Goal: Task Accomplishment & Management: Manage account settings

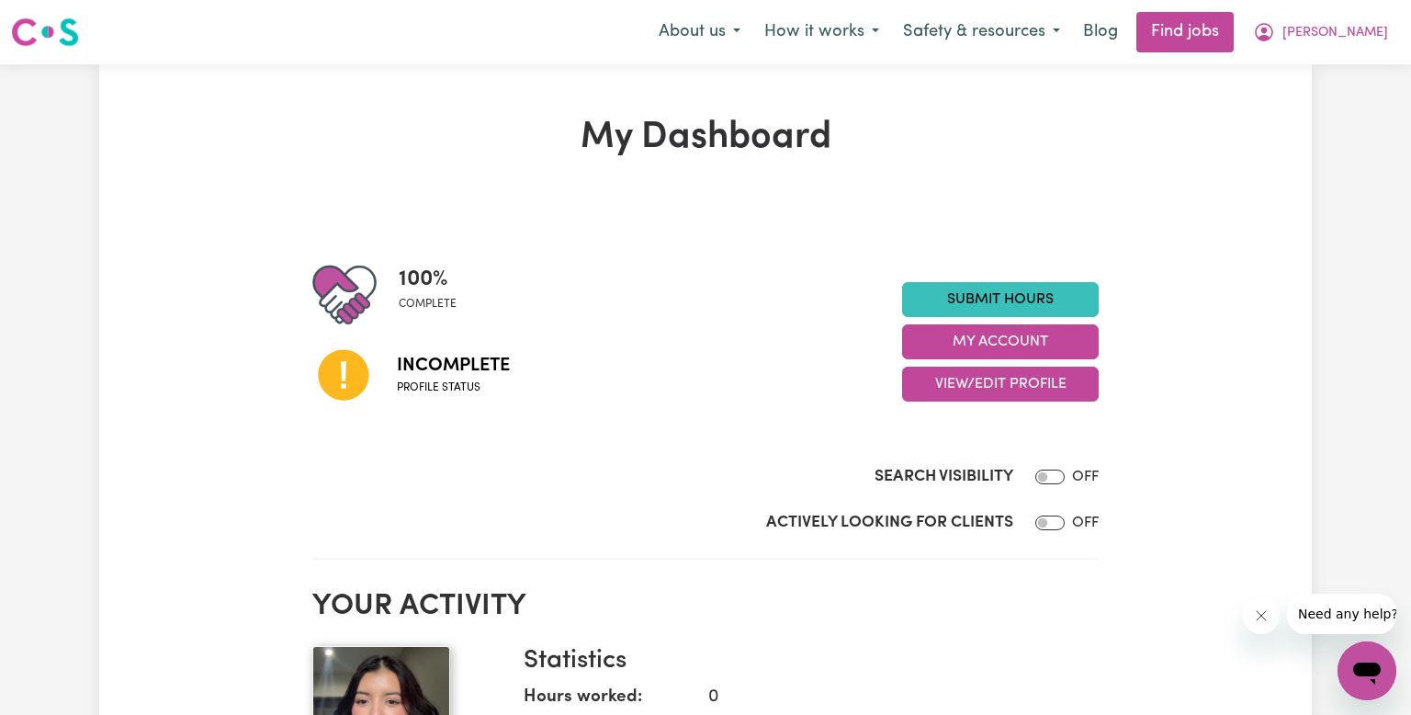
click at [408, 375] on span "Incomplete" at bounding box center [453, 366] width 113 height 28
click at [409, 378] on span "Incomplete" at bounding box center [453, 366] width 113 height 28
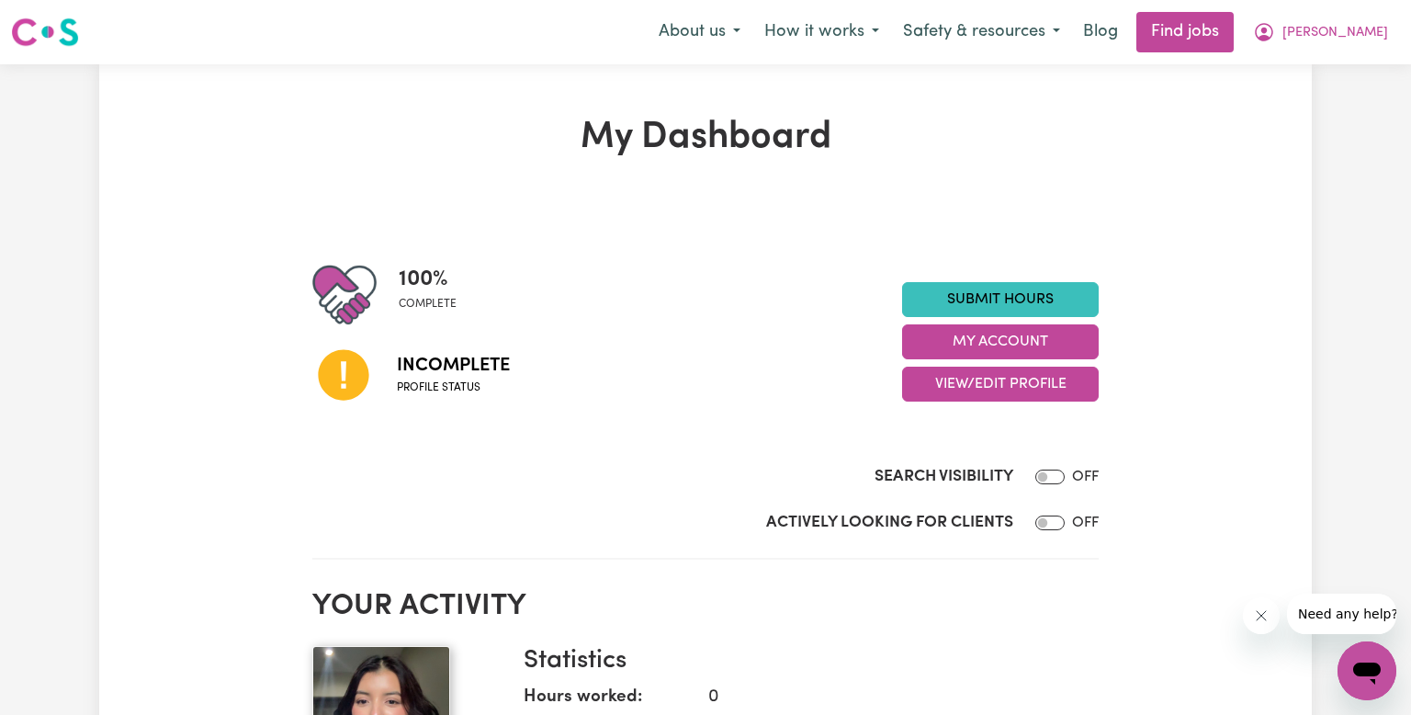
click at [409, 378] on span "Incomplete" at bounding box center [453, 366] width 113 height 28
click at [461, 388] on span "Profile status" at bounding box center [453, 388] width 113 height 17
click at [355, 379] on icon at bounding box center [343, 375] width 51 height 51
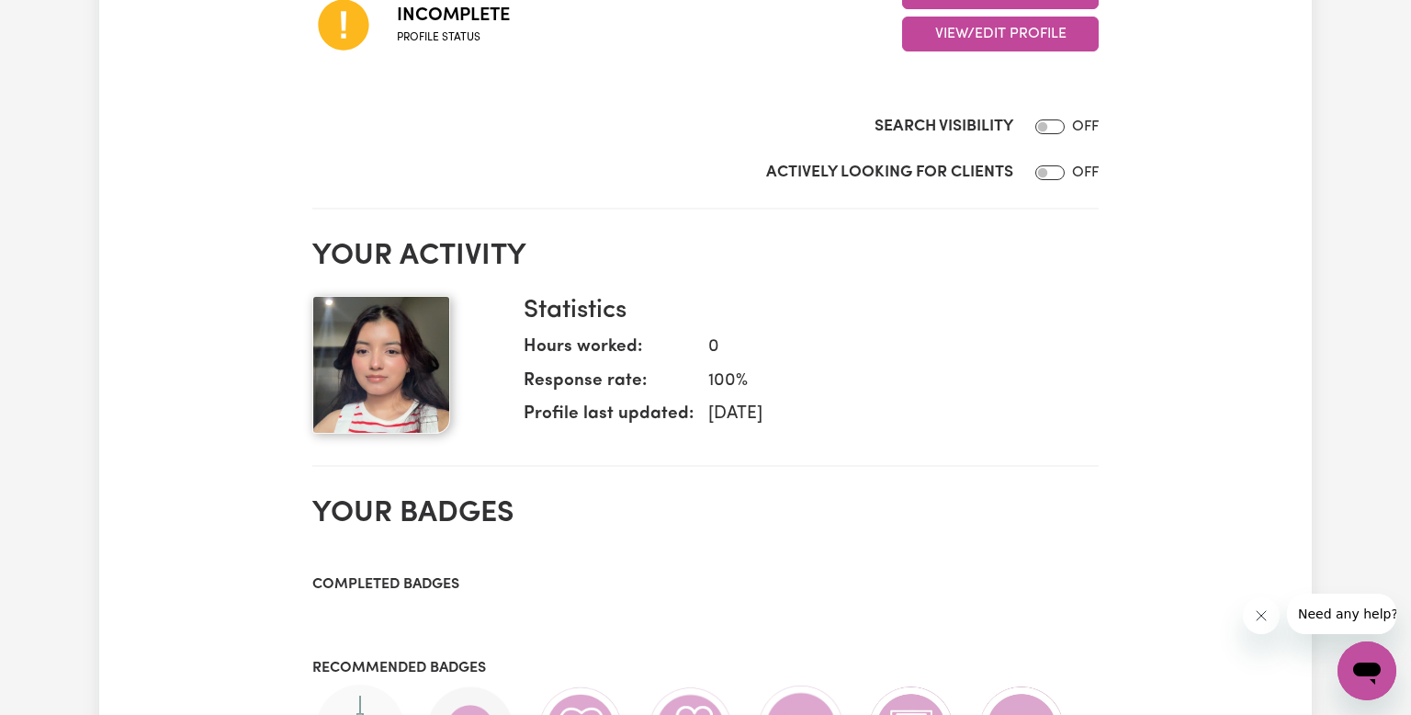
scroll to position [349, 0]
click at [1046, 127] on input "Search Visibility" at bounding box center [1050, 127] width 29 height 15
checkbox input "true"
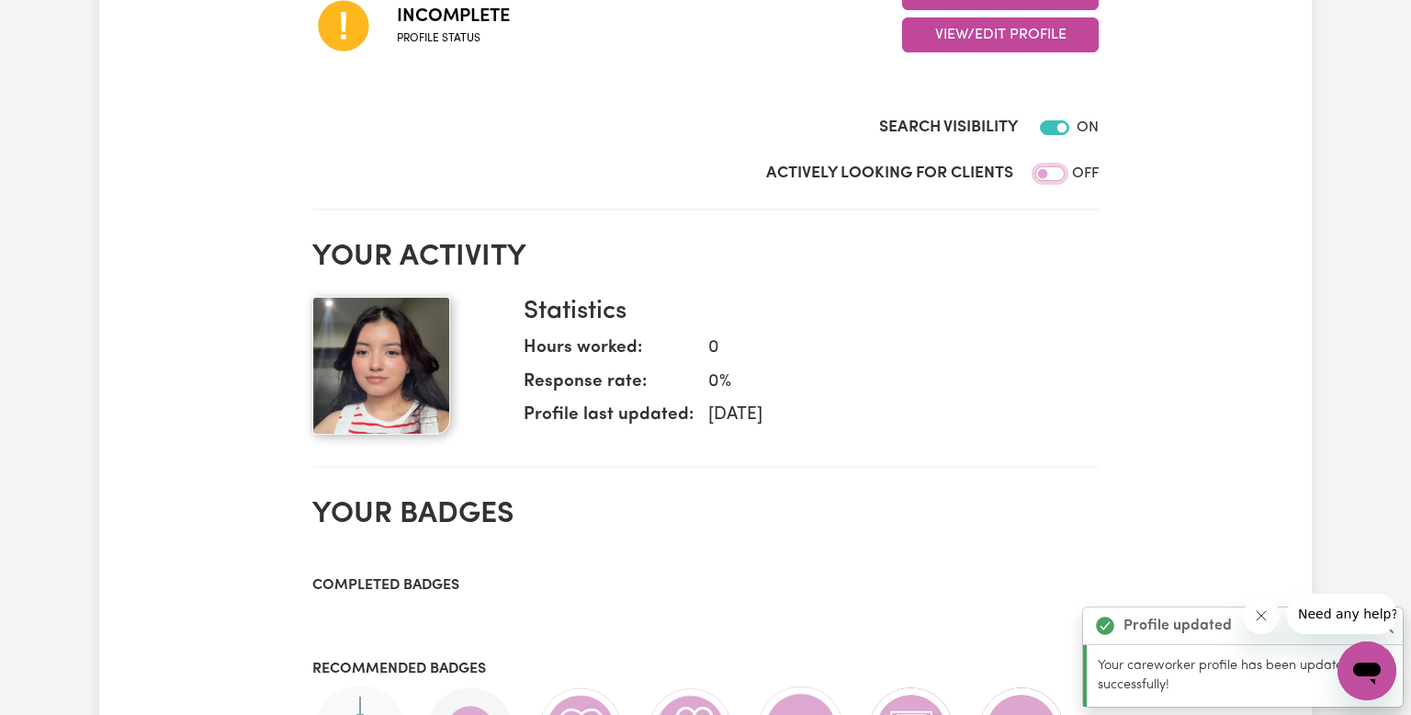
click at [1051, 176] on input "Actively Looking for Clients" at bounding box center [1050, 173] width 29 height 15
checkbox input "true"
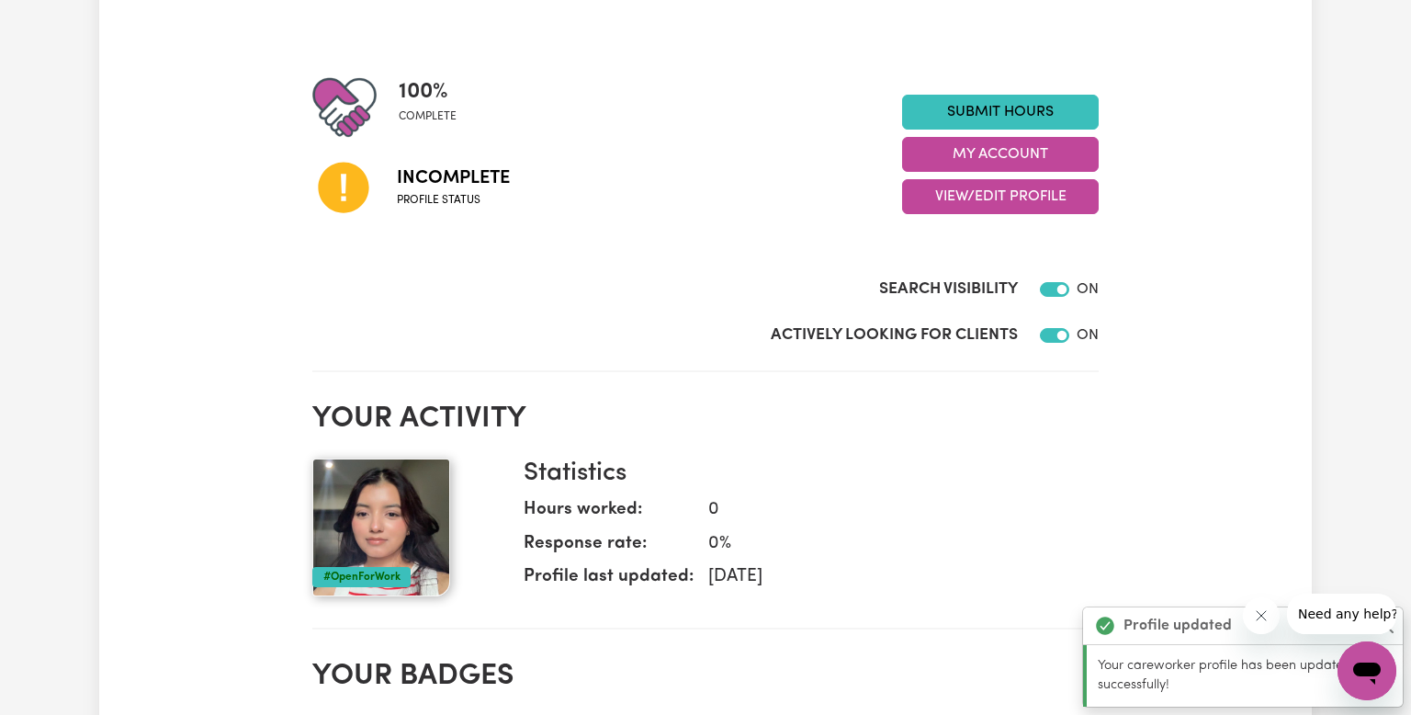
scroll to position [186, 0]
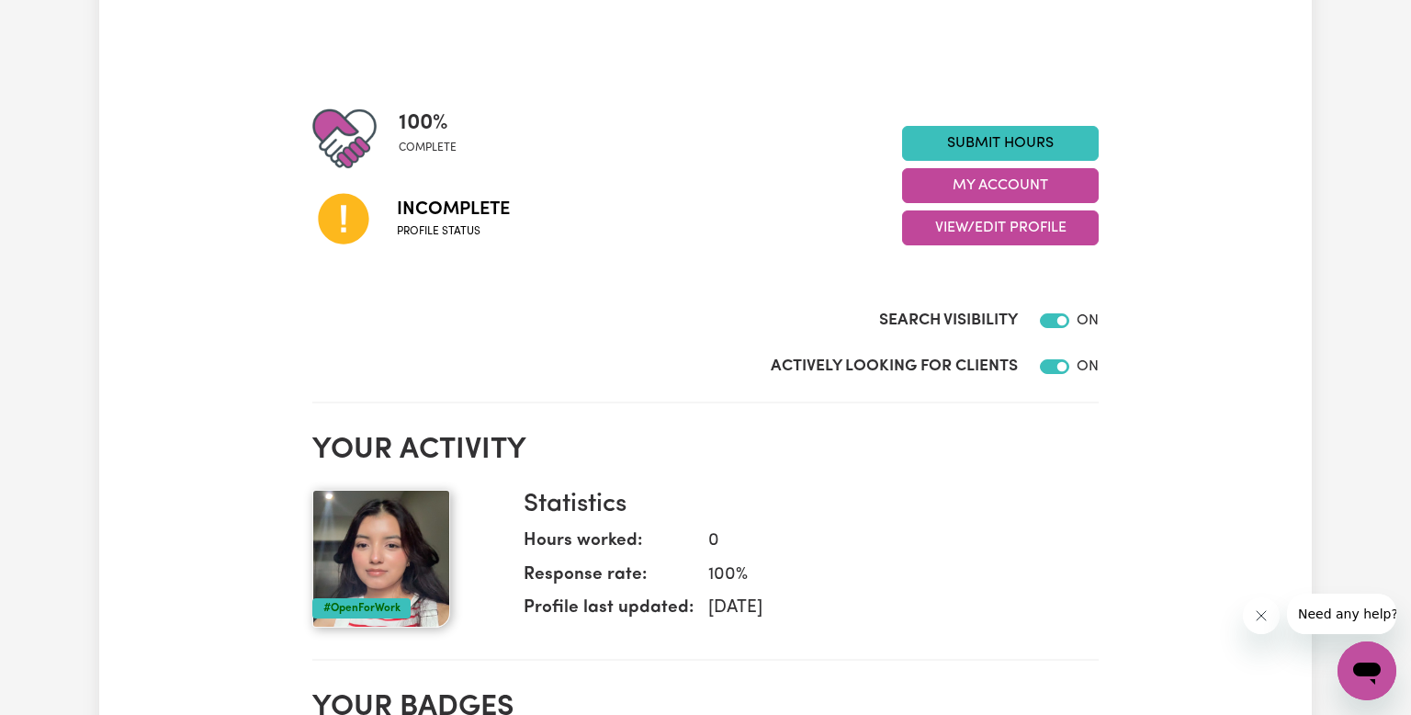
scroll to position [154, 0]
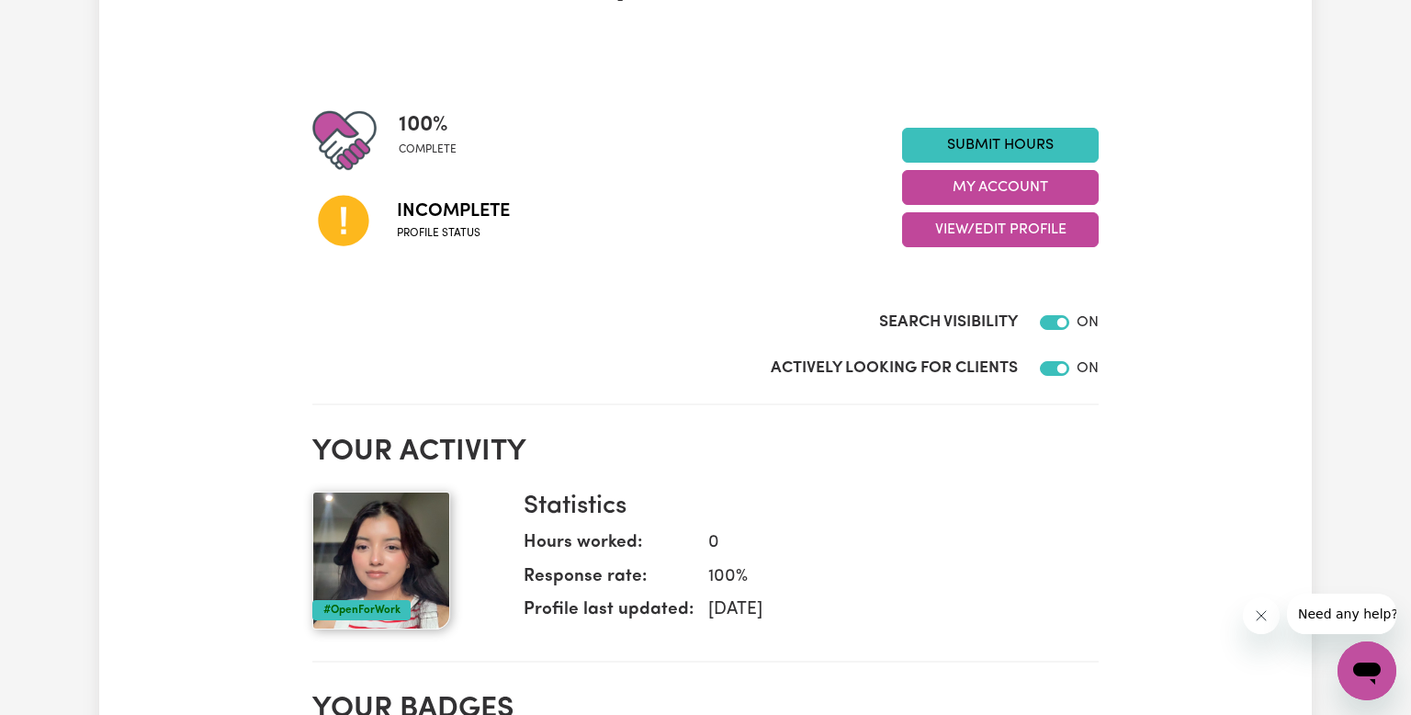
click at [606, 145] on div "100 % complete" at bounding box center [607, 140] width 590 height 64
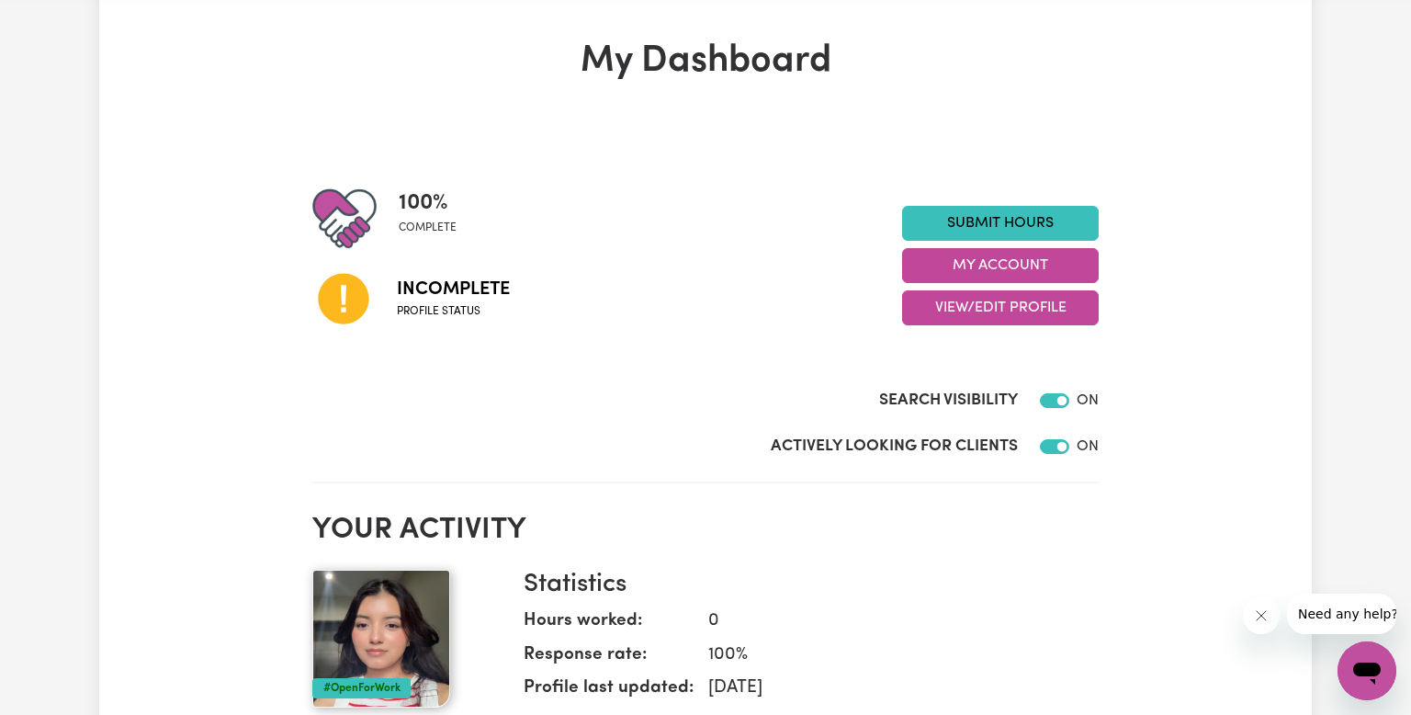
scroll to position [145, 0]
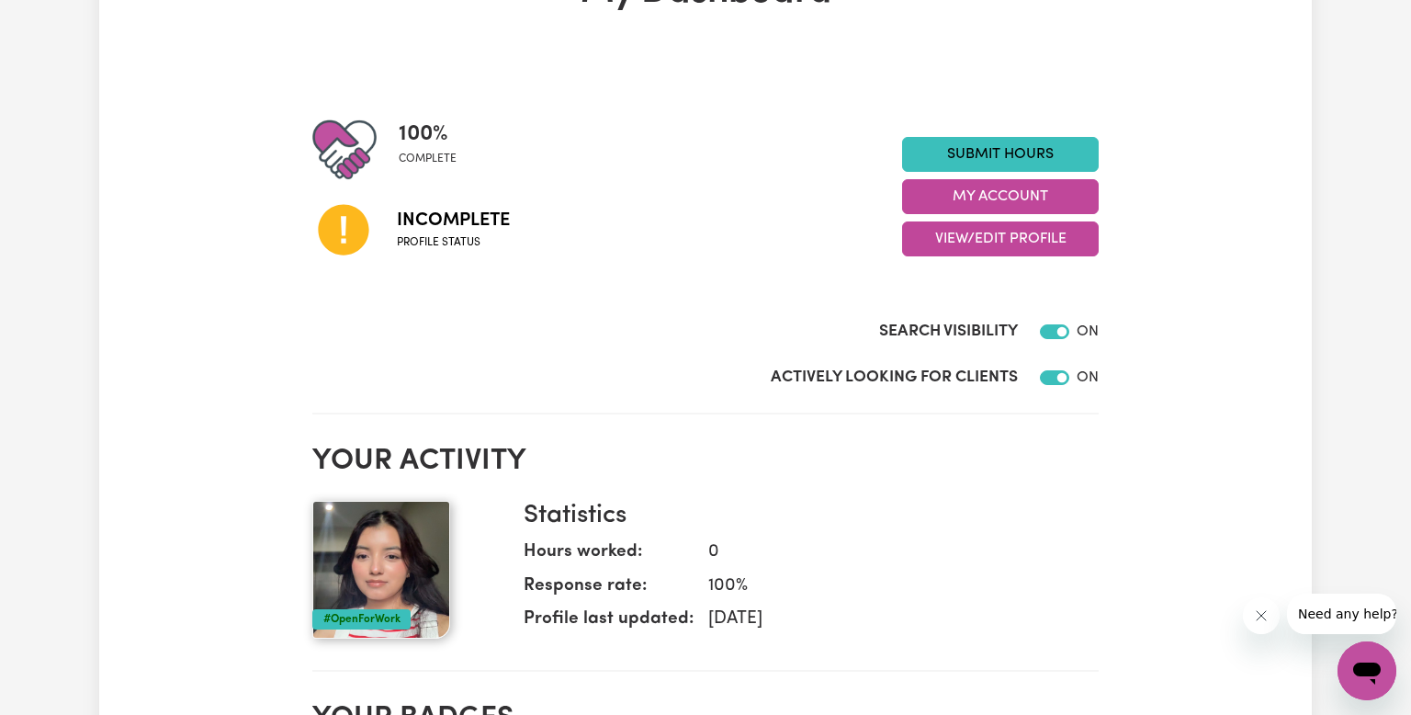
click at [346, 233] on icon at bounding box center [343, 230] width 51 height 51
click at [350, 228] on icon at bounding box center [343, 230] width 51 height 51
click at [439, 229] on span "Incomplete" at bounding box center [453, 221] width 113 height 28
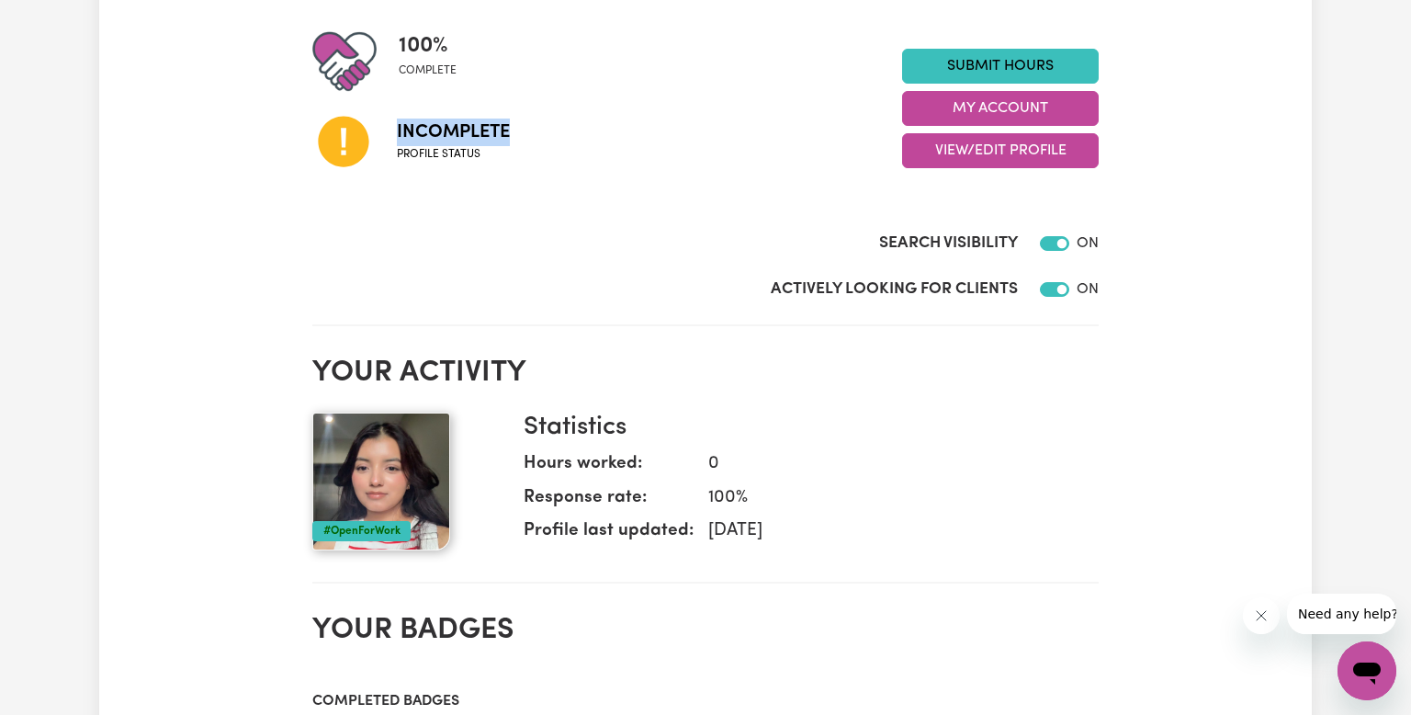
scroll to position [0, 0]
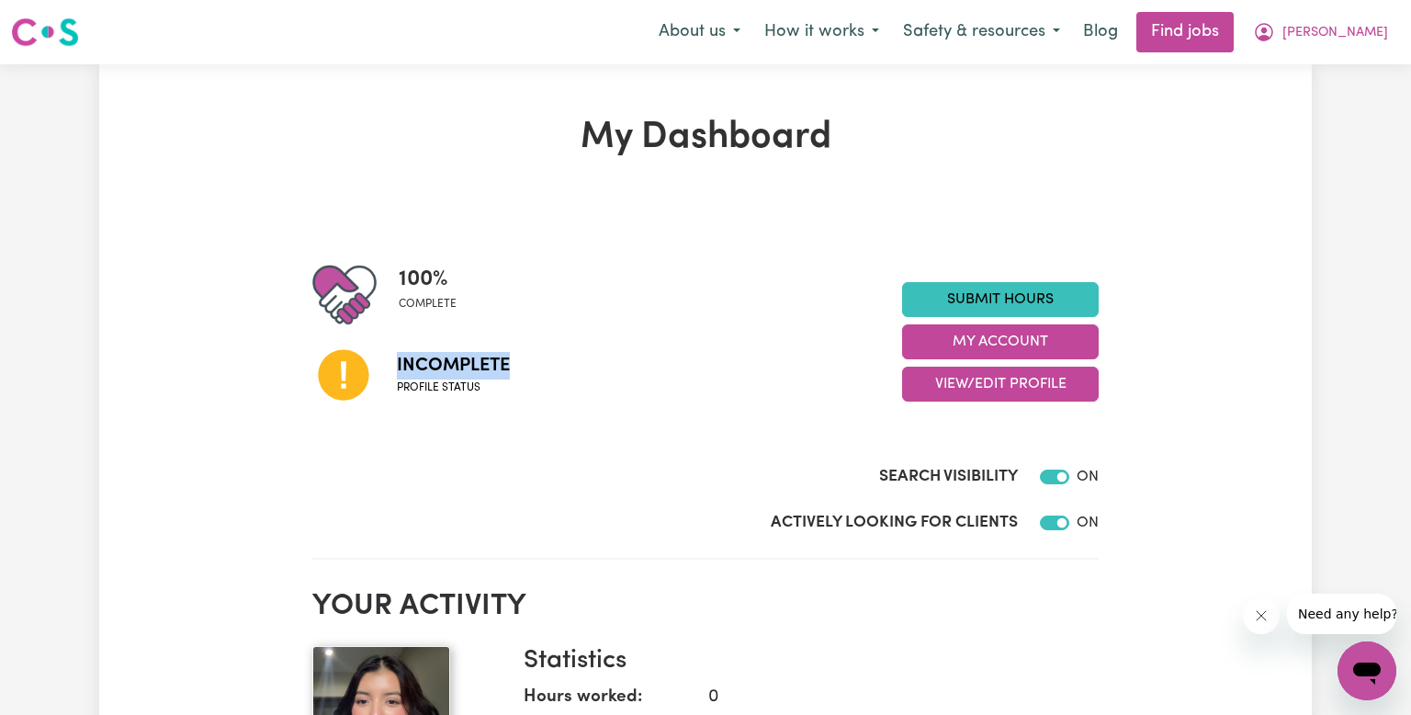
click at [533, 281] on div "100 % complete" at bounding box center [607, 295] width 590 height 64
click at [345, 376] on icon at bounding box center [343, 375] width 62 height 62
click at [348, 378] on icon at bounding box center [343, 375] width 51 height 51
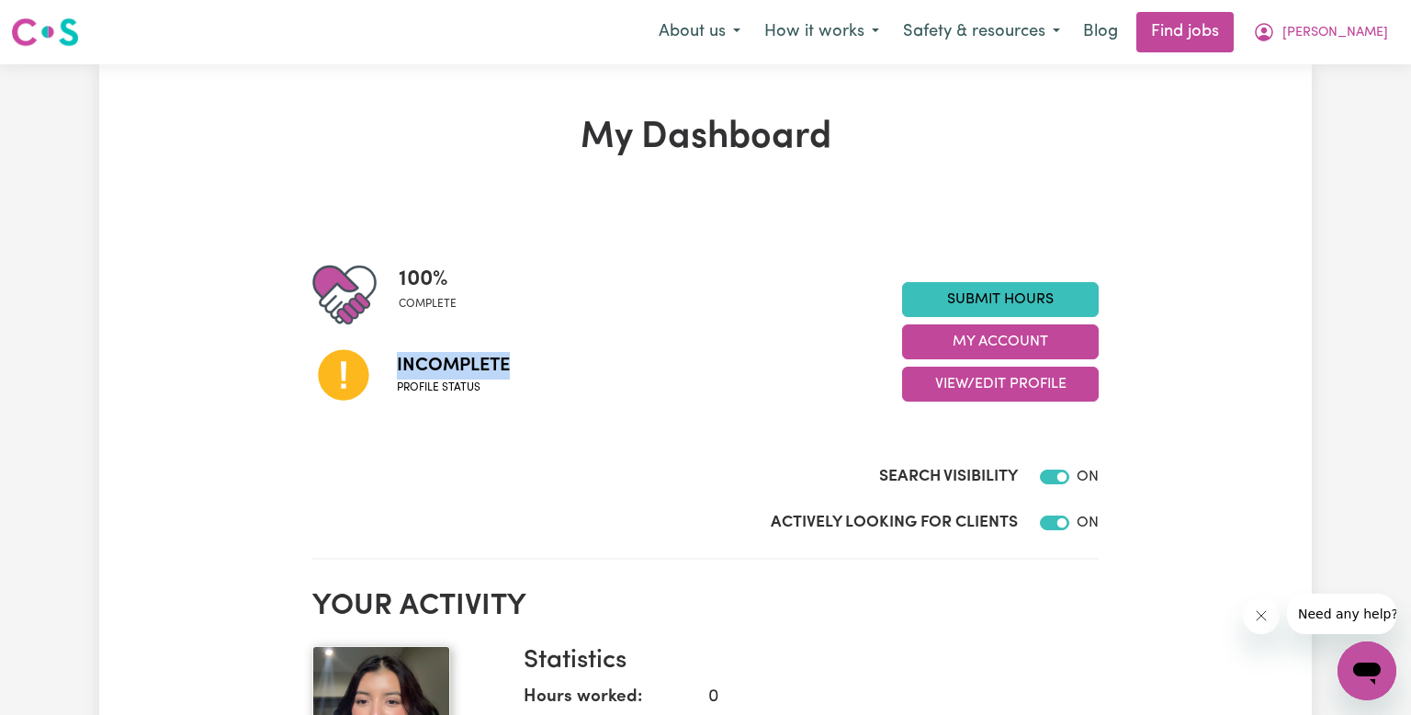
click at [425, 354] on span "Incomplete" at bounding box center [453, 366] width 113 height 28
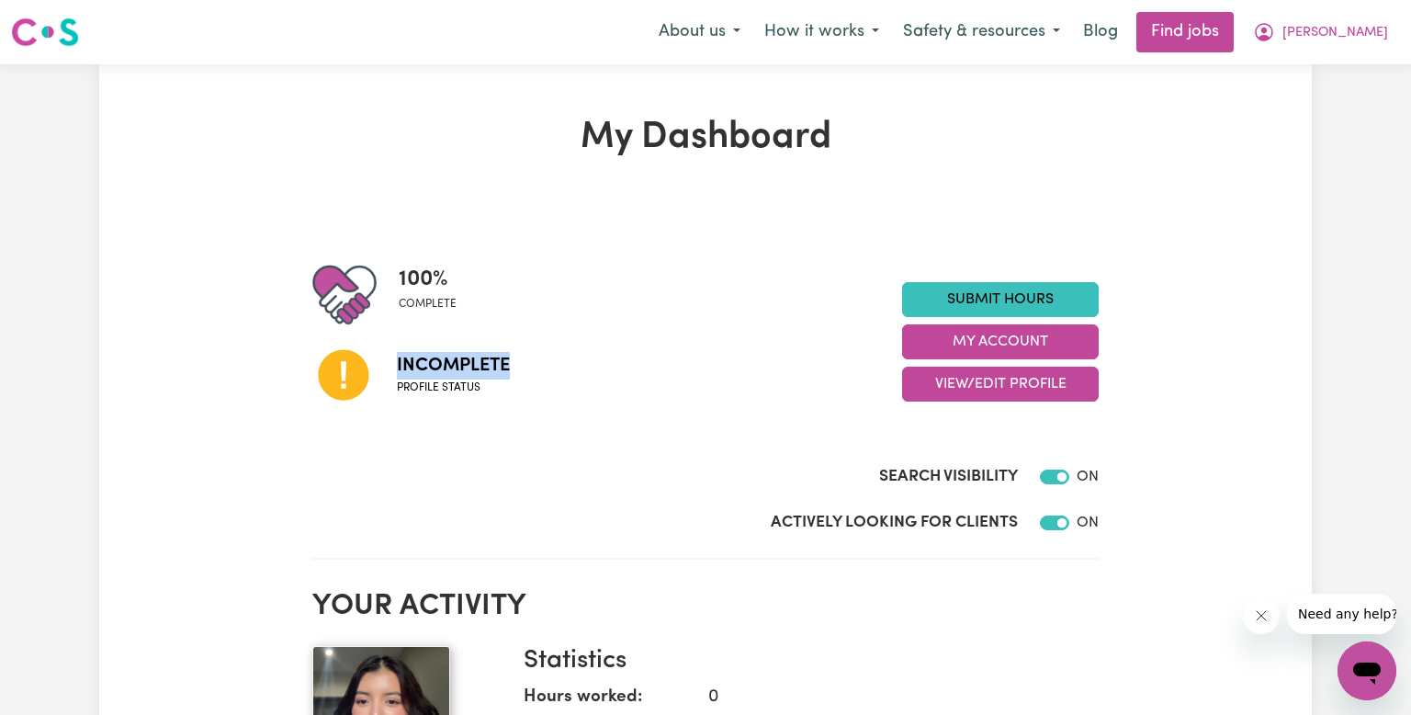
click at [425, 354] on span "Incomplete" at bounding box center [453, 366] width 113 height 28
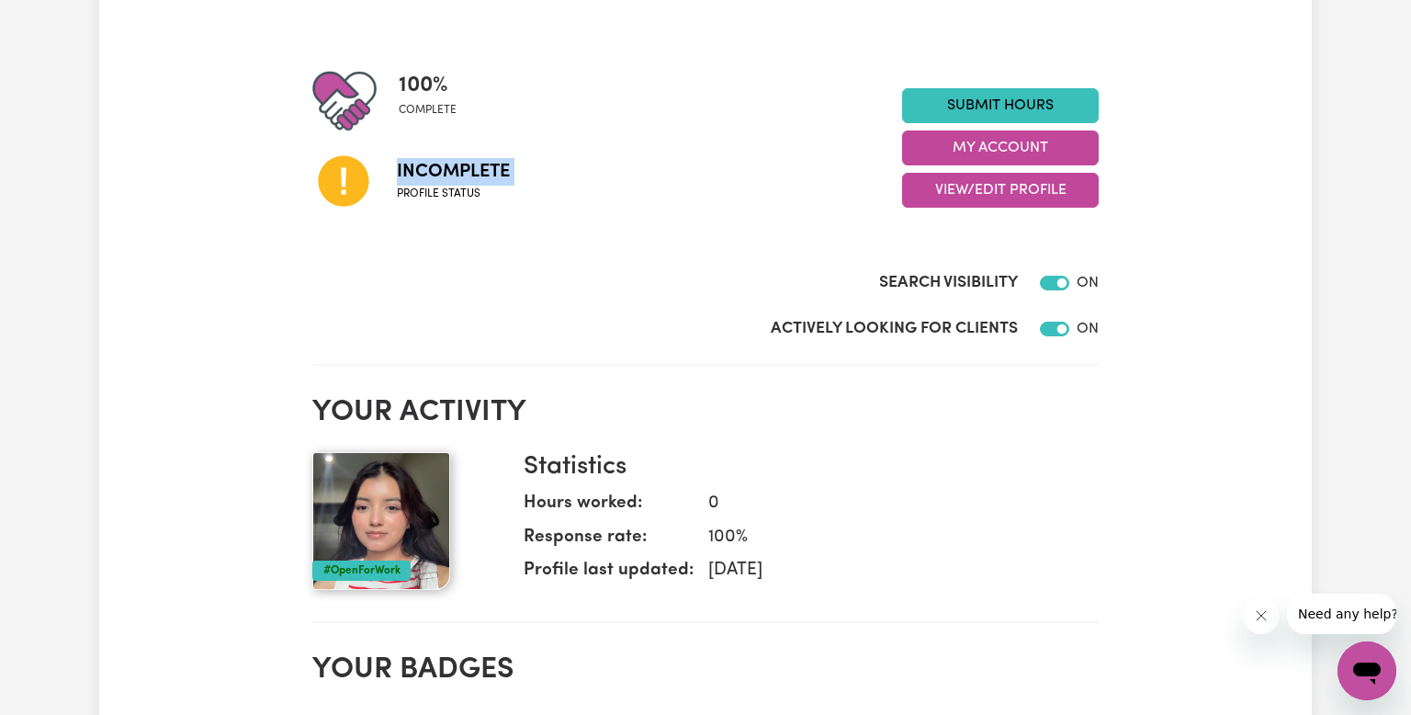
scroll to position [189, 0]
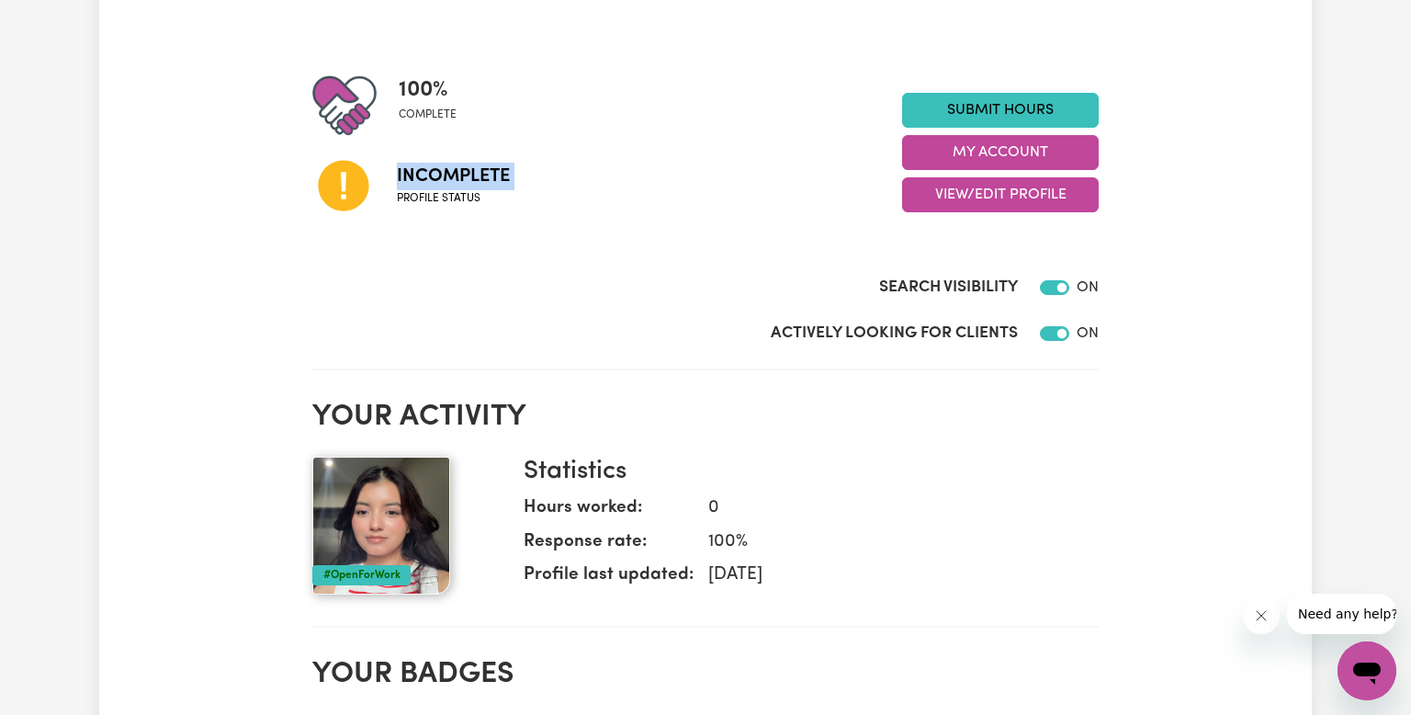
click at [367, 583] on div "#OpenForWork" at bounding box center [361, 575] width 98 height 20
click at [449, 177] on span "Incomplete" at bounding box center [453, 177] width 113 height 28
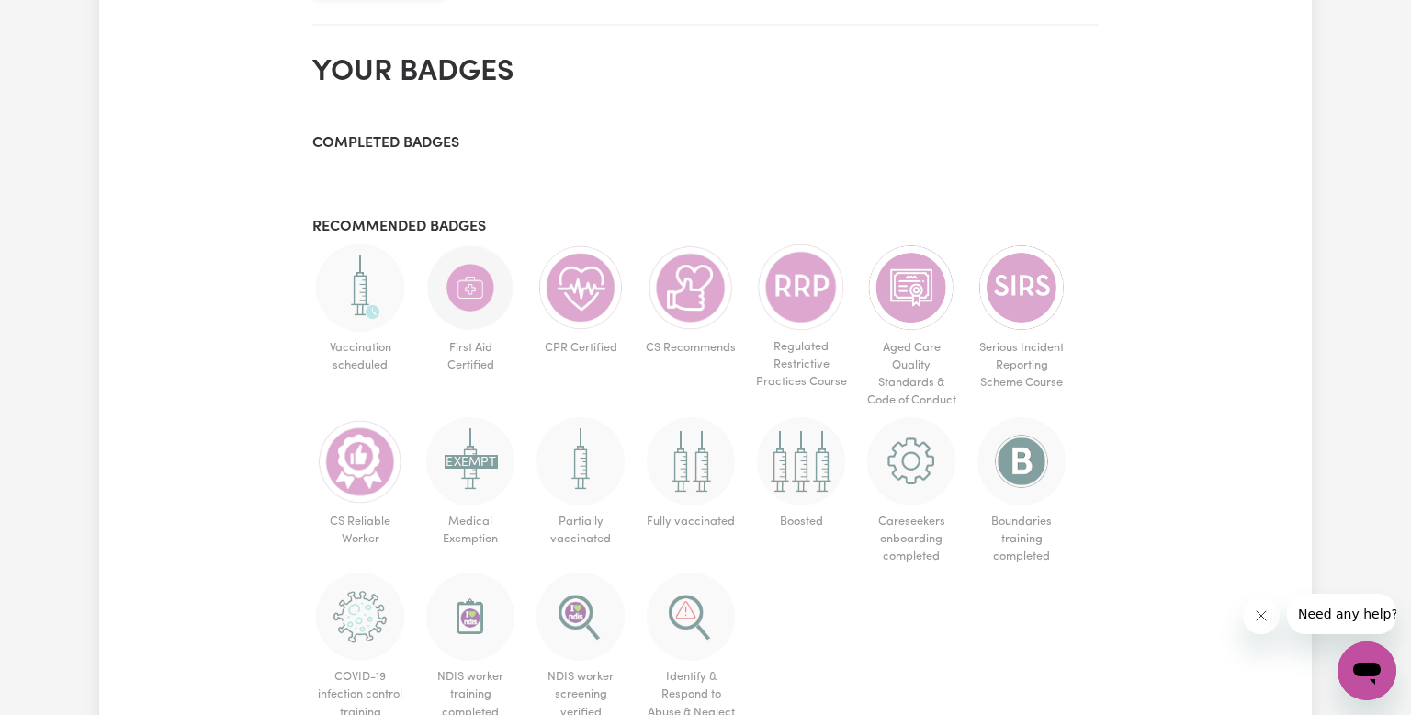
scroll to position [814, 0]
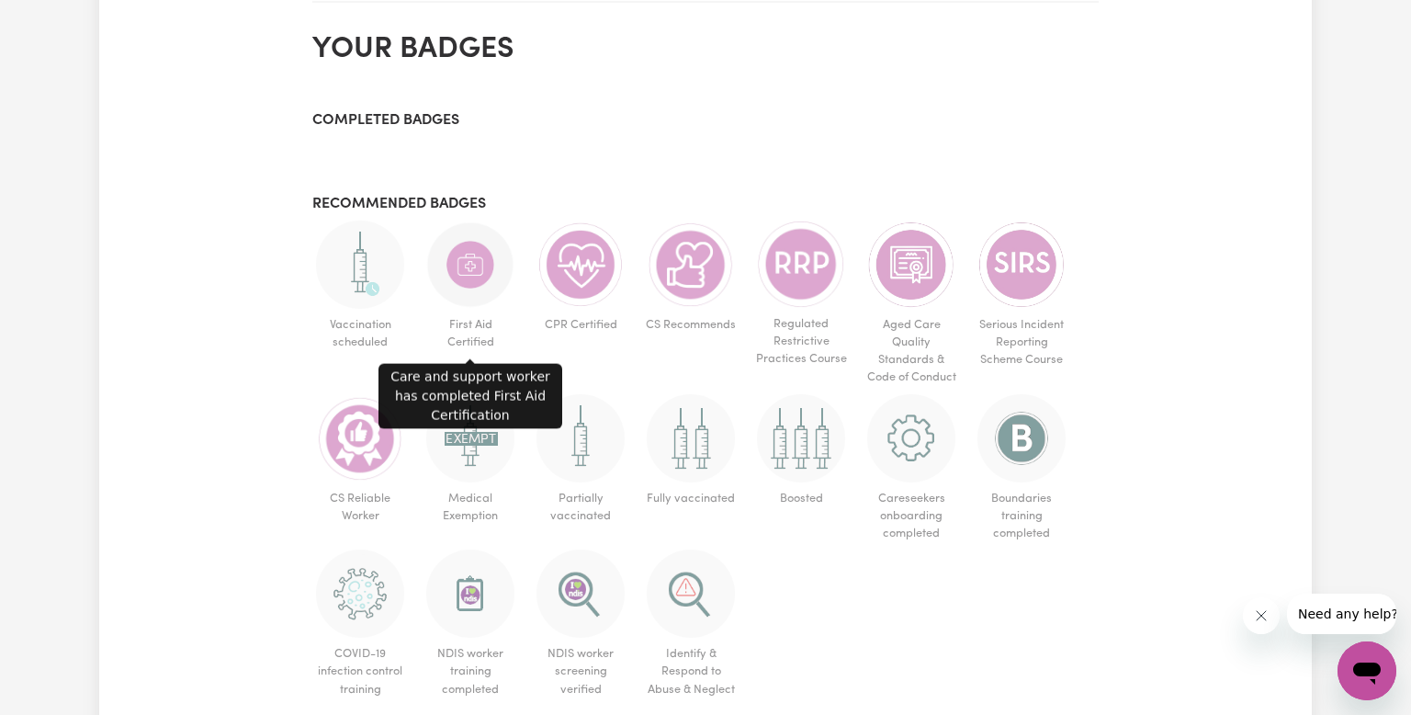
click at [490, 294] on img at bounding box center [470, 265] width 88 height 88
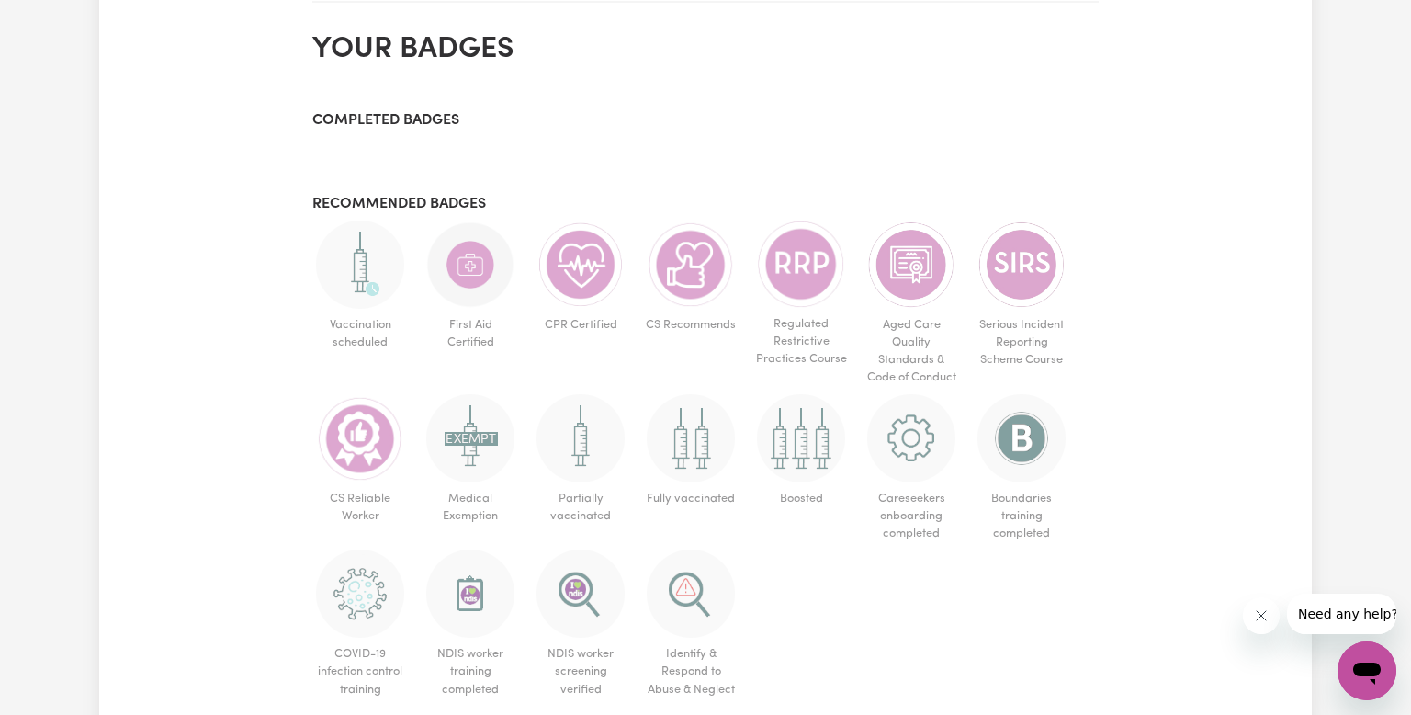
click at [470, 273] on img at bounding box center [470, 265] width 88 height 88
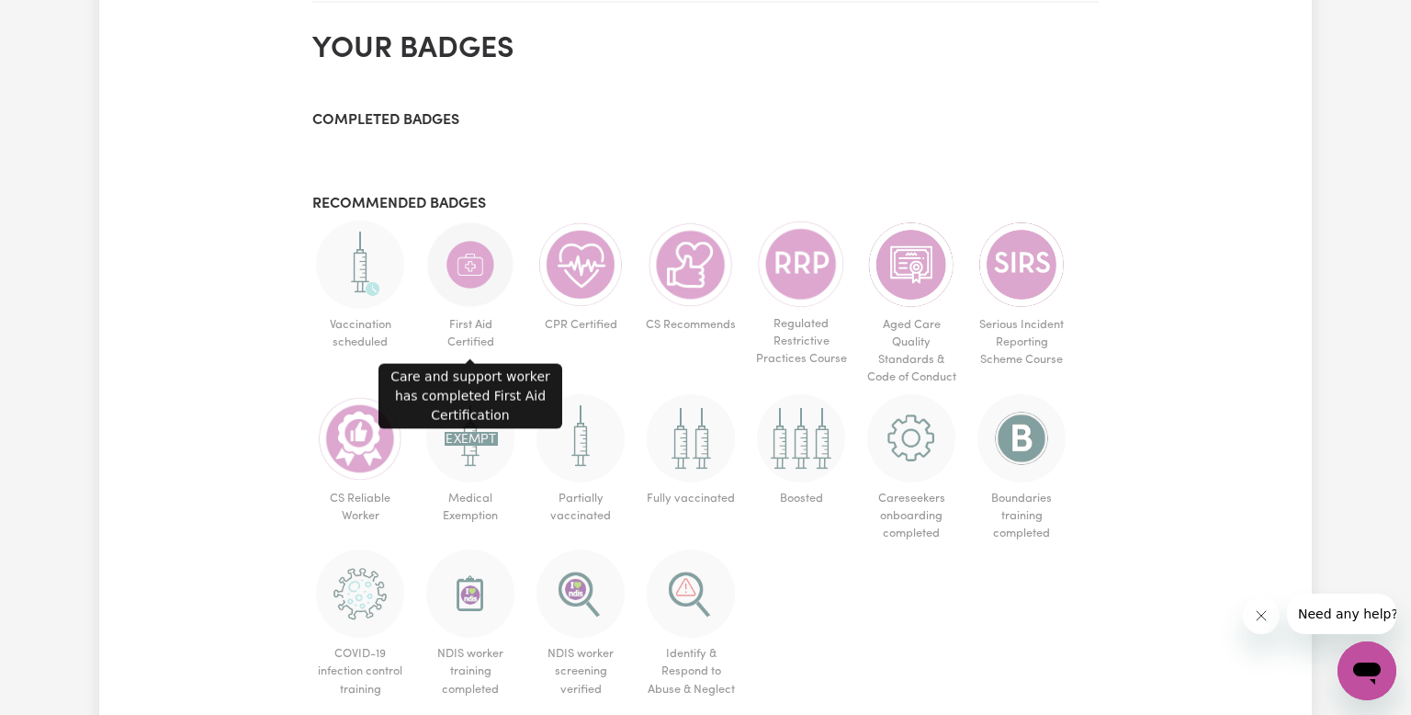
click at [470, 273] on img at bounding box center [470, 265] width 88 height 88
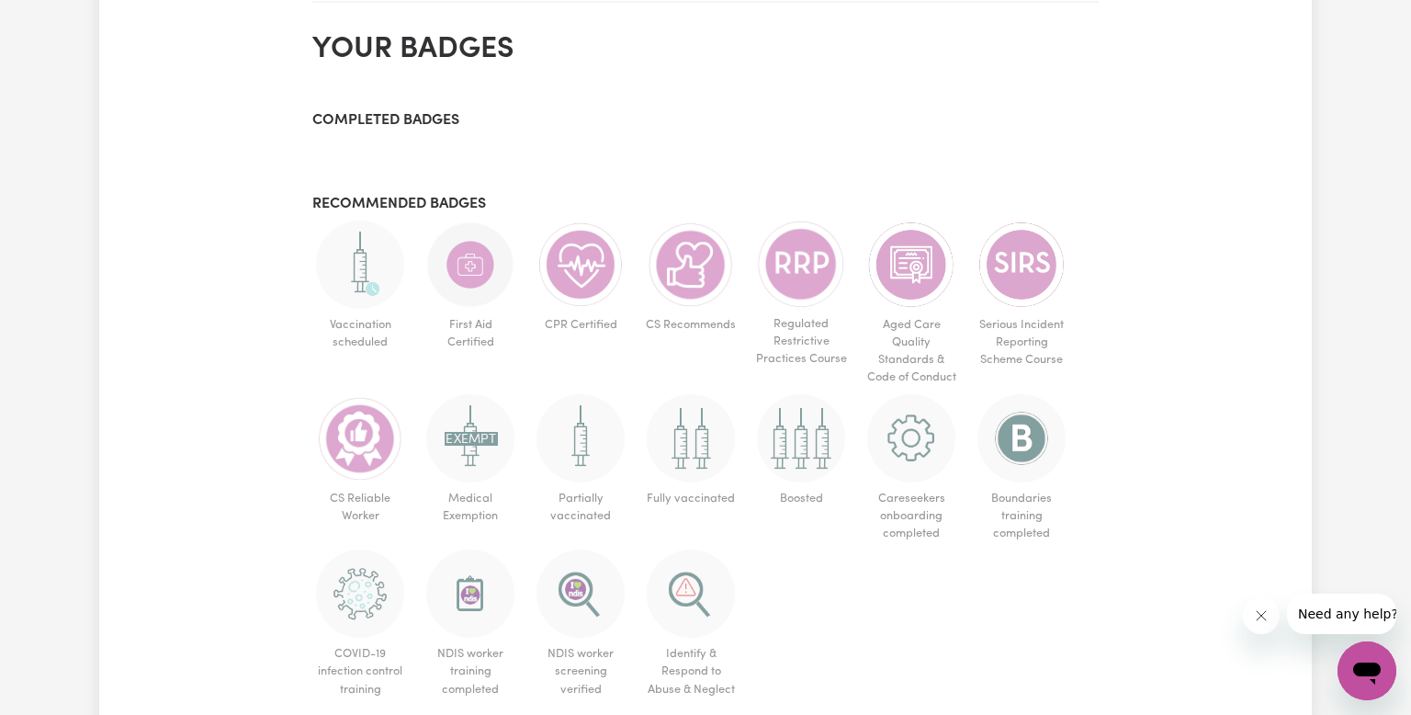
click at [470, 273] on img at bounding box center [470, 265] width 88 height 88
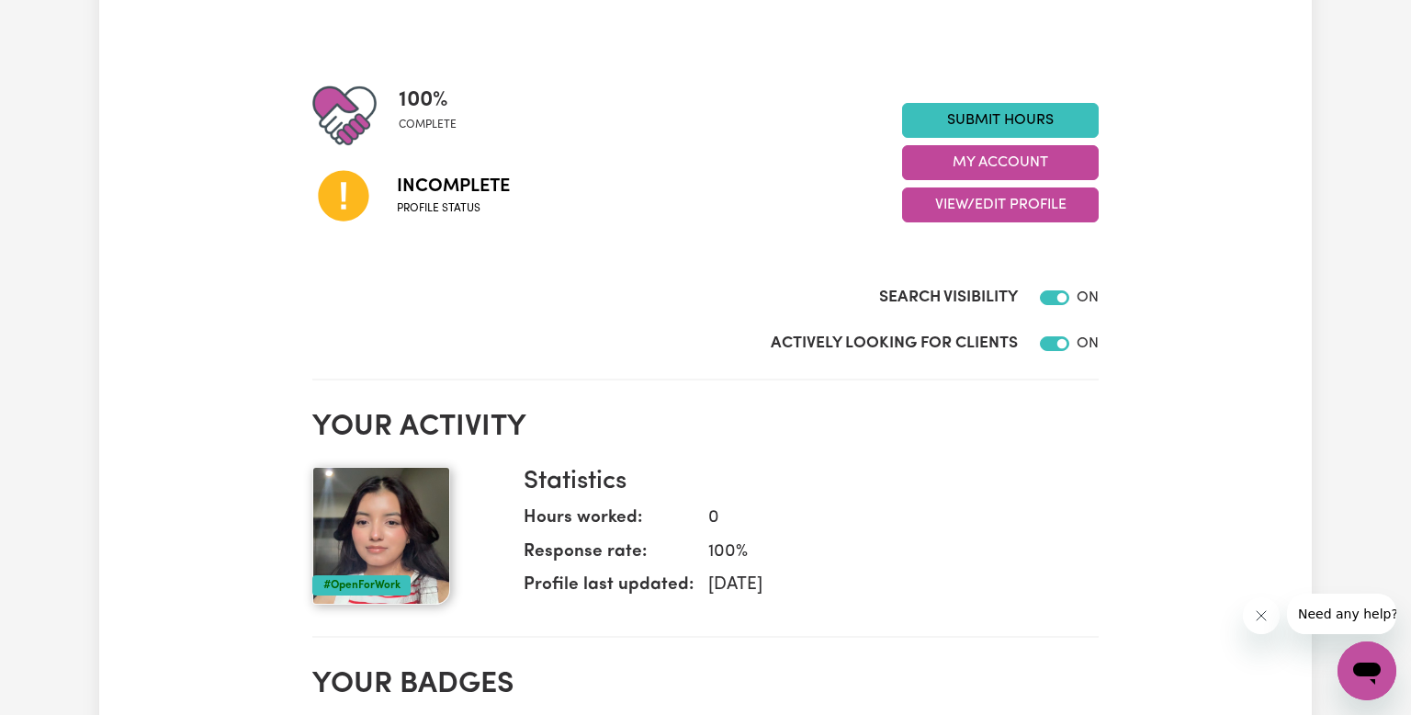
scroll to position [0, 0]
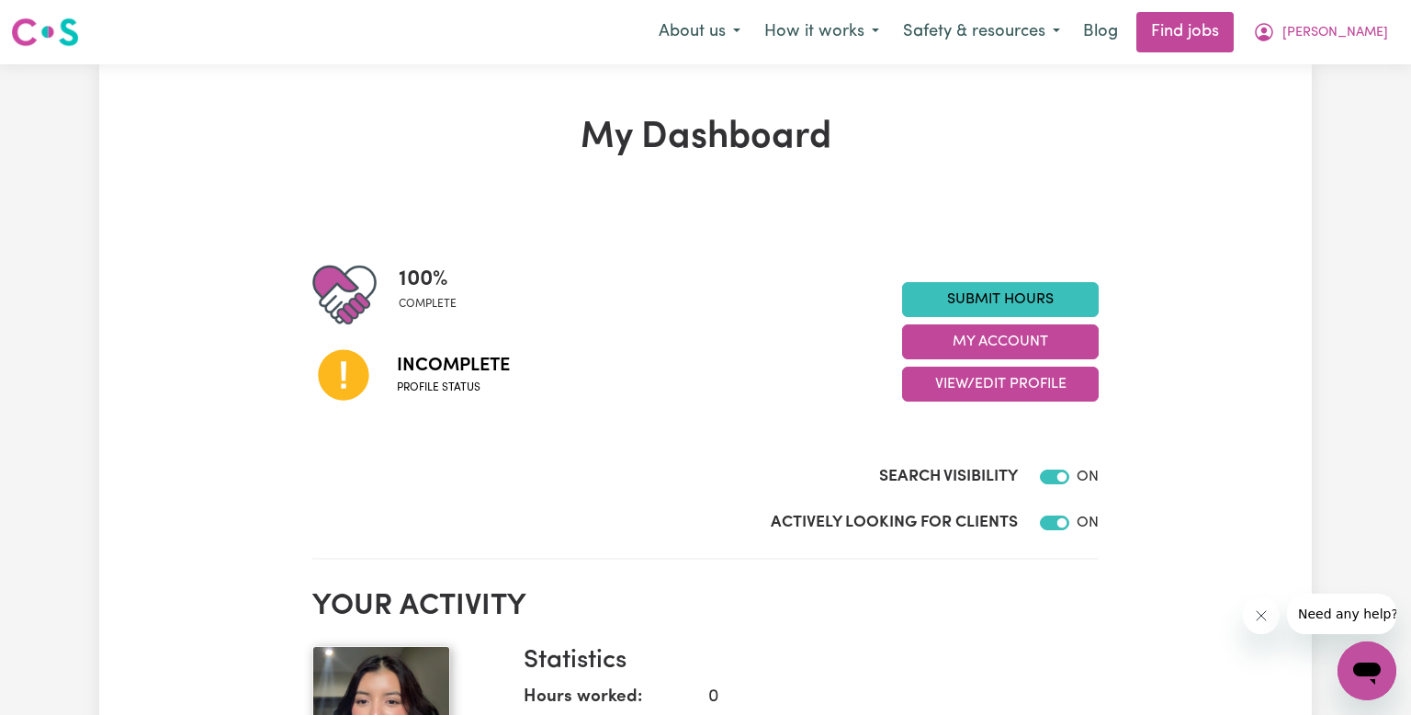
click at [470, 273] on div "100 % complete" at bounding box center [435, 295] width 73 height 64
click at [478, 465] on div "Search Visibility ON" at bounding box center [705, 480] width 787 height 31
click at [463, 392] on span "Profile status" at bounding box center [453, 388] width 113 height 17
click at [439, 377] on span "Incomplete" at bounding box center [453, 366] width 113 height 28
click at [443, 367] on span "Incomplete" at bounding box center [453, 366] width 113 height 28
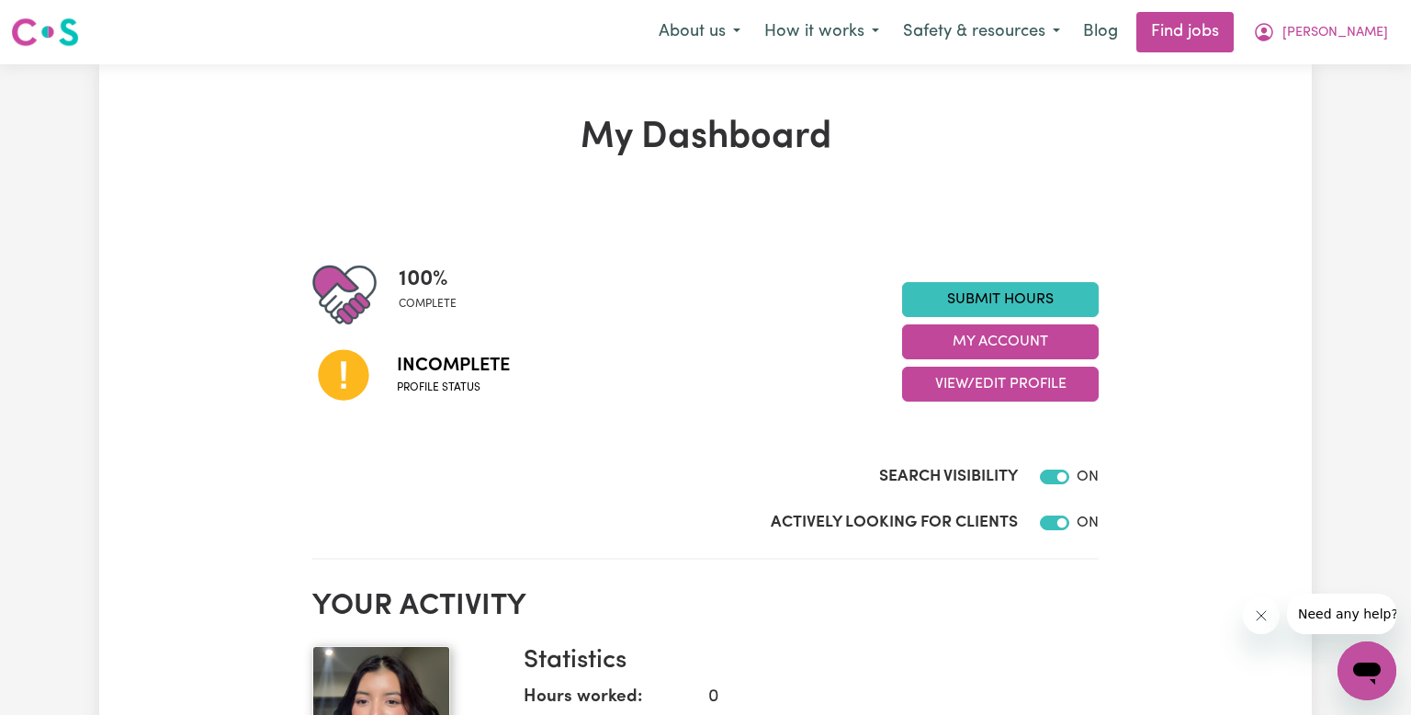
click at [445, 393] on span "Profile status" at bounding box center [453, 388] width 113 height 17
click at [441, 401] on div "Incomplete Profile status" at bounding box center [607, 374] width 590 height 94
click at [452, 382] on span "Profile status" at bounding box center [453, 388] width 113 height 17
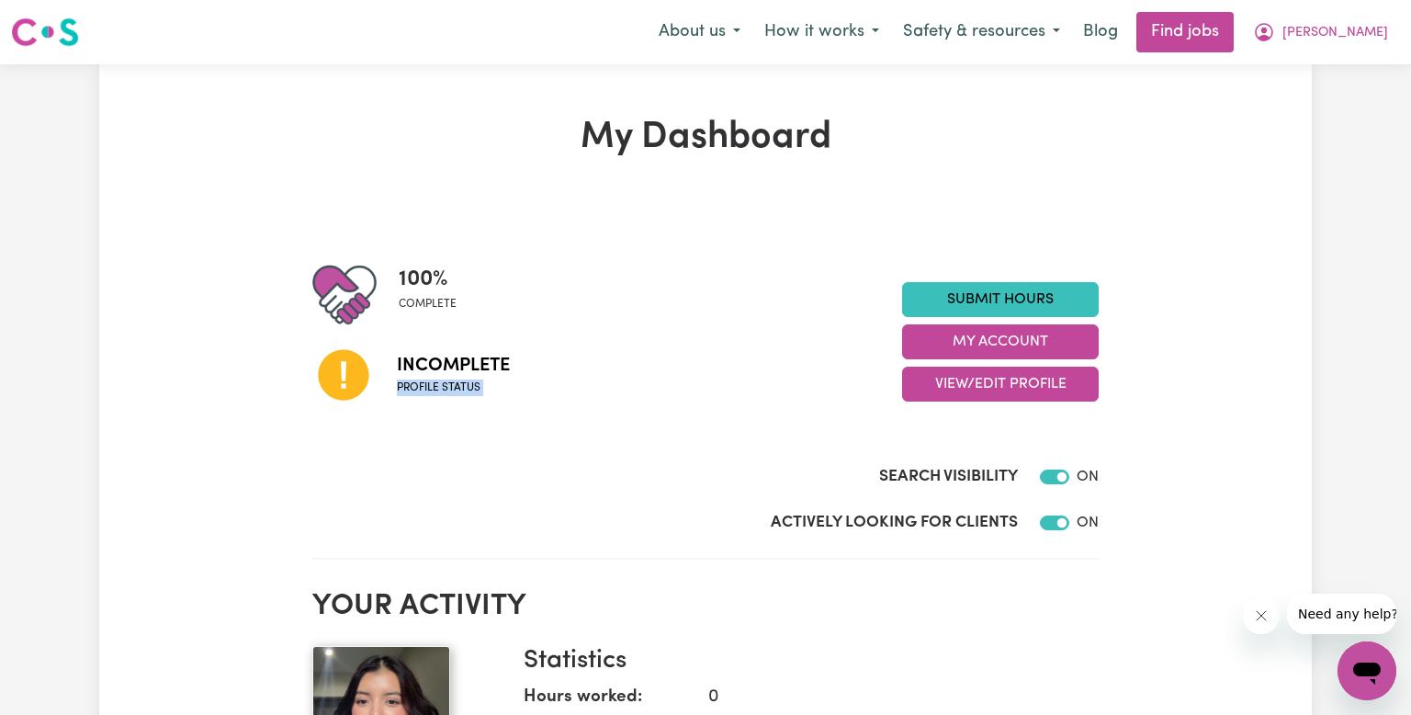
click at [452, 382] on span "Profile status" at bounding box center [453, 388] width 113 height 17
click at [456, 369] on span "Incomplete" at bounding box center [453, 366] width 113 height 28
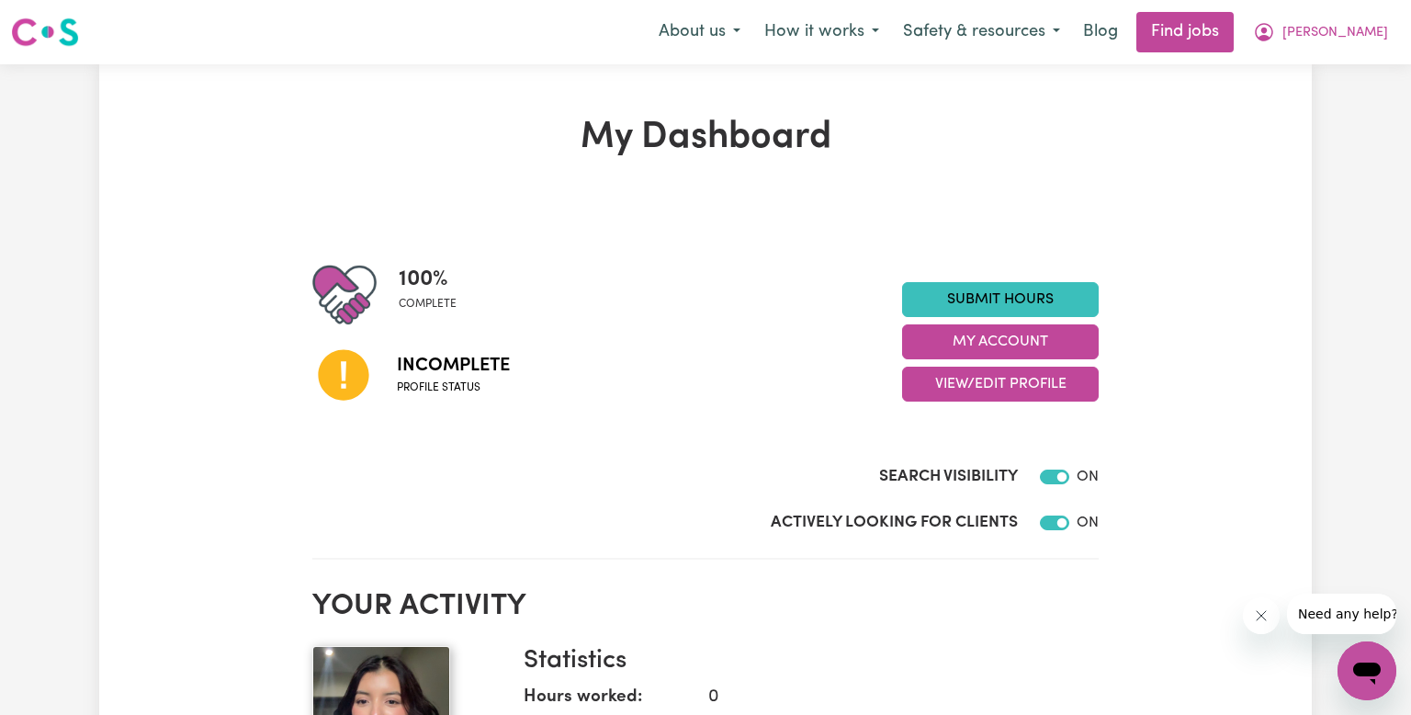
click at [456, 369] on span "Incomplete" at bounding box center [453, 366] width 113 height 28
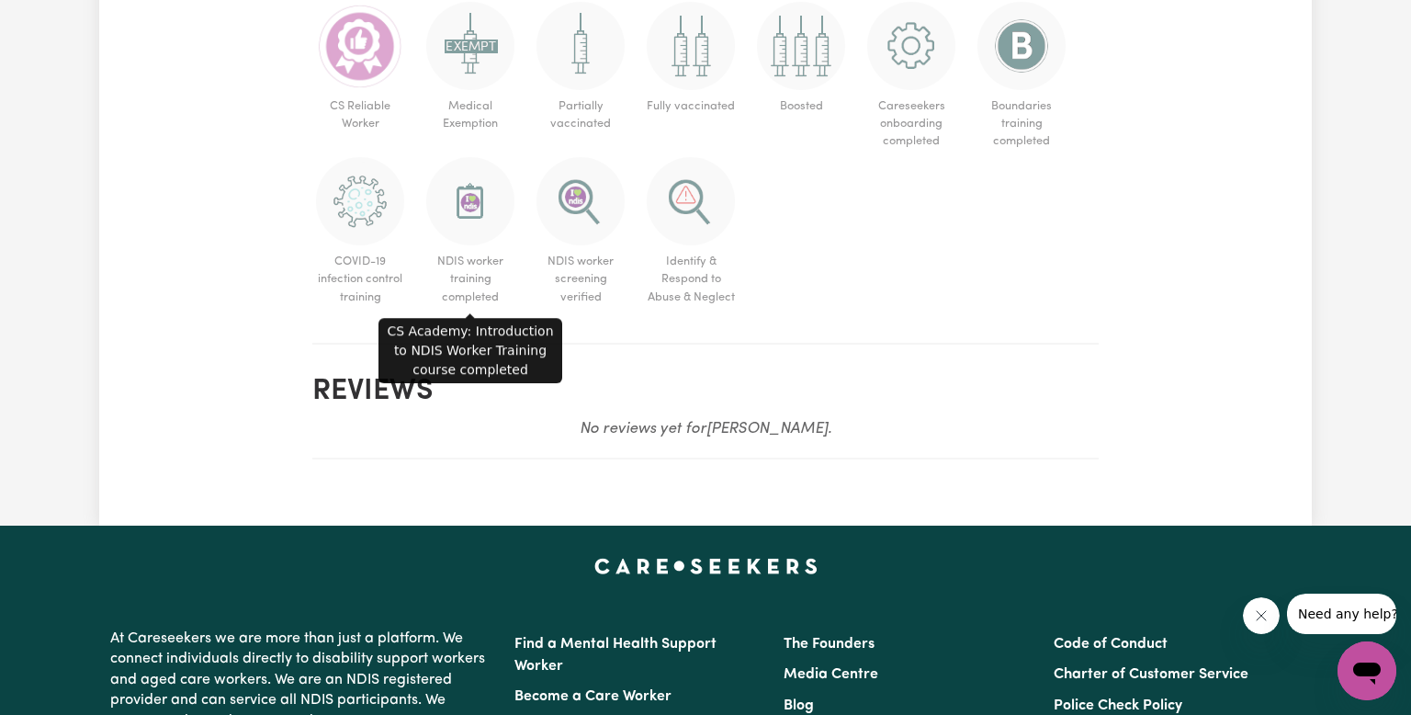
scroll to position [919, 0]
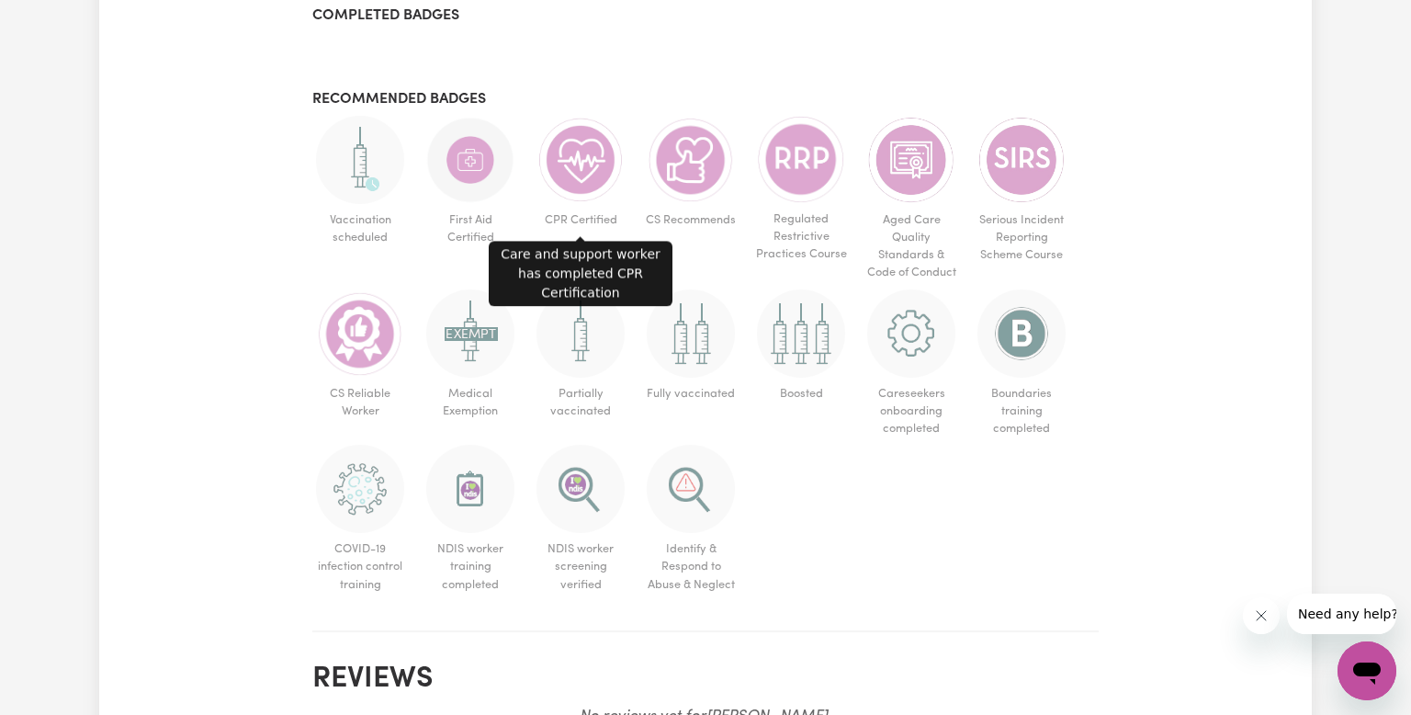
click at [584, 158] on img at bounding box center [581, 160] width 88 height 88
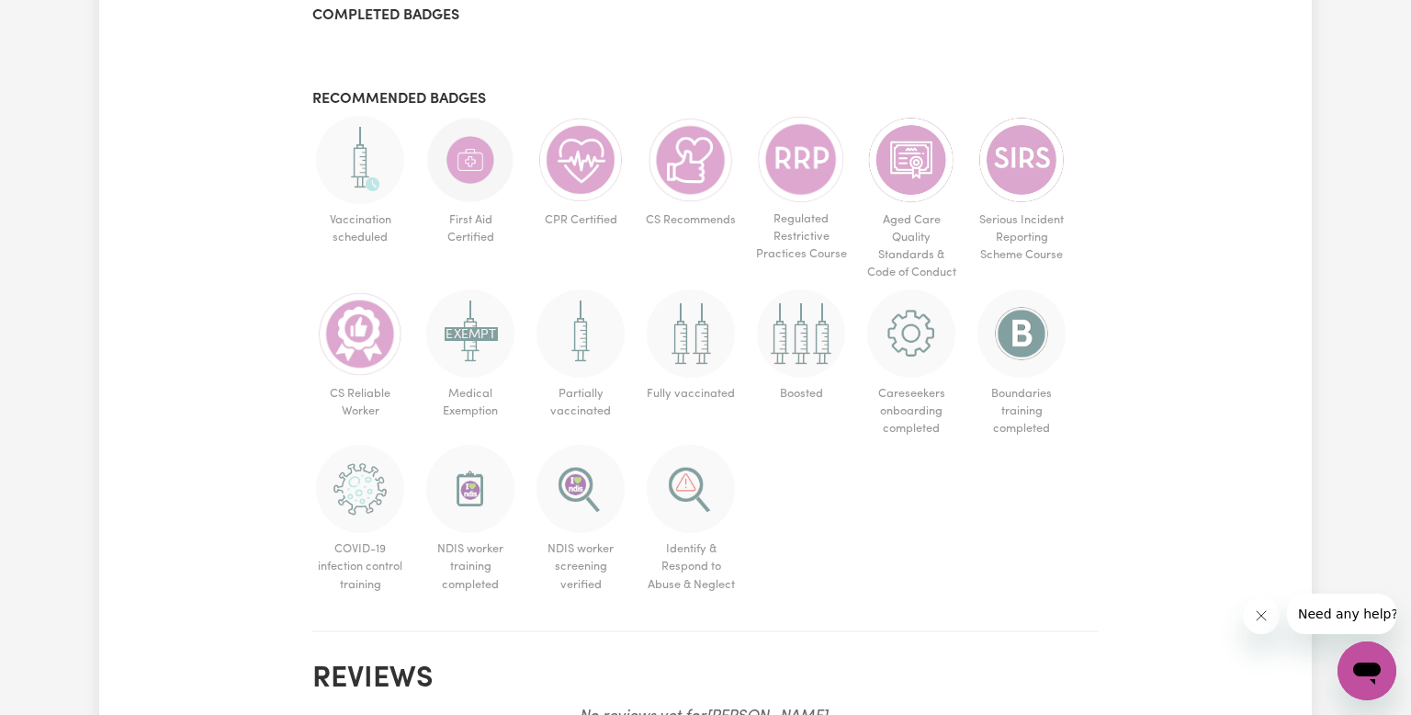
click at [584, 158] on img at bounding box center [581, 160] width 88 height 88
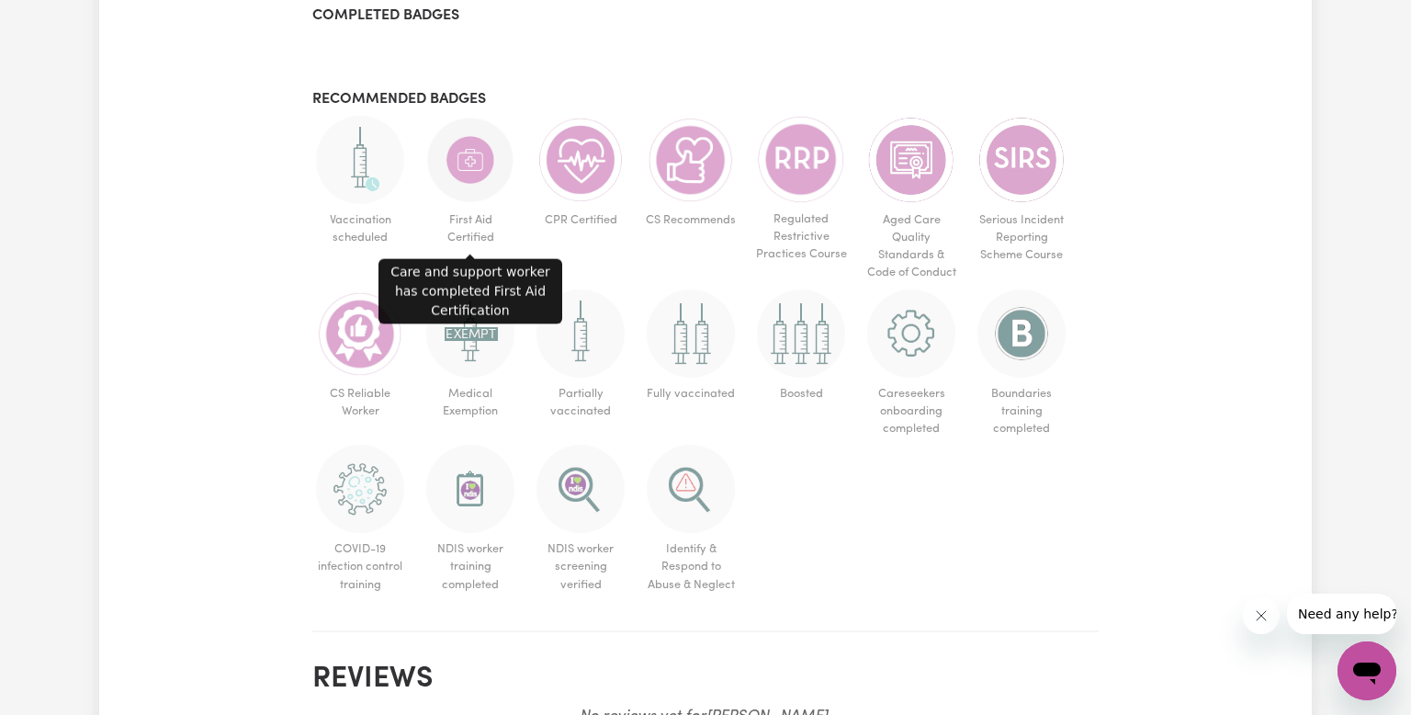
click at [448, 182] on img at bounding box center [470, 160] width 88 height 88
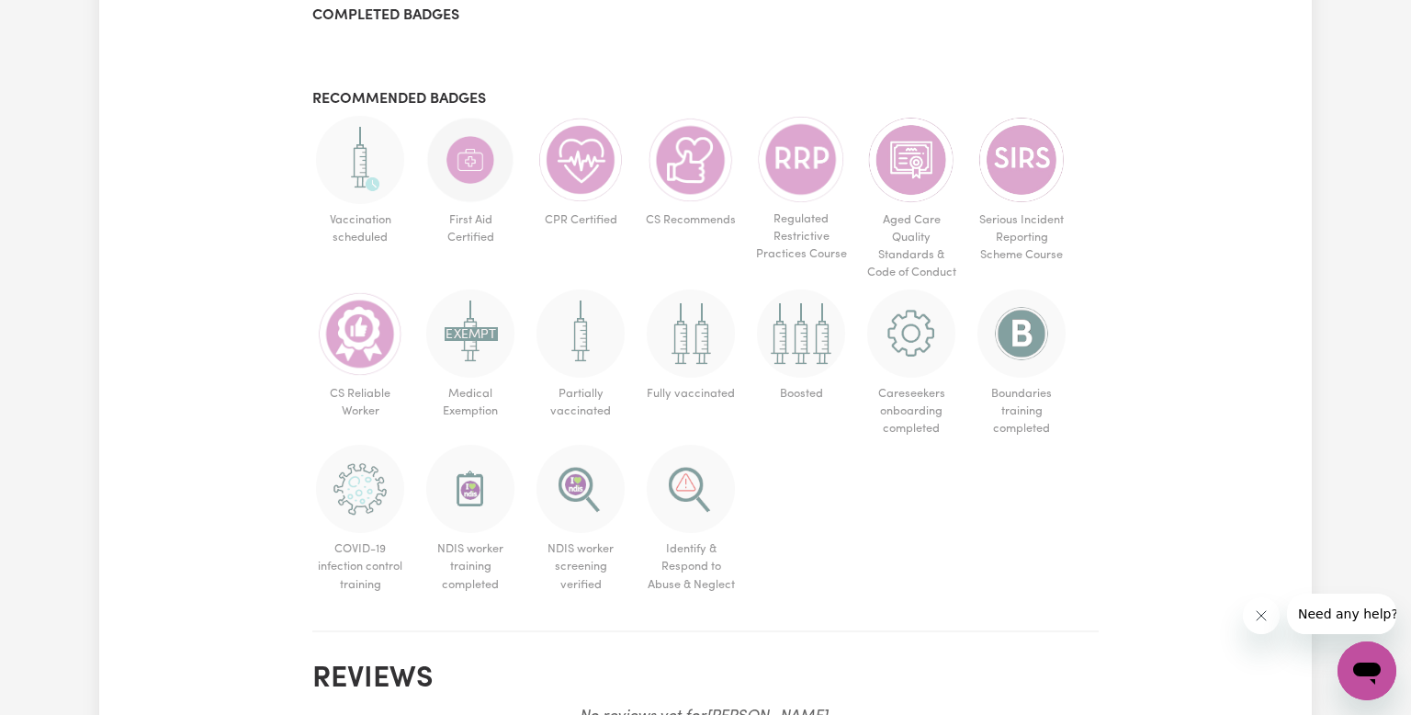
click at [448, 182] on img at bounding box center [470, 160] width 88 height 88
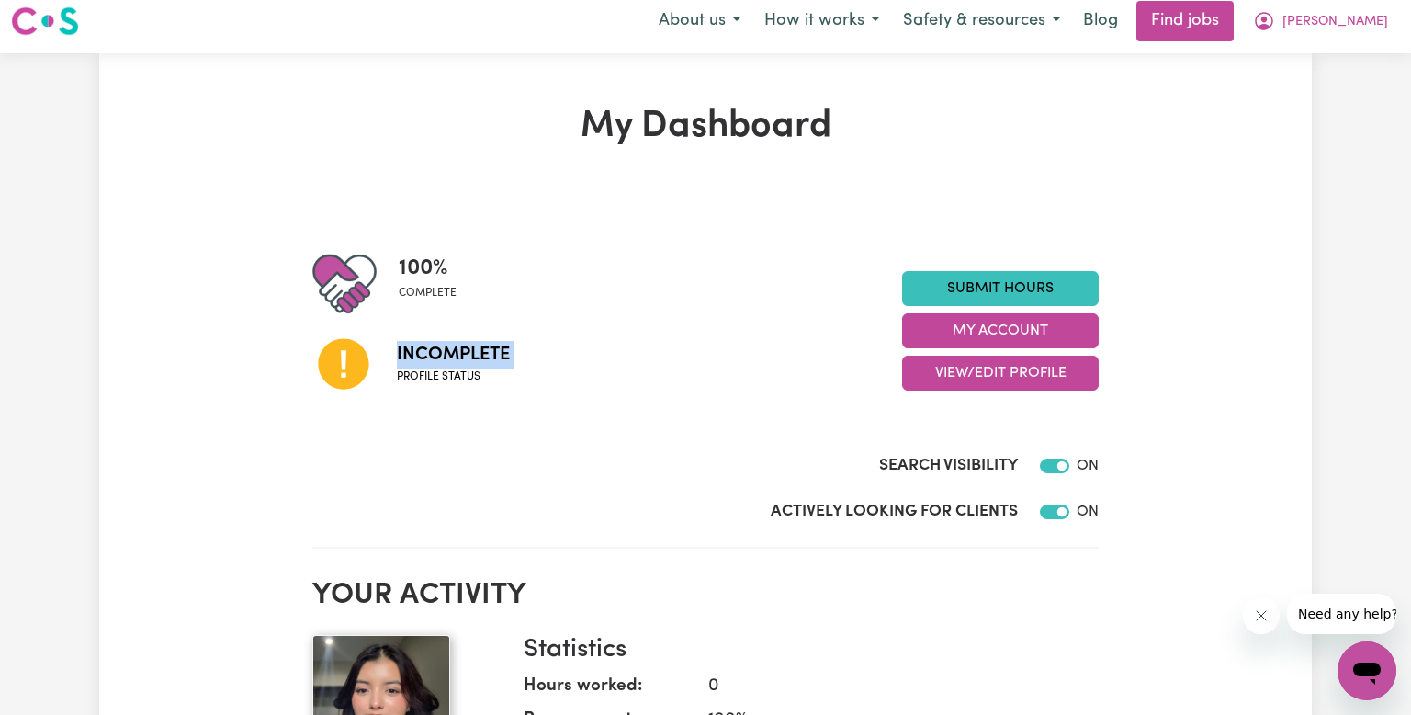
scroll to position [7, 0]
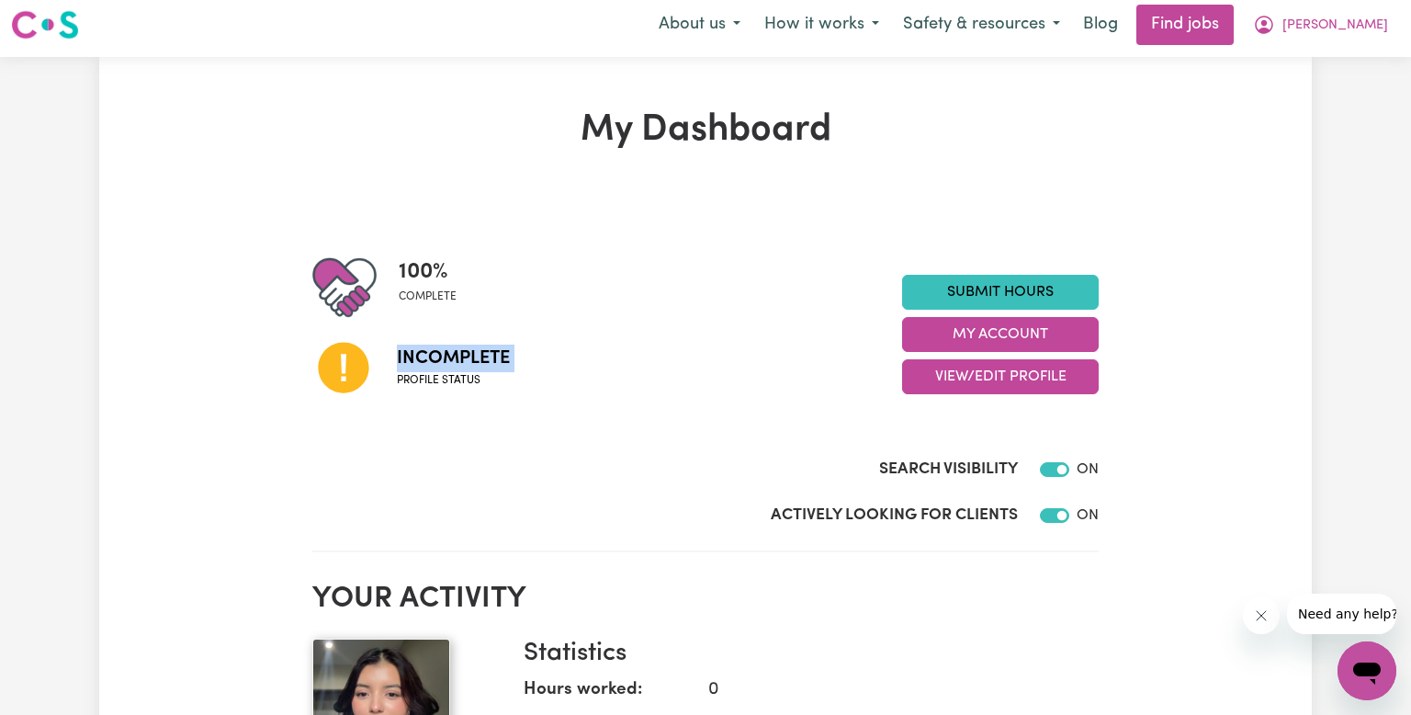
click at [426, 383] on span "Profile status" at bounding box center [453, 380] width 113 height 17
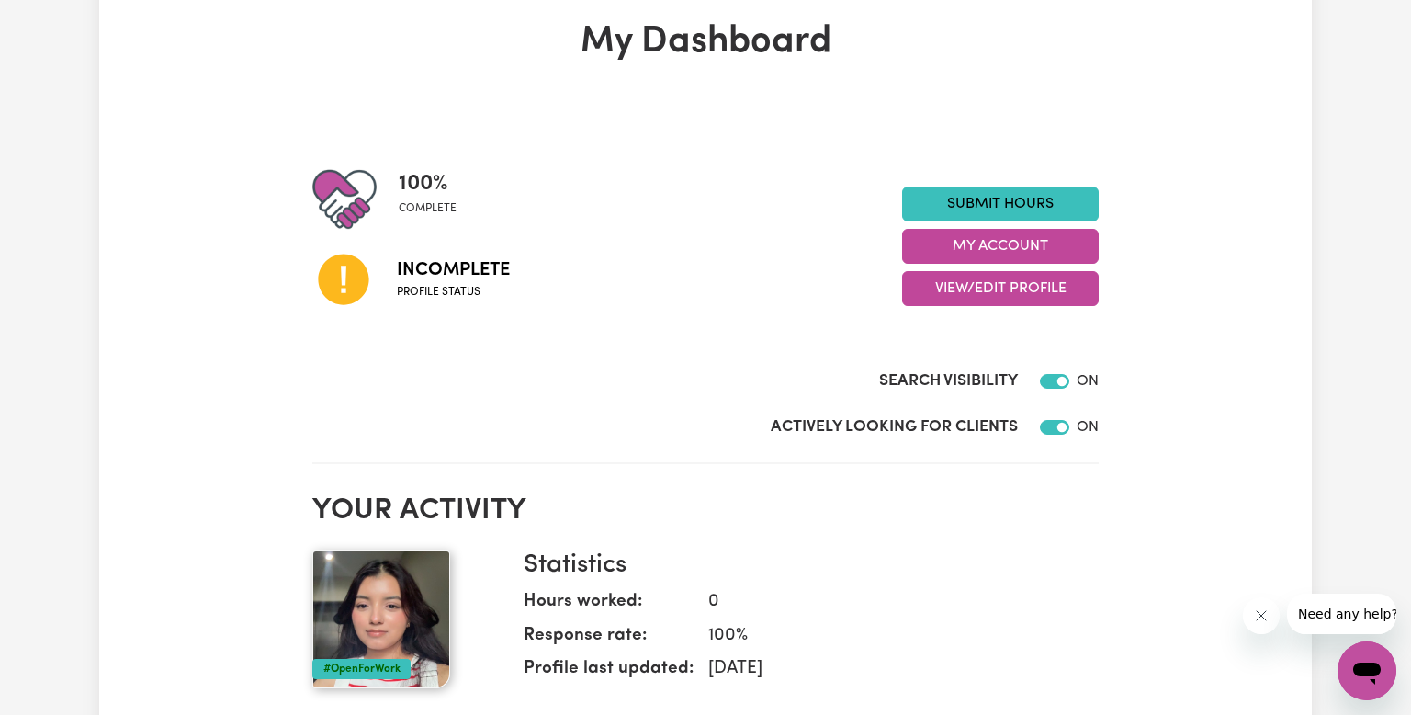
scroll to position [97, 0]
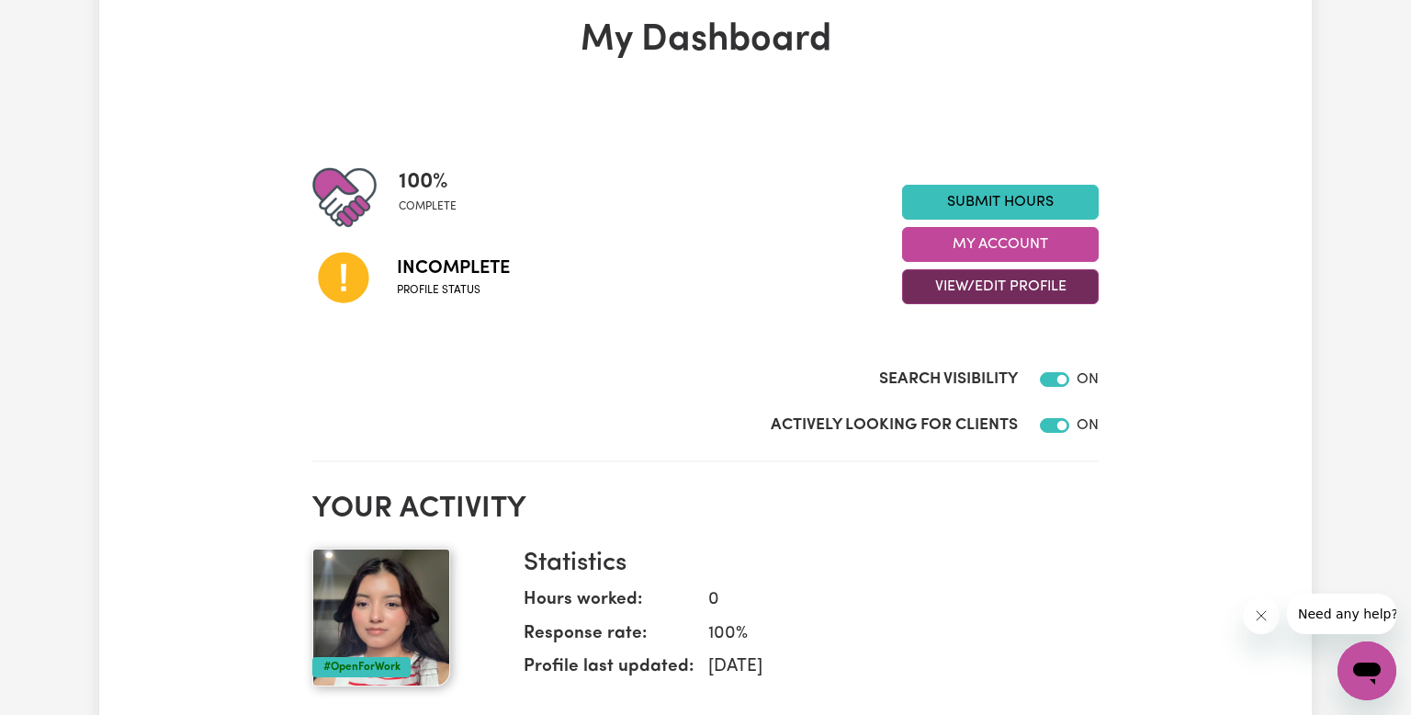
click at [987, 291] on button "View/Edit Profile" at bounding box center [1000, 286] width 197 height 35
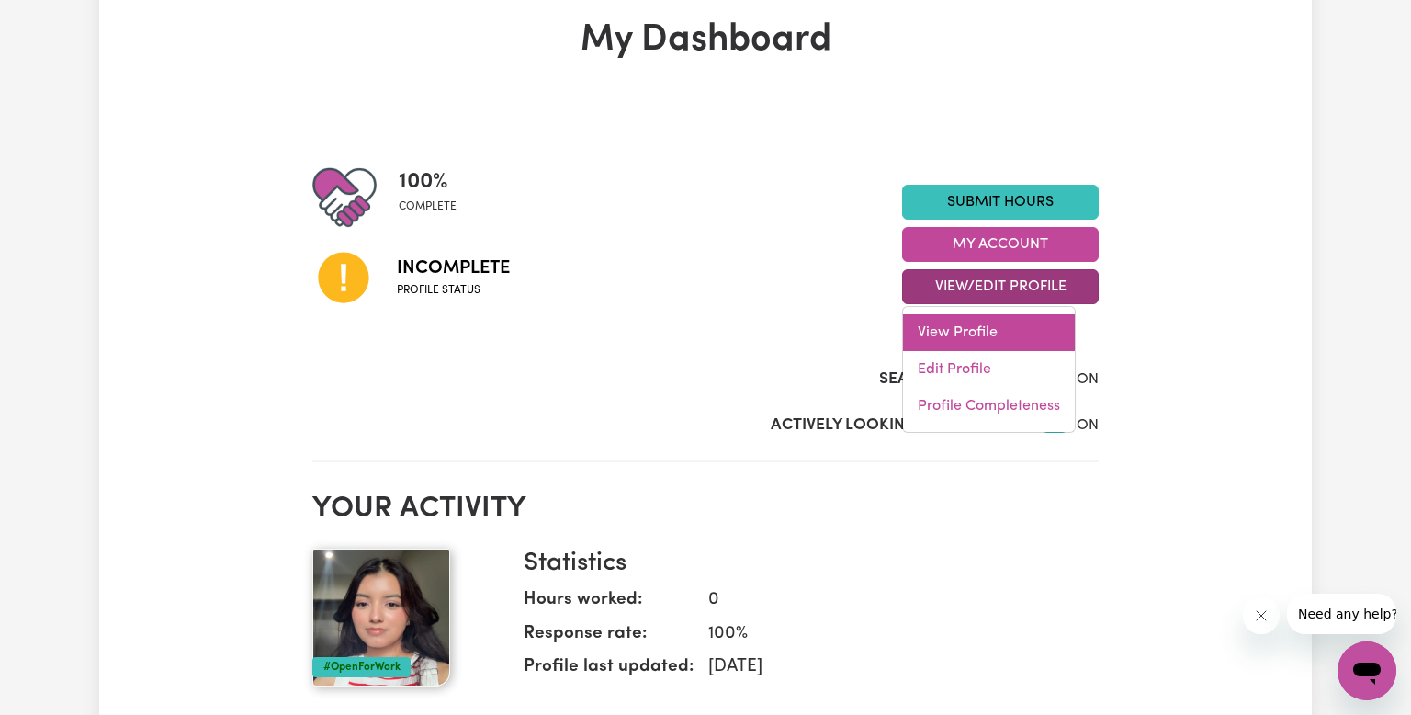
click at [969, 327] on link "View Profile" at bounding box center [989, 332] width 172 height 37
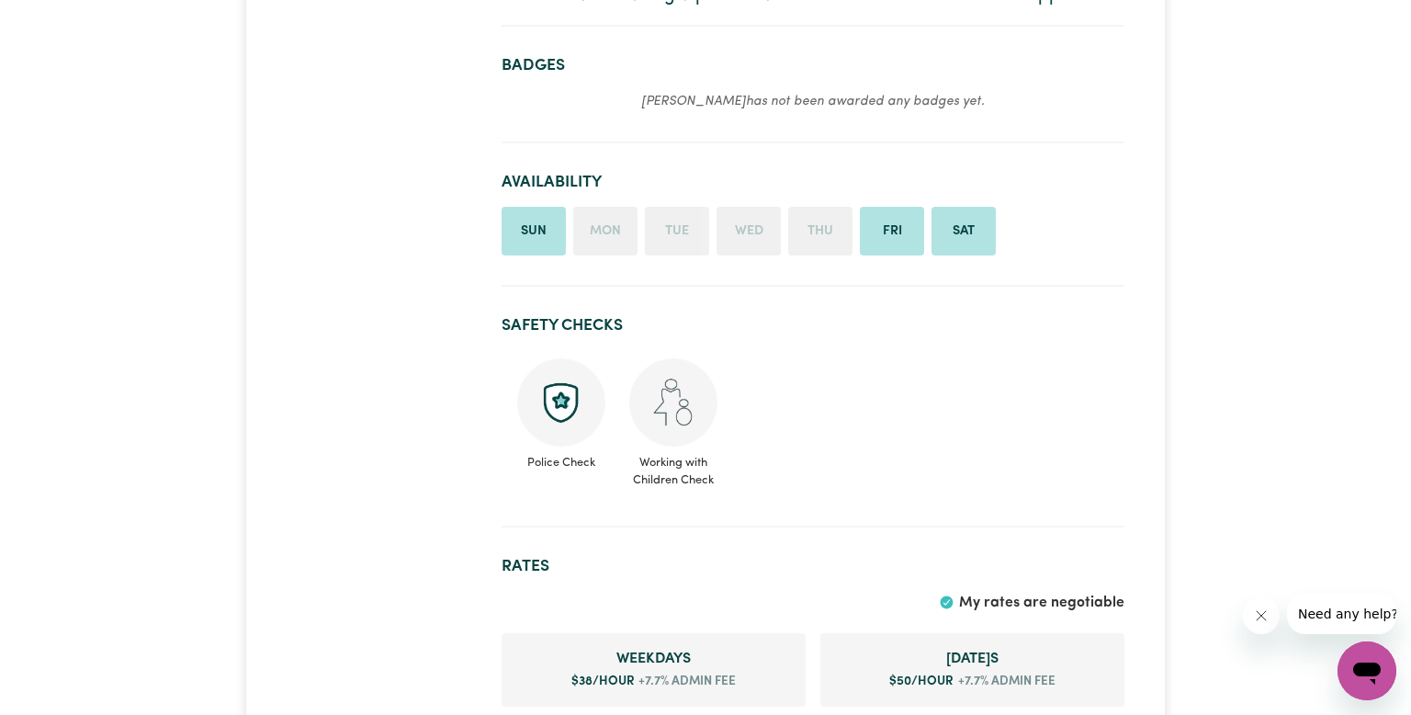
scroll to position [505, 0]
click at [664, 411] on img at bounding box center [673, 404] width 88 height 88
click at [669, 408] on img at bounding box center [673, 404] width 88 height 88
click at [672, 407] on img at bounding box center [673, 404] width 88 height 88
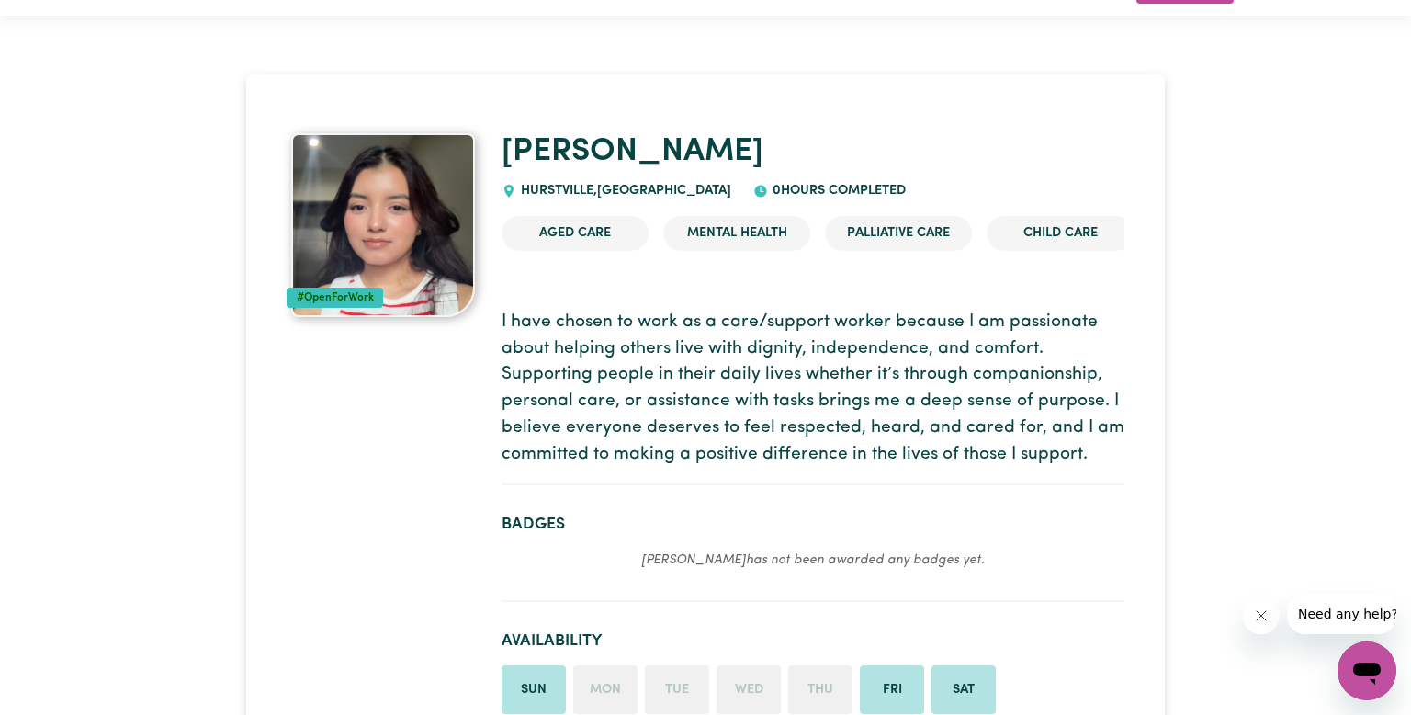
scroll to position [0, 0]
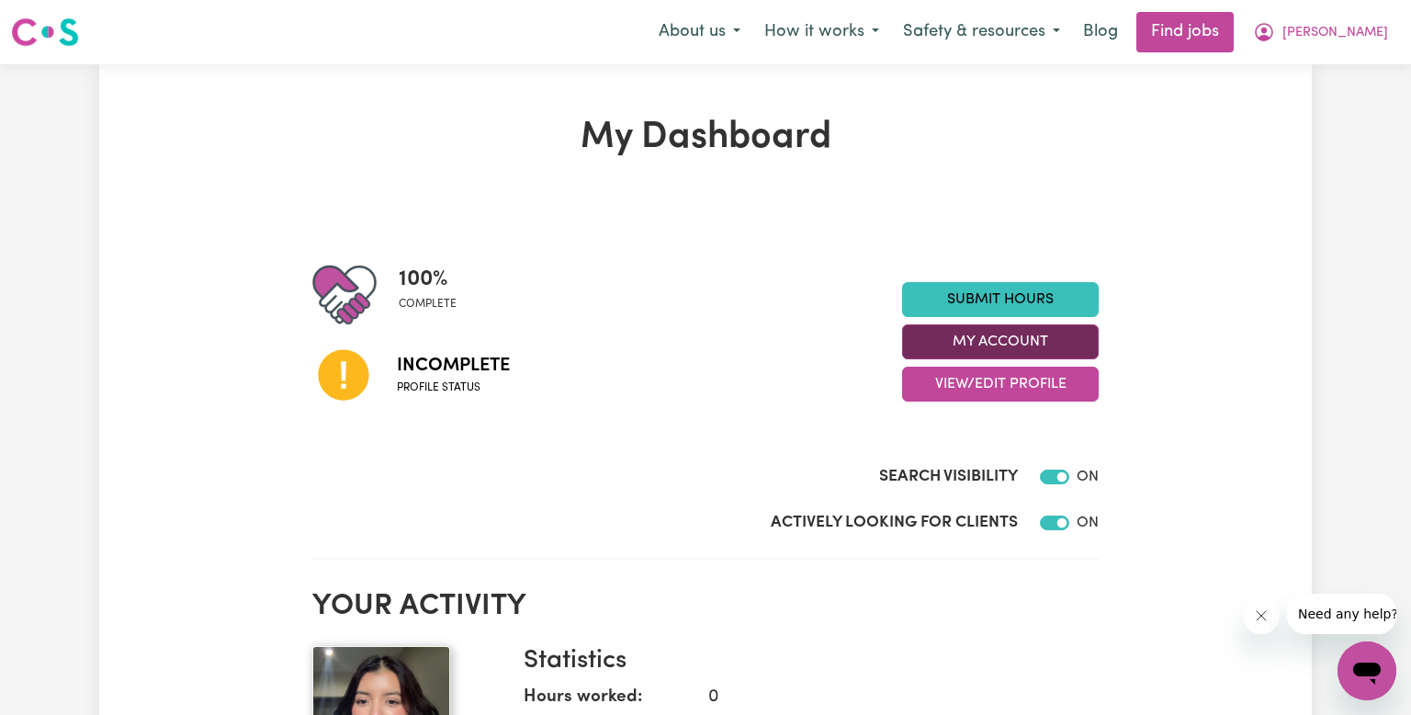
click at [965, 349] on button "My Account" at bounding box center [1000, 341] width 197 height 35
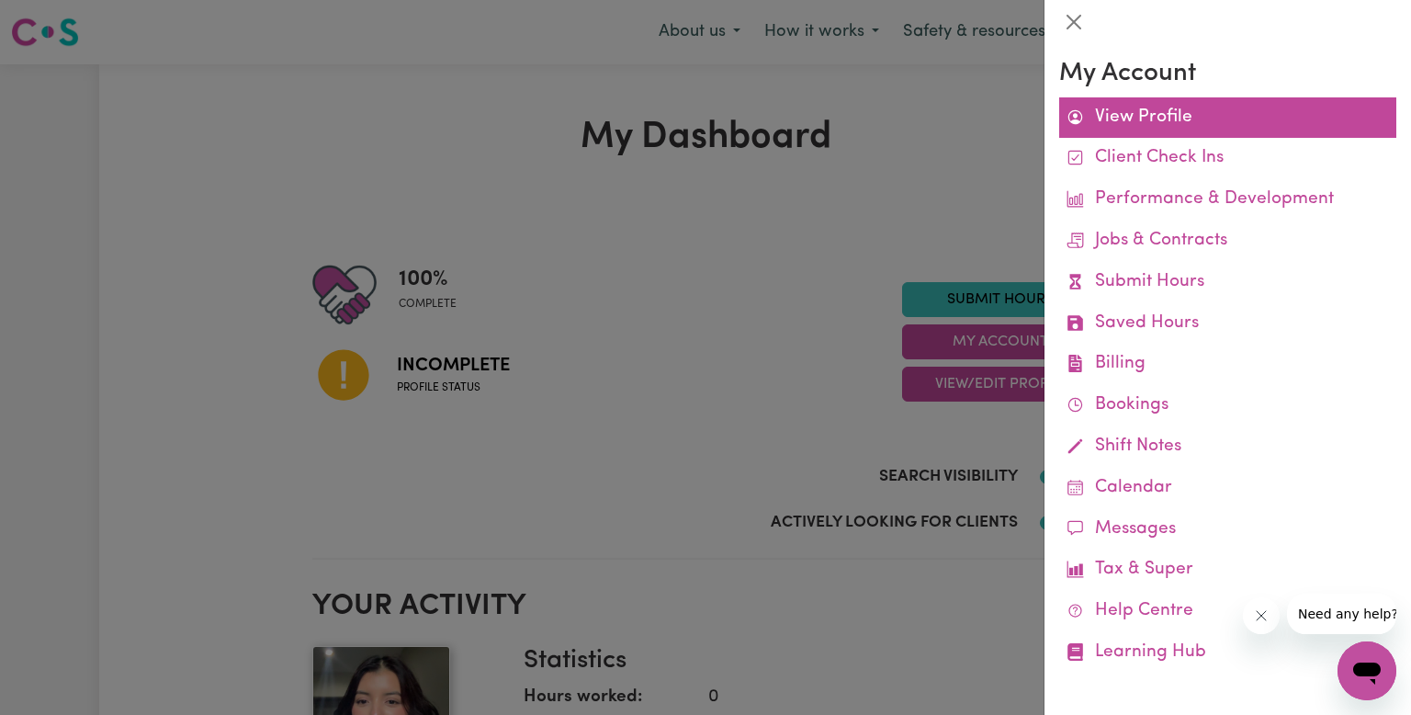
click at [1118, 107] on link "View Profile" at bounding box center [1227, 117] width 337 height 41
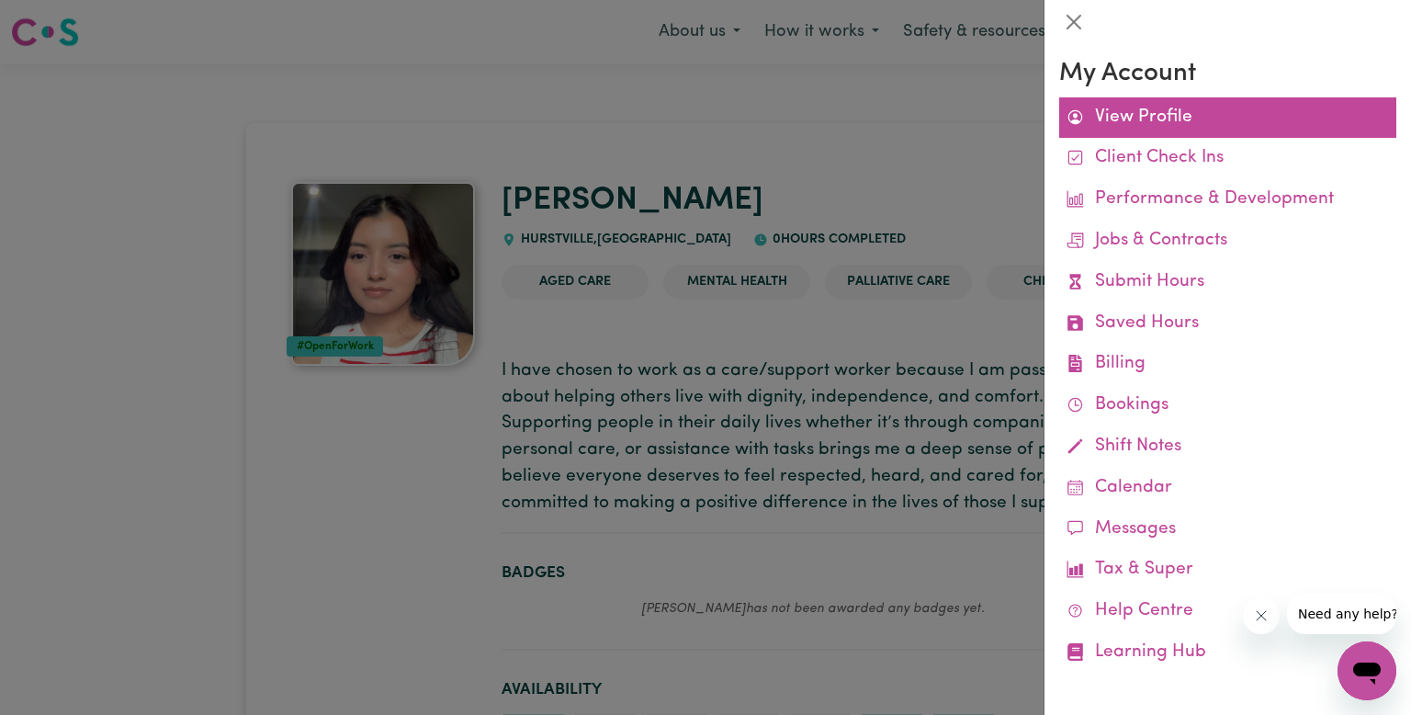
click at [1116, 125] on link "View Profile" at bounding box center [1227, 117] width 337 height 41
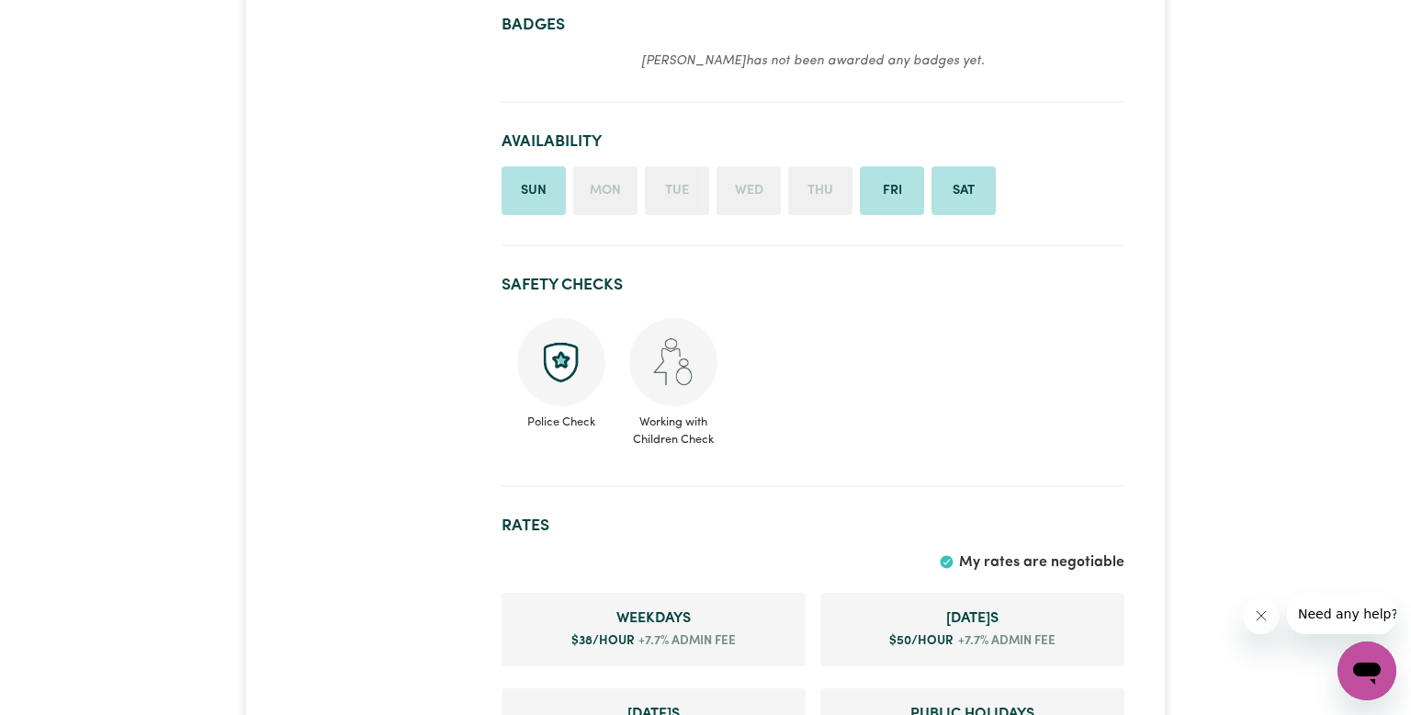
scroll to position [548, 0]
click at [651, 365] on img at bounding box center [673, 362] width 88 height 88
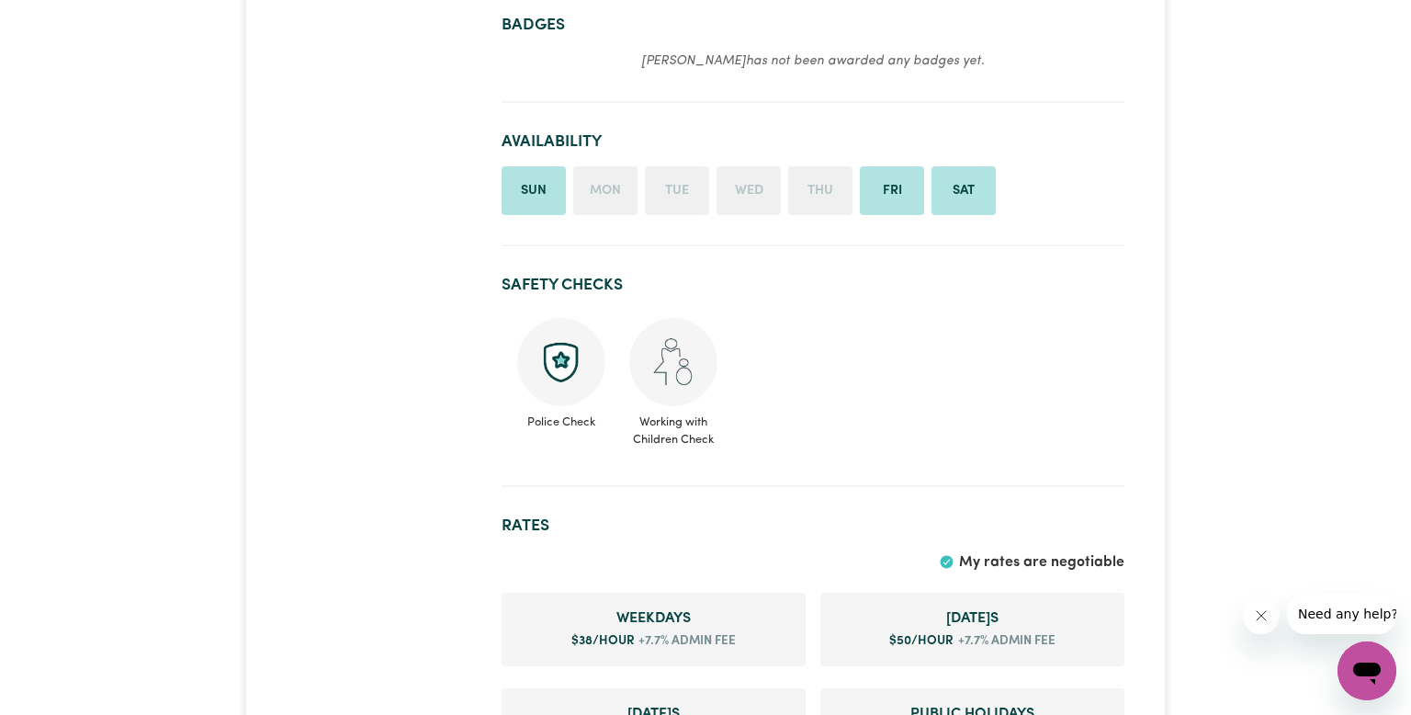
click at [651, 365] on img at bounding box center [673, 362] width 88 height 88
click at [689, 409] on span "Working with Children Check" at bounding box center [674, 427] width 90 height 42
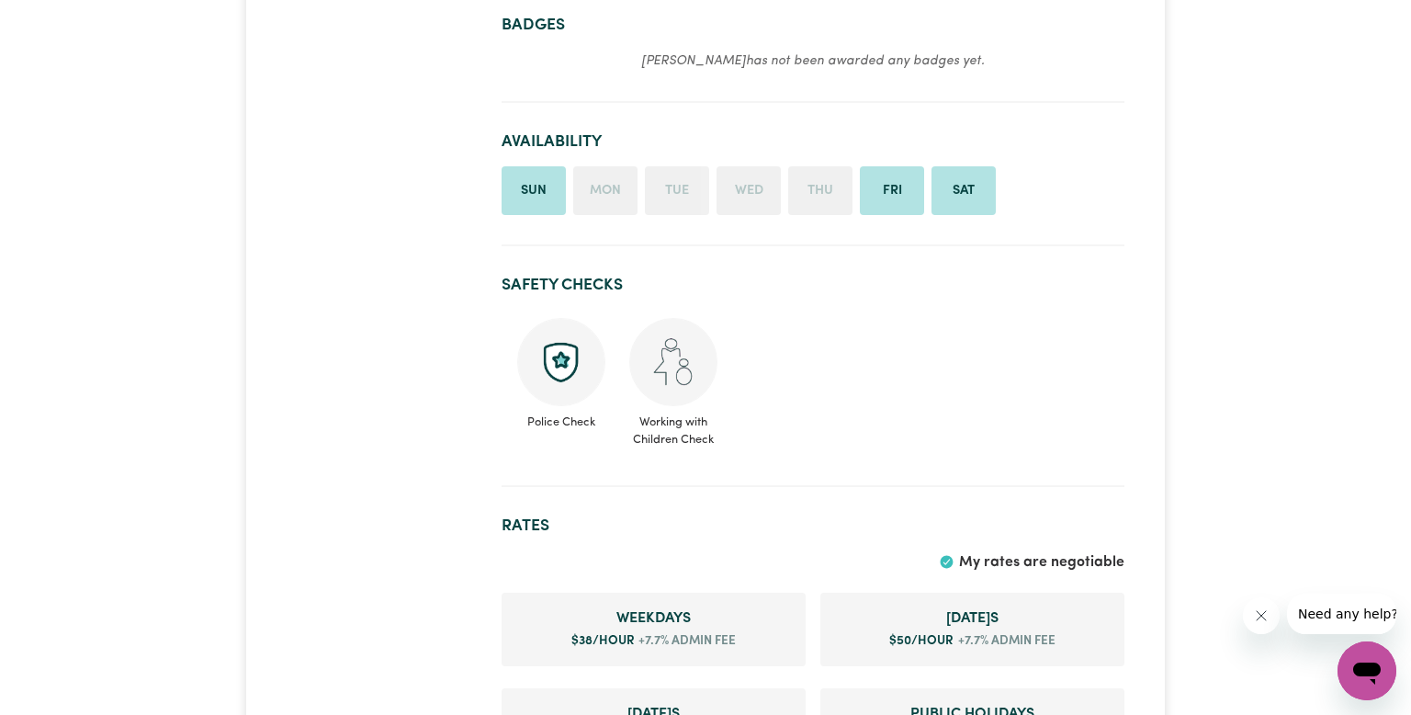
click at [689, 459] on section "Safety Checks Police Check Working with Children Check" at bounding box center [813, 373] width 623 height 225
click at [683, 450] on ul "Police Check Working with Children Check" at bounding box center [813, 383] width 623 height 145
click at [688, 449] on ul "Police Check Working with Children Check" at bounding box center [813, 383] width 623 height 145
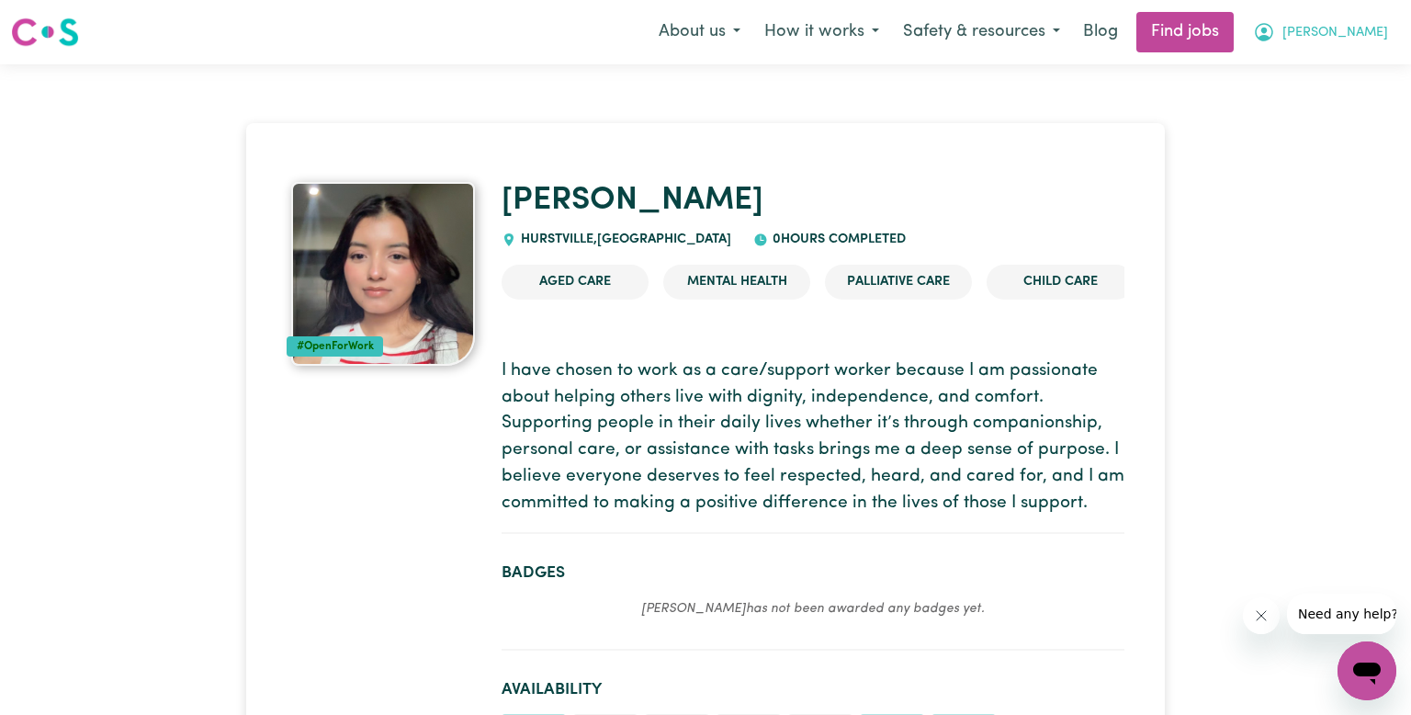
click at [1361, 26] on span "[PERSON_NAME]" at bounding box center [1336, 33] width 106 height 20
click at [1342, 75] on link "My Account" at bounding box center [1326, 71] width 145 height 35
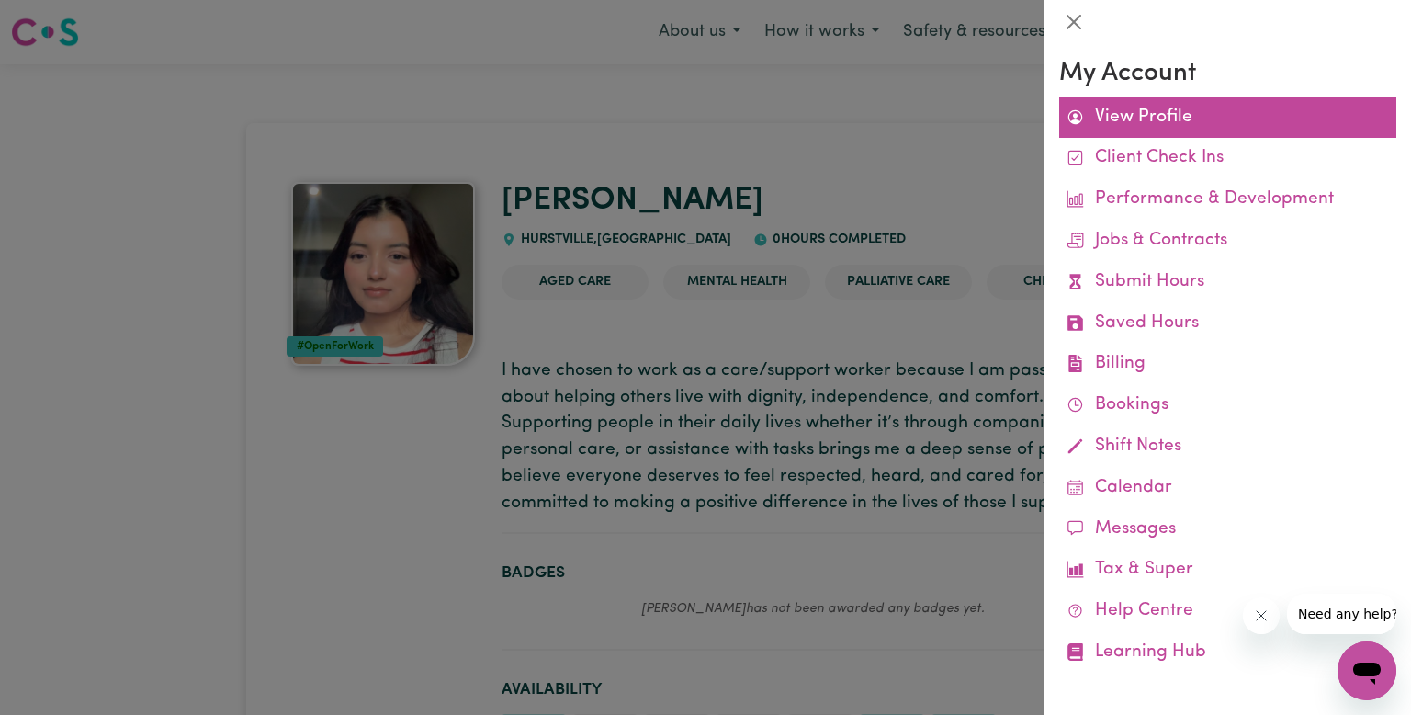
click at [1155, 120] on link "View Profile" at bounding box center [1227, 117] width 337 height 41
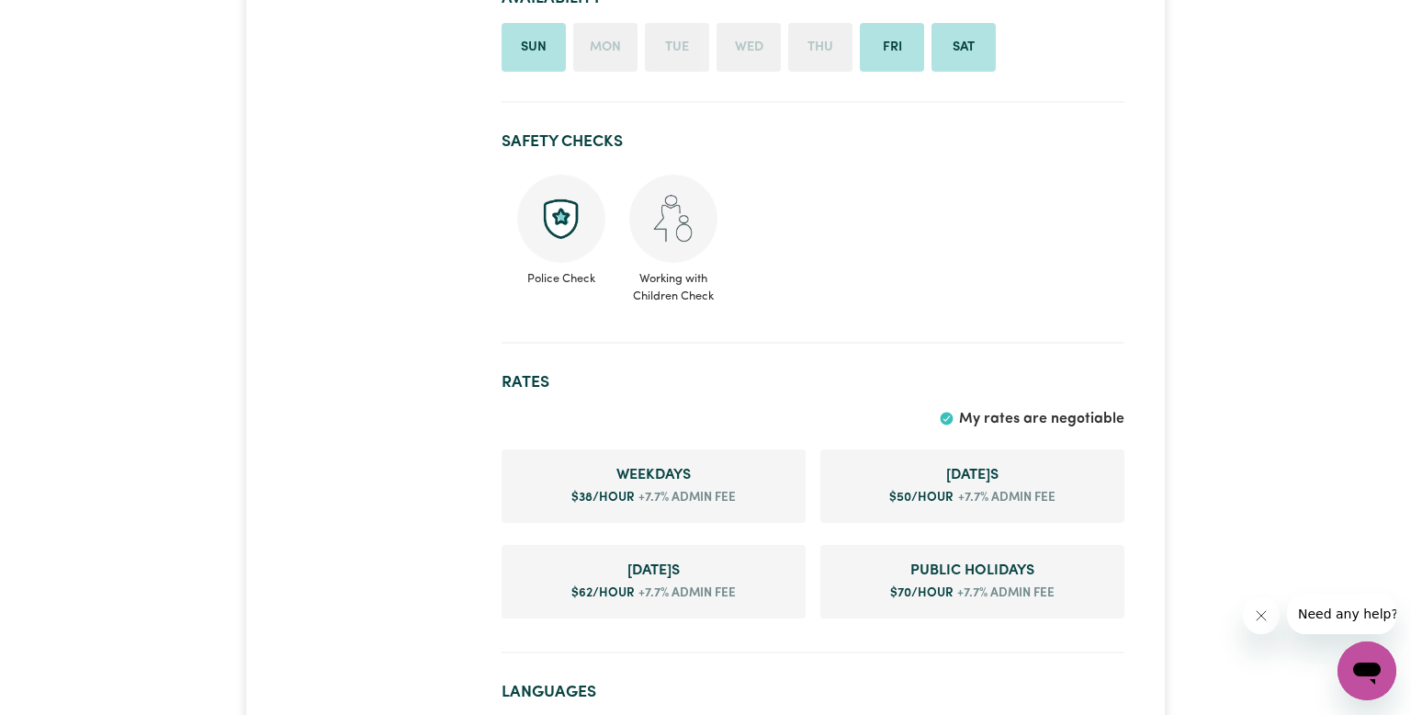
scroll to position [698, 0]
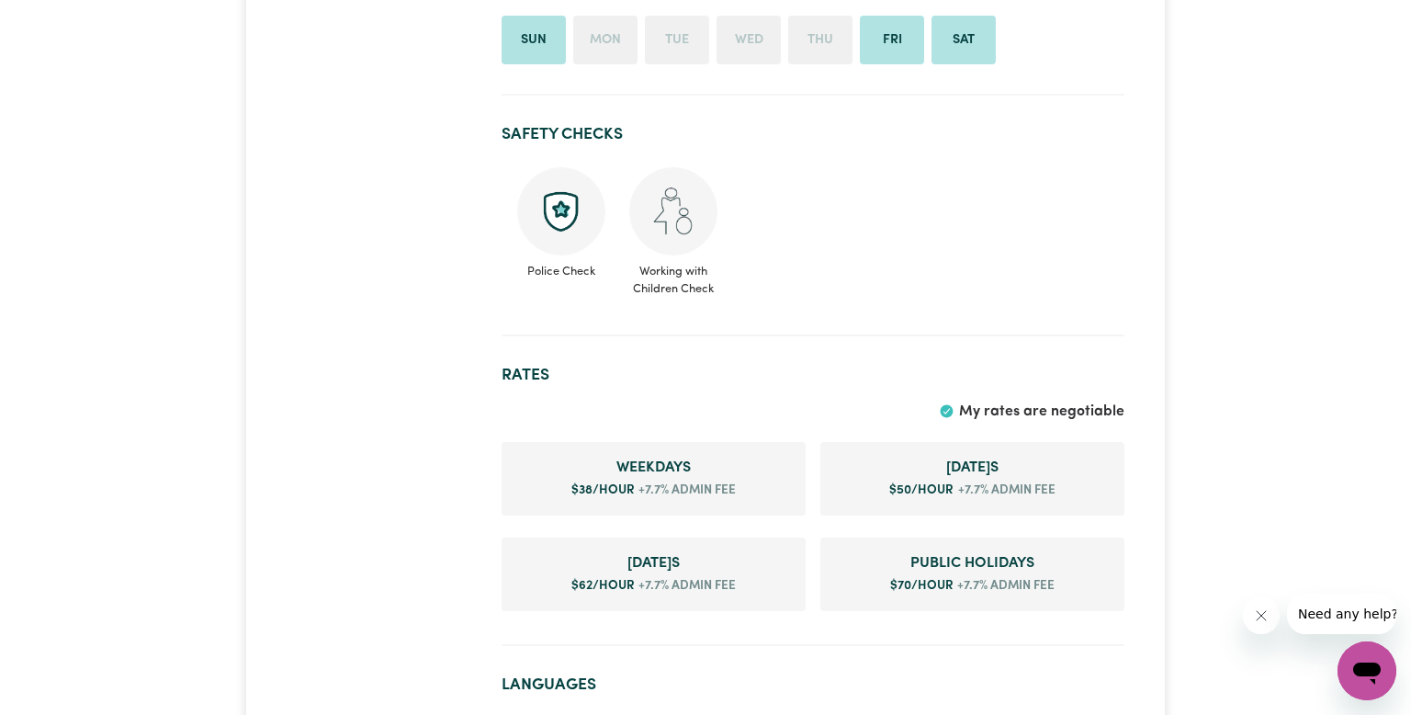
click at [685, 294] on span "Working with Children Check" at bounding box center [674, 276] width 90 height 42
click at [653, 273] on span "Working with Children Check" at bounding box center [674, 276] width 90 height 42
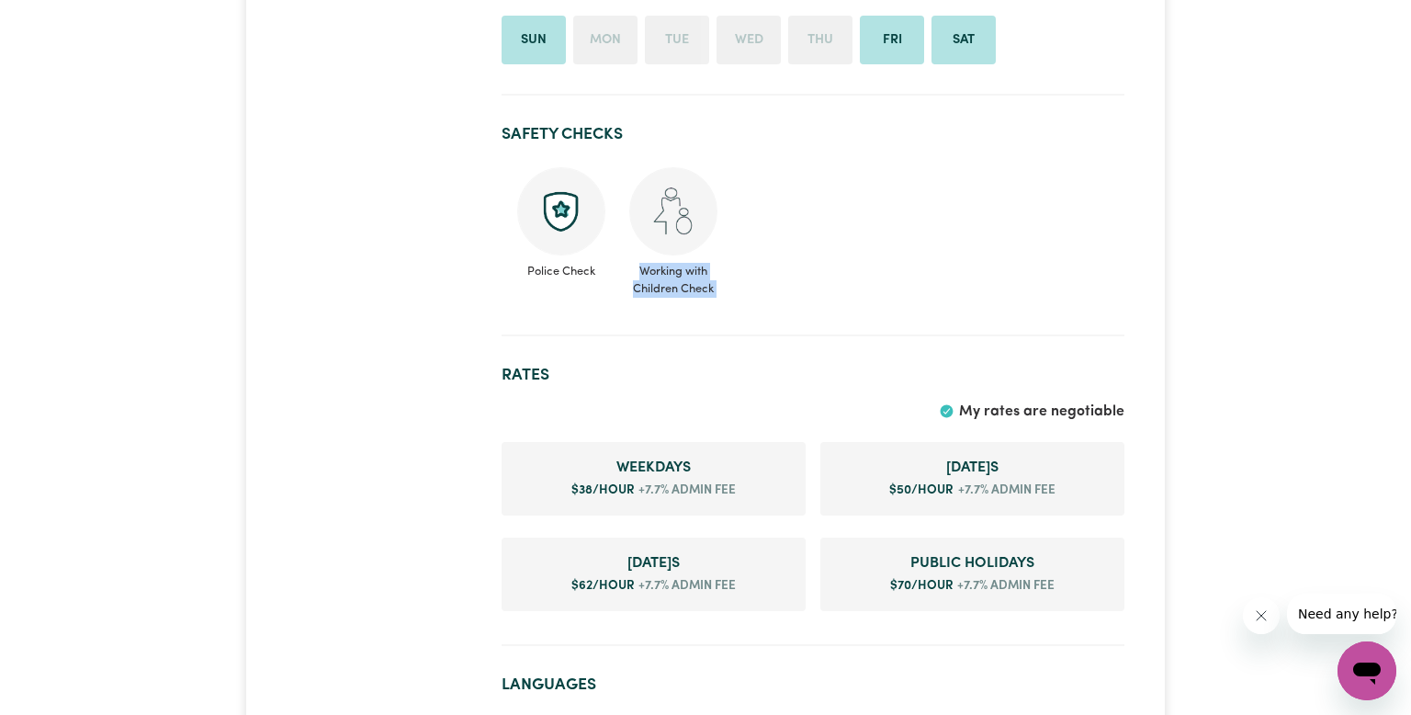
click at [653, 273] on span "Working with Children Check" at bounding box center [674, 276] width 90 height 42
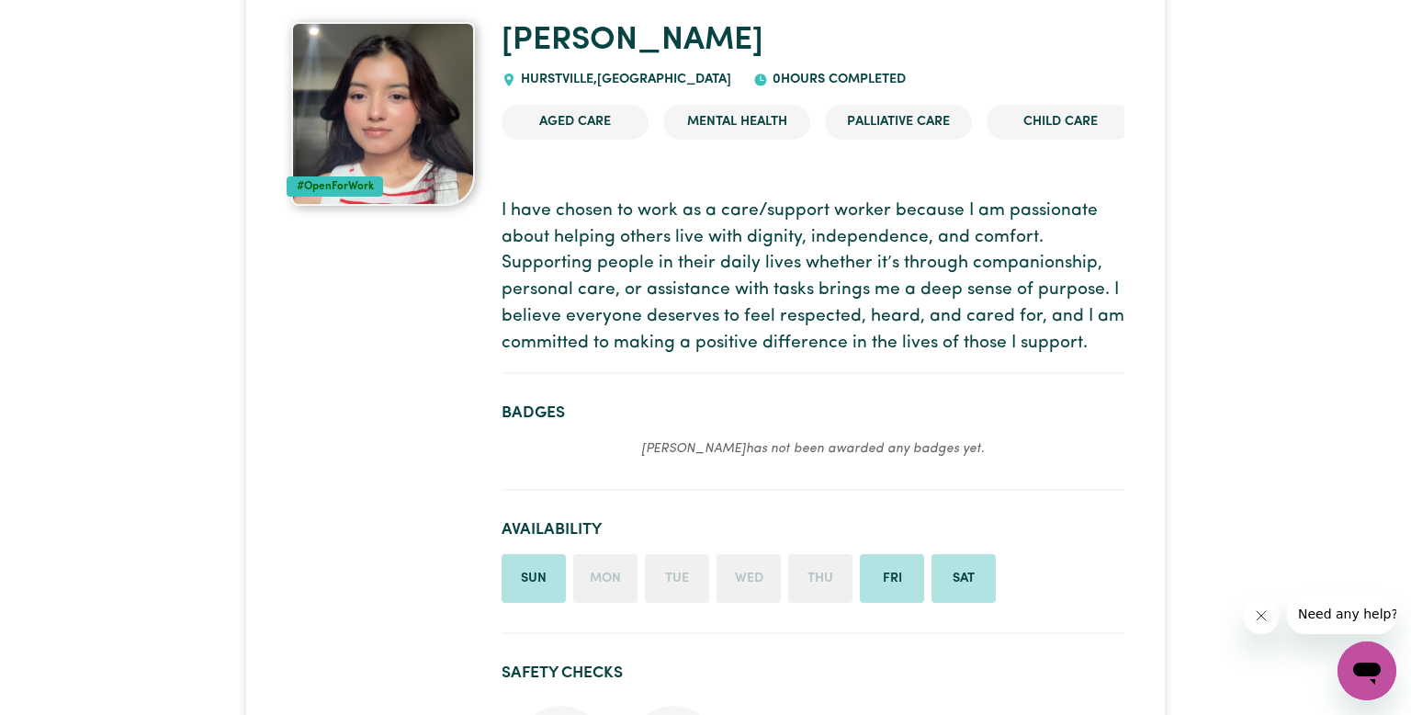
scroll to position [0, 0]
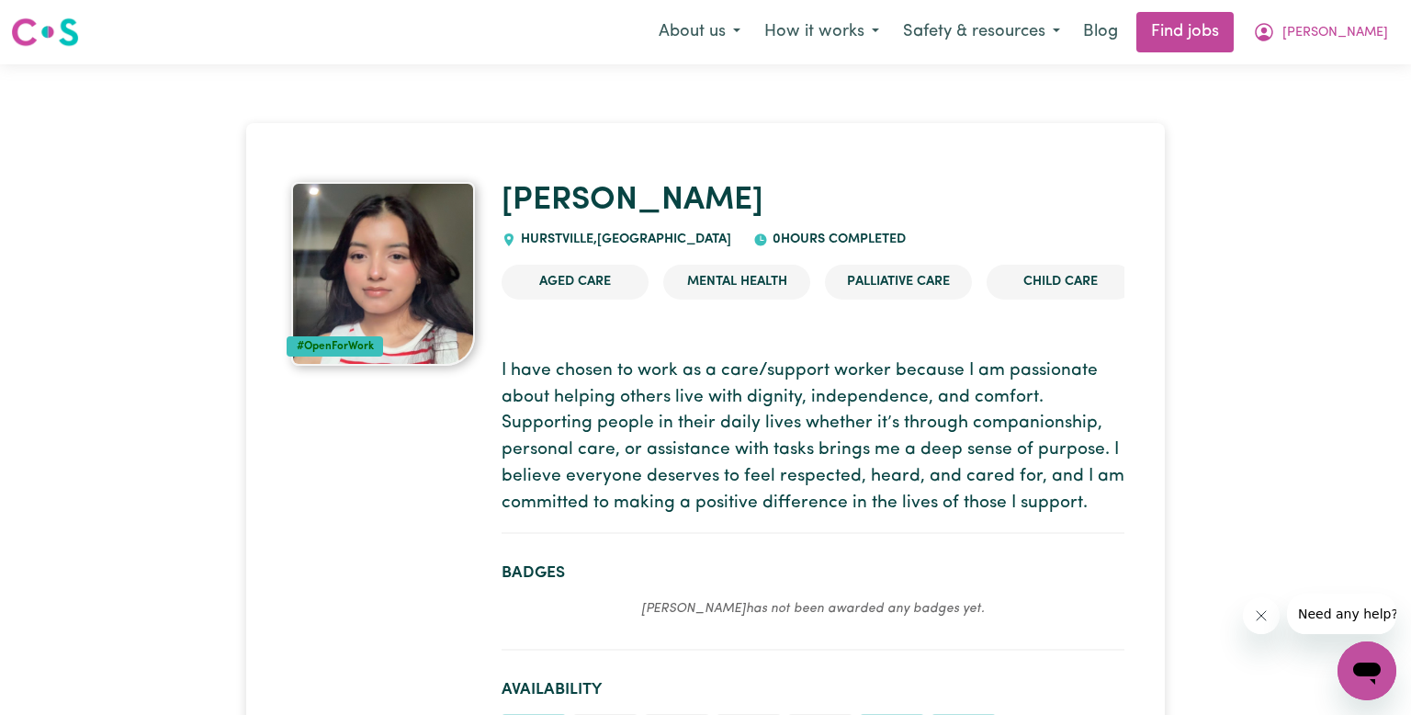
click at [188, 37] on div "Menu About us How it works Safety & resources Blog Find jobs [PERSON_NAME] My A…" at bounding box center [705, 32] width 1411 height 42
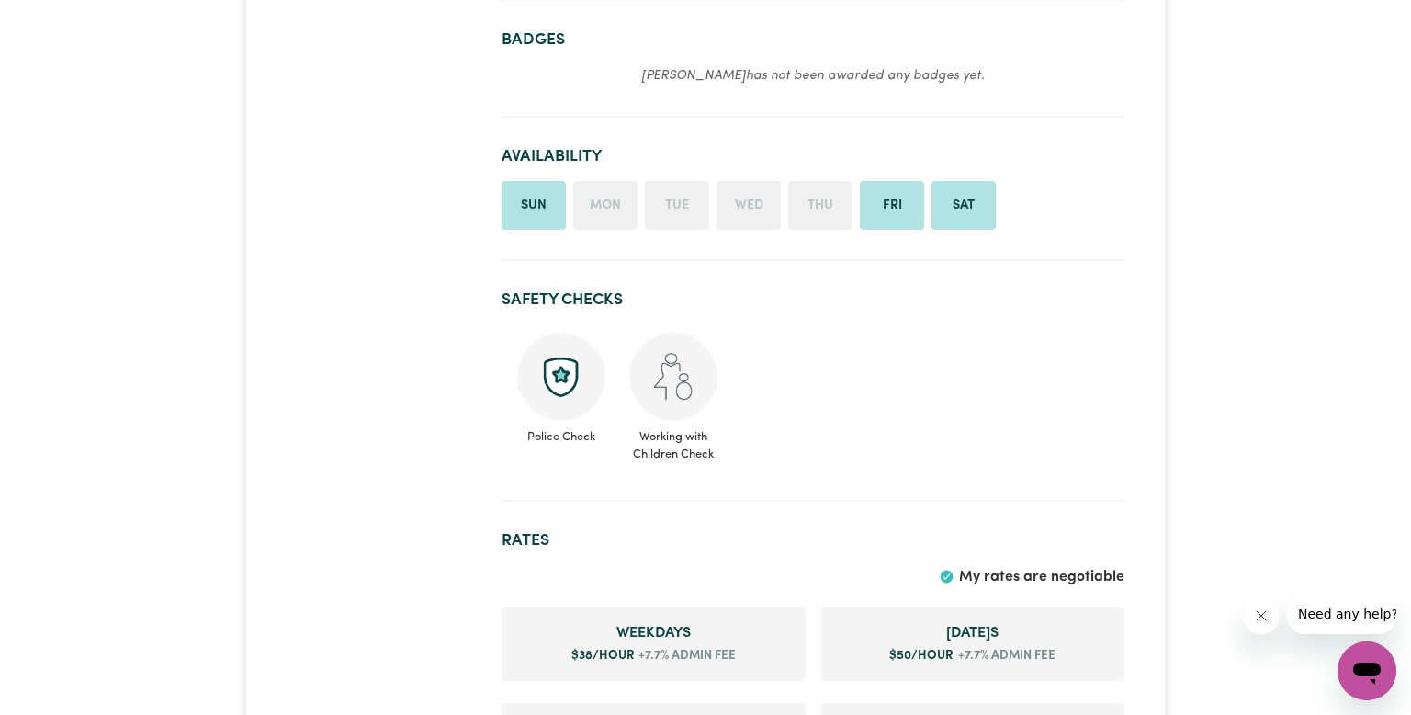
scroll to position [534, 0]
click at [674, 439] on span "Working with Children Check" at bounding box center [674, 441] width 90 height 42
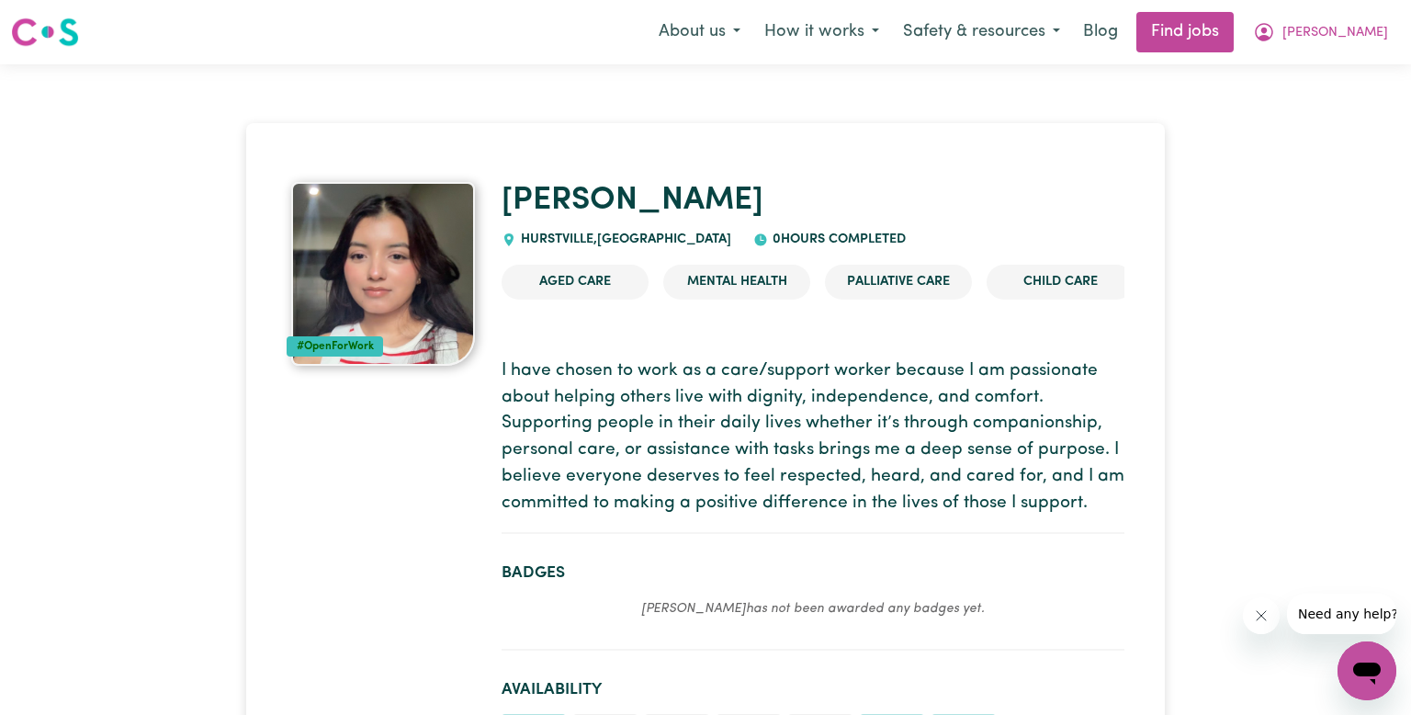
click at [657, 49] on div "Menu About us How it works Safety & resources Blog Find jobs [PERSON_NAME] My A…" at bounding box center [705, 32] width 1411 height 42
click at [1275, 28] on icon "My Account" at bounding box center [1264, 32] width 22 height 22
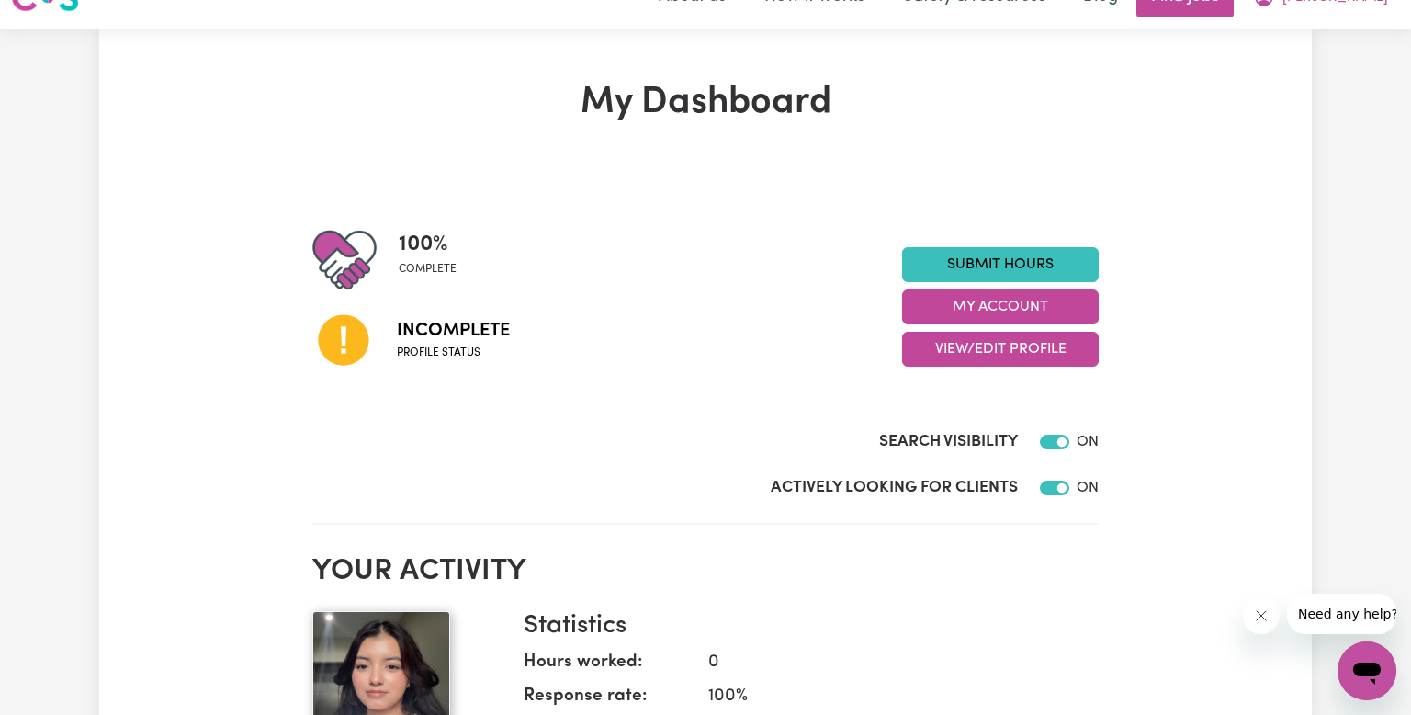
scroll to position [12, 0]
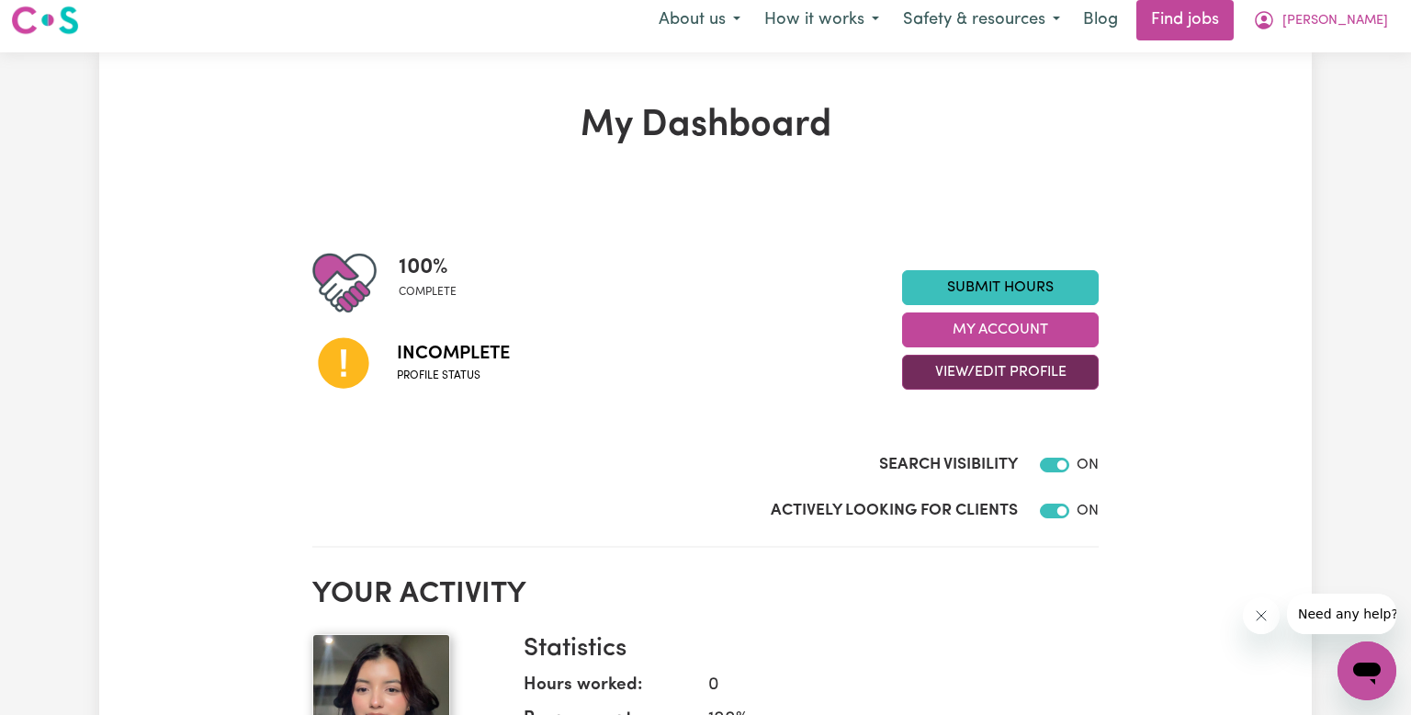
click at [987, 365] on button "View/Edit Profile" at bounding box center [1000, 372] width 197 height 35
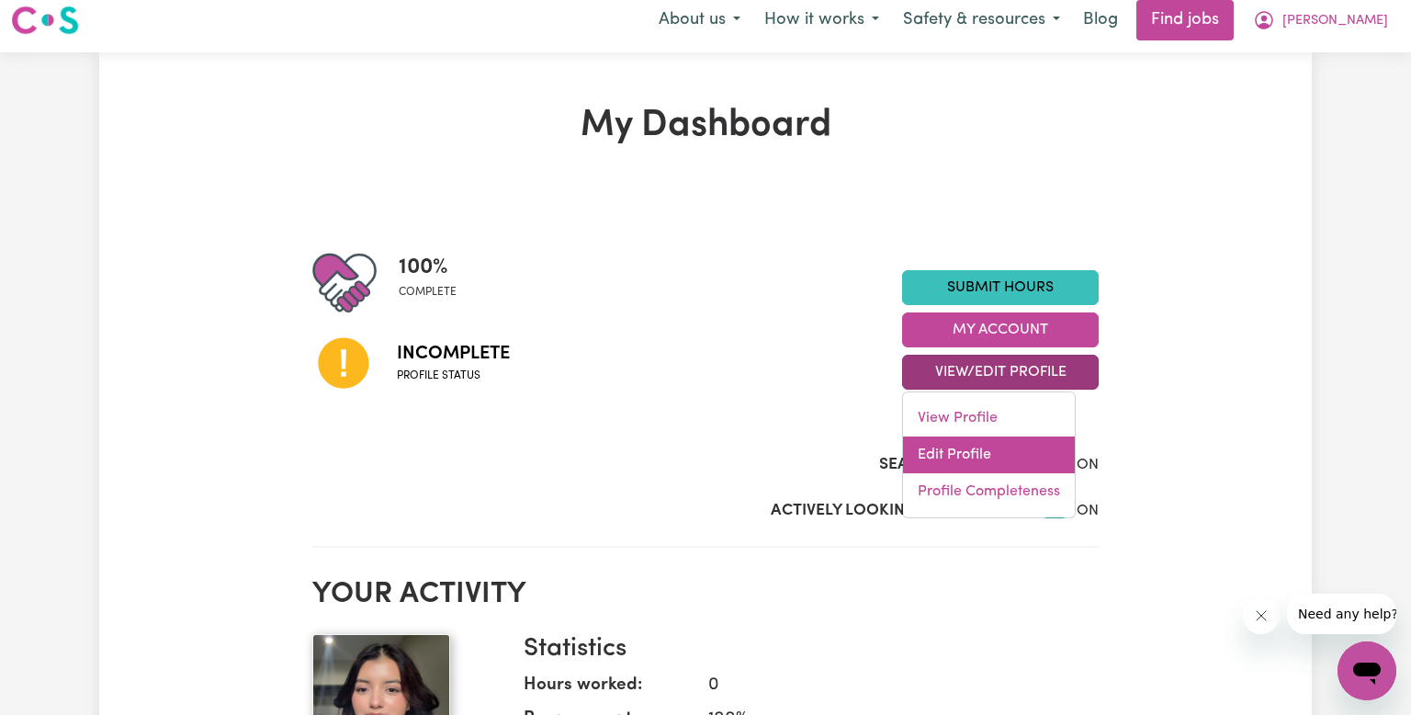
click at [962, 450] on link "Edit Profile" at bounding box center [989, 454] width 172 height 37
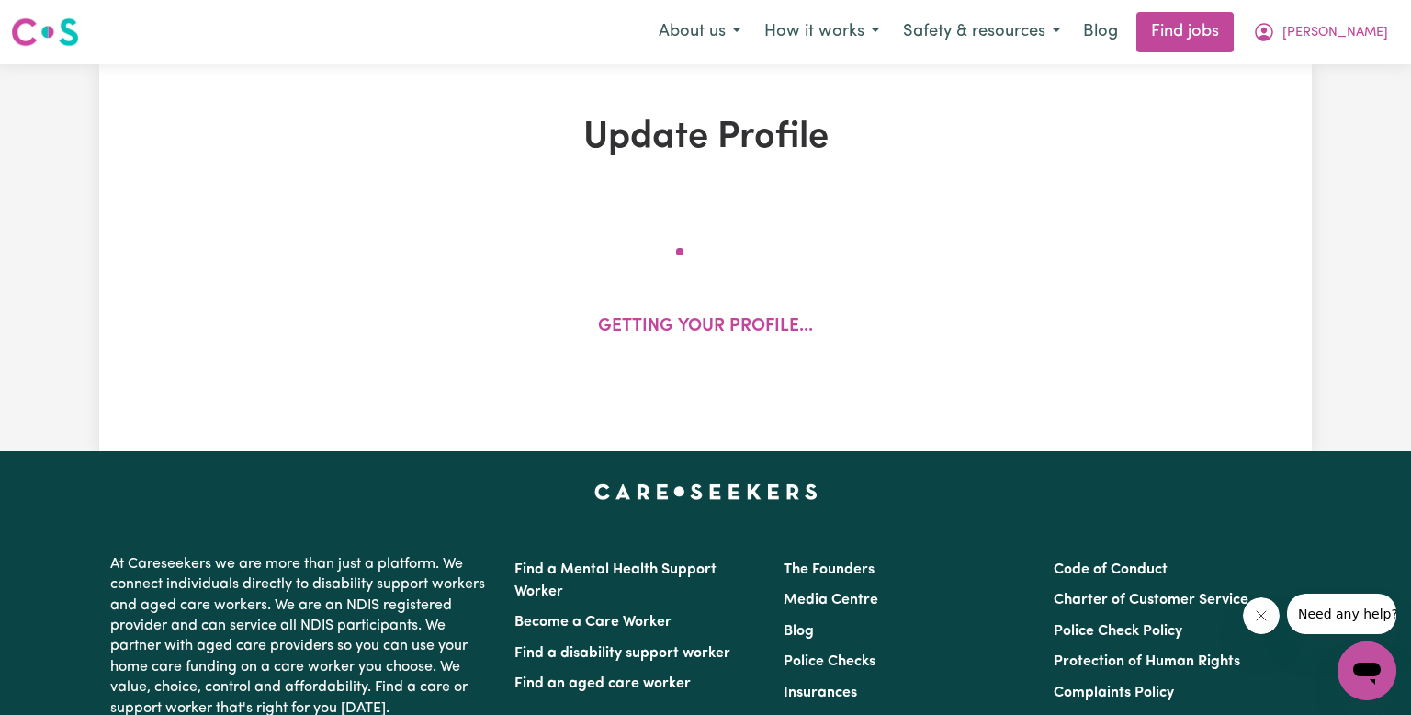
select select "[DEMOGRAPHIC_DATA]"
select select "Student Visa"
select select "Studying a healthcare related degree or qualification"
select select "38"
select select "50"
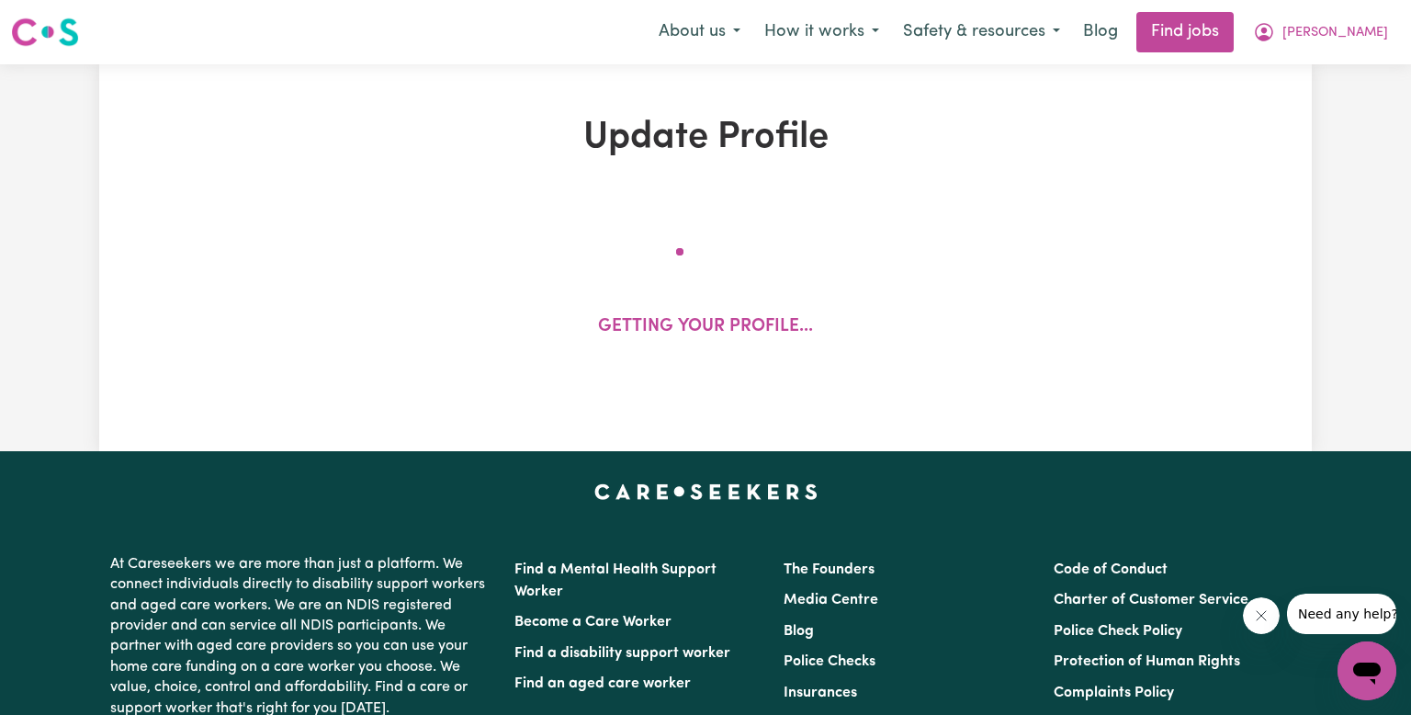
select select "62"
select select "70"
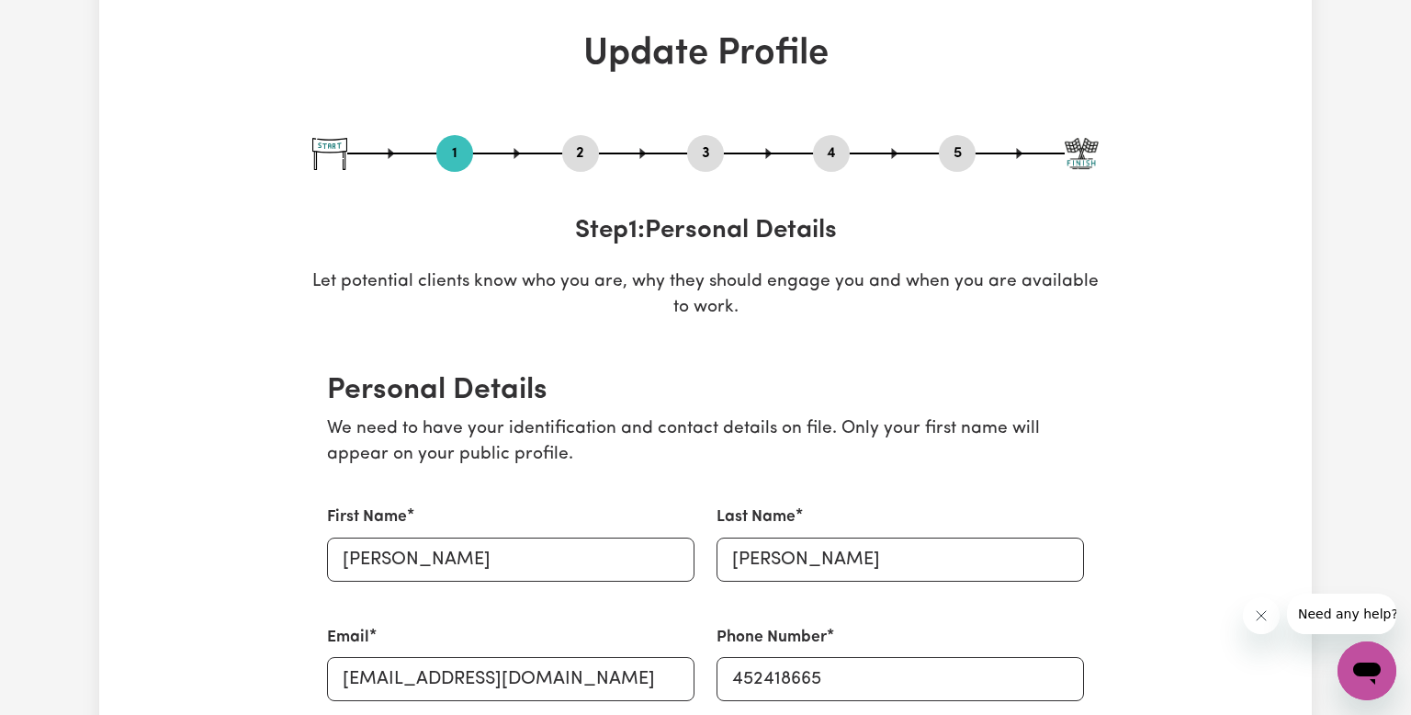
scroll to position [81, 0]
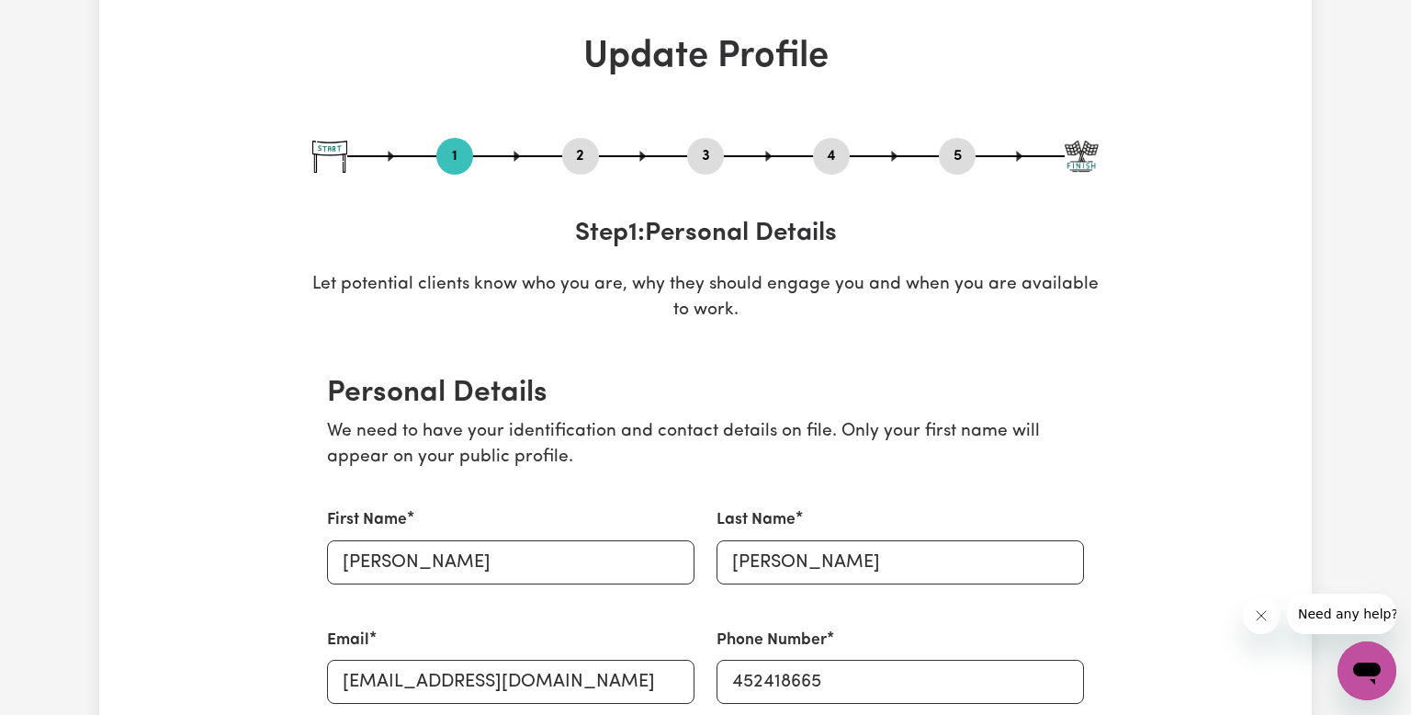
click at [585, 164] on button "2" at bounding box center [580, 156] width 37 height 24
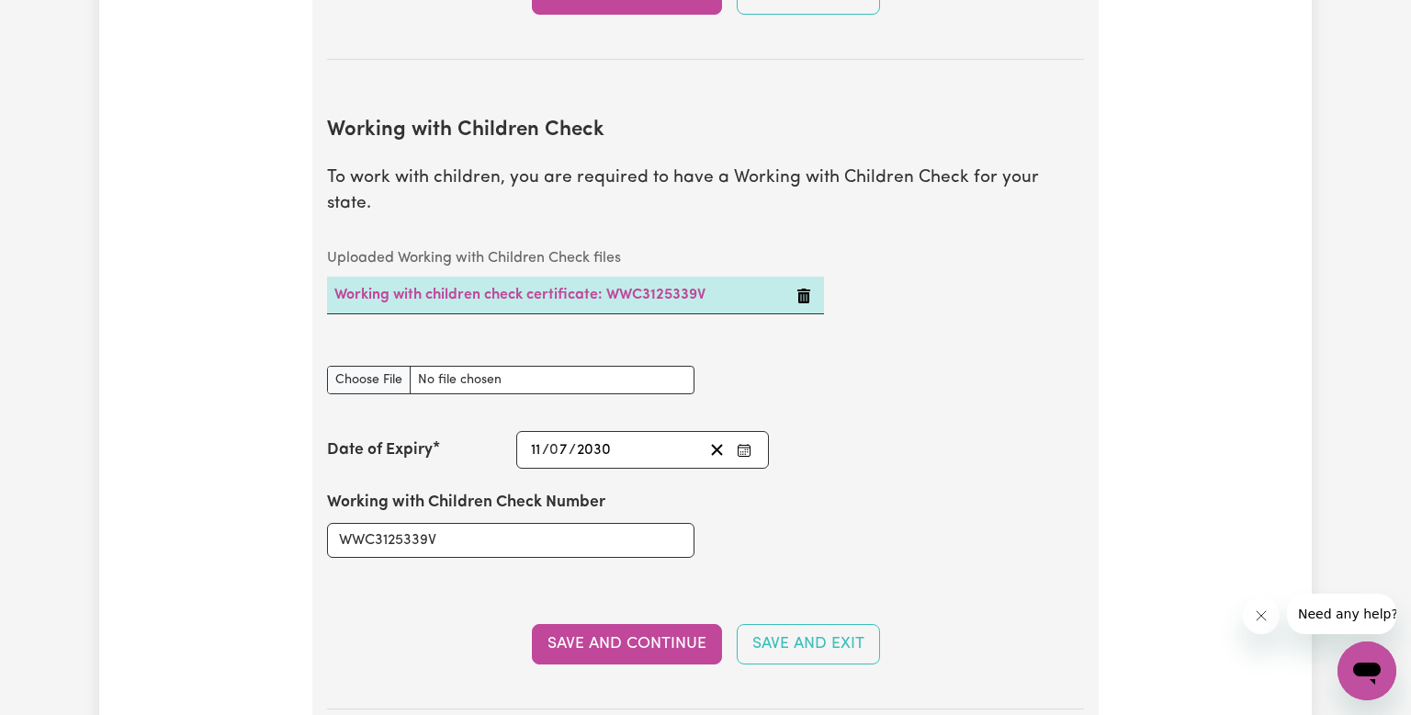
scroll to position [1742, 0]
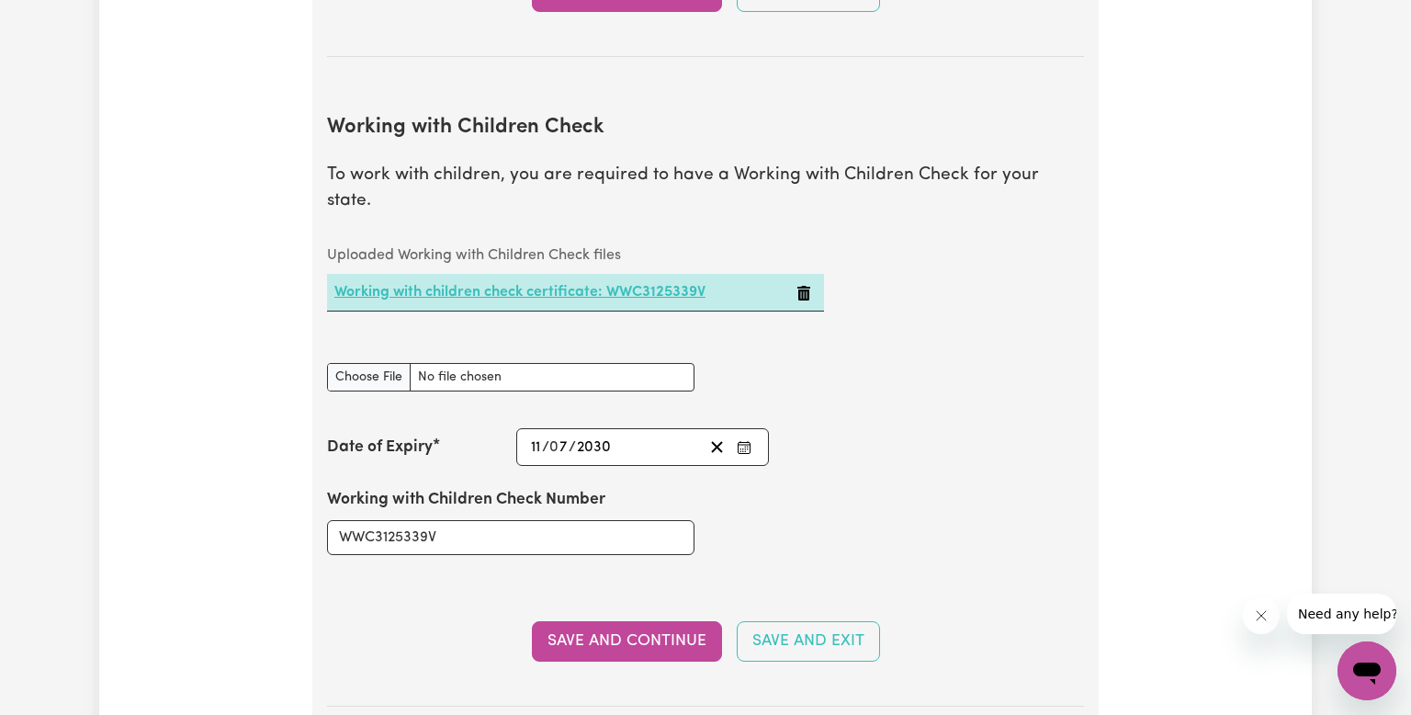
click at [569, 285] on link "Working with children check certificate: WWC3125339V" at bounding box center [519, 292] width 371 height 15
click at [334, 285] on link "Working with children check certificate: WWC3125339V" at bounding box center [519, 292] width 371 height 15
click at [442, 285] on link "Working with children check certificate: WWC3125339V" at bounding box center [519, 292] width 371 height 15
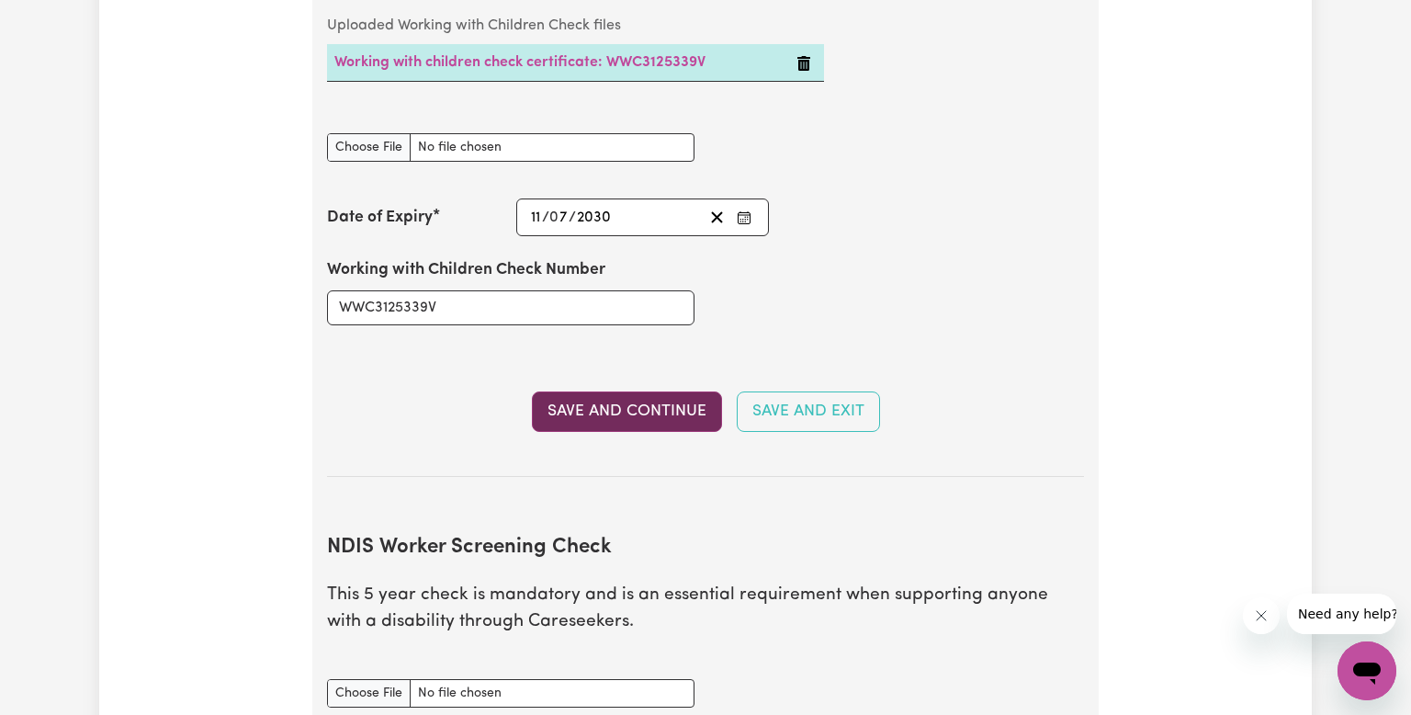
scroll to position [1966, 0]
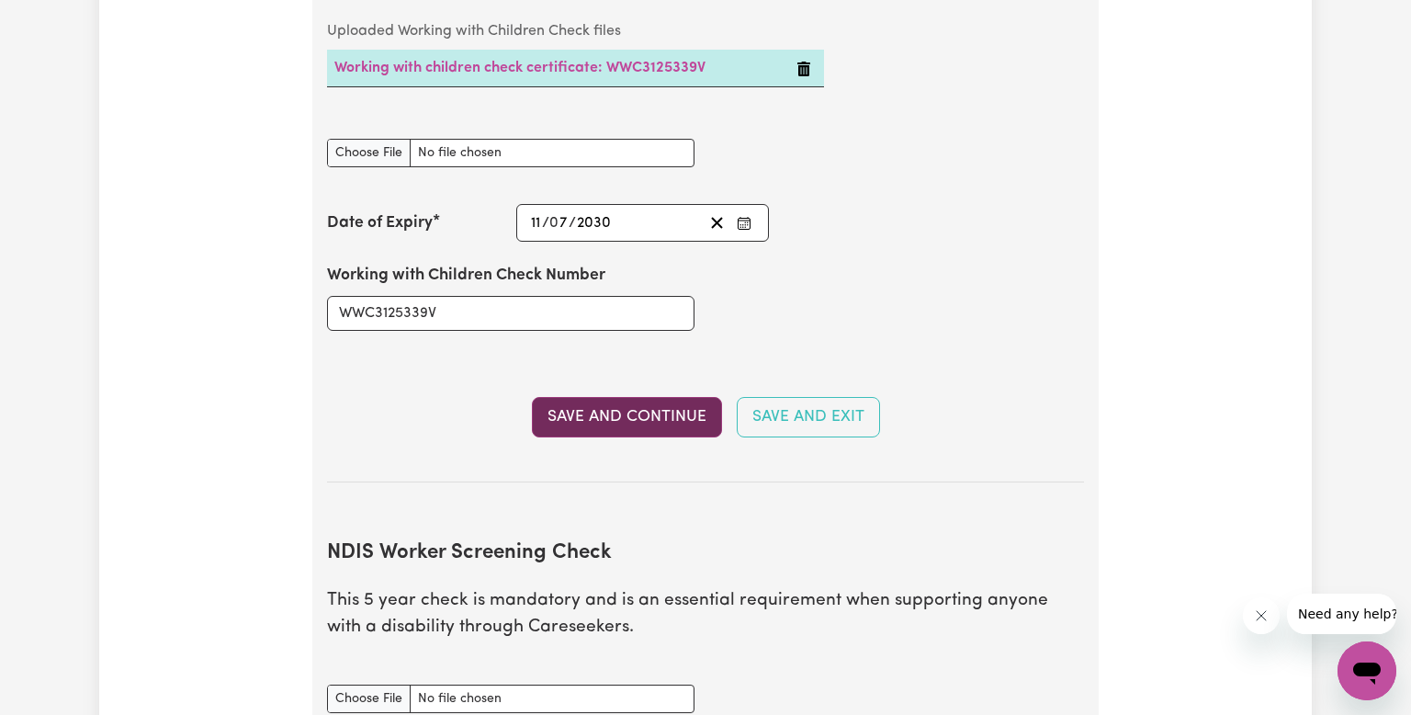
click at [627, 402] on button "Save and Continue" at bounding box center [627, 417] width 190 height 40
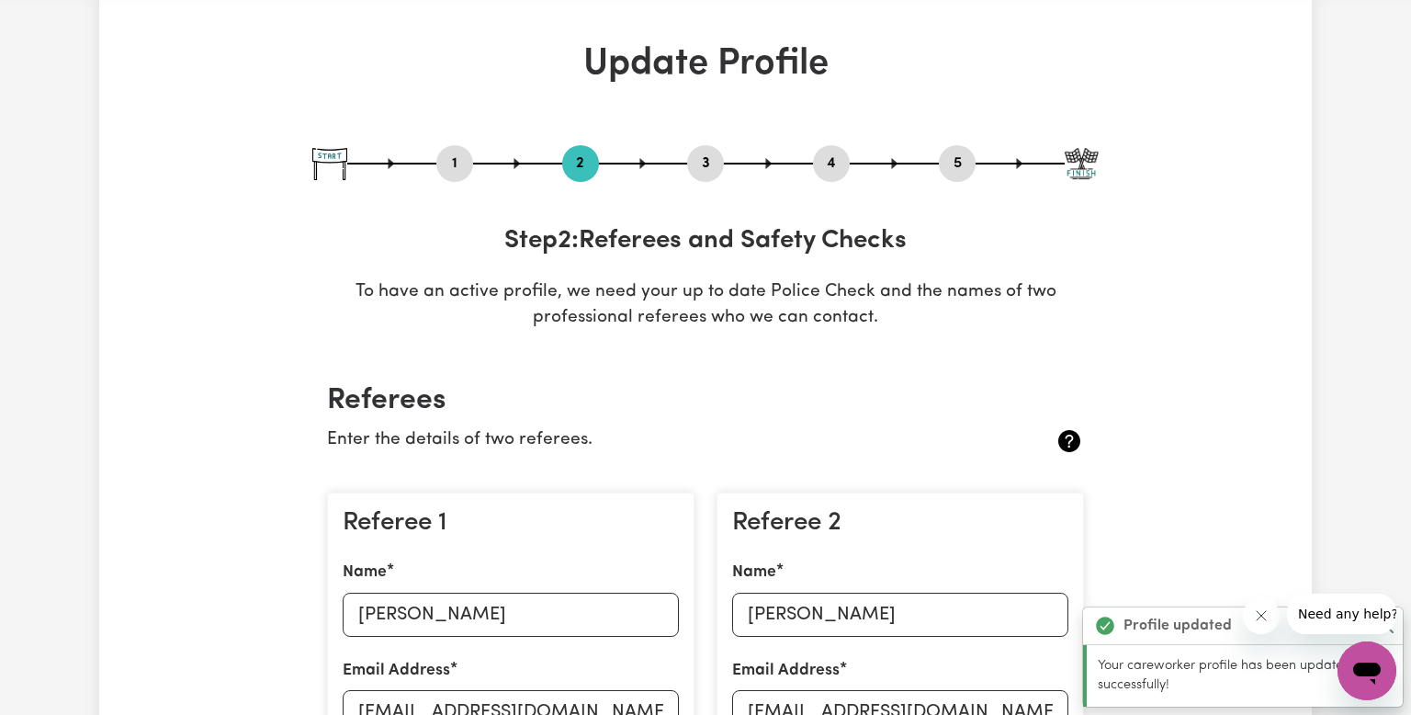
scroll to position [0, 0]
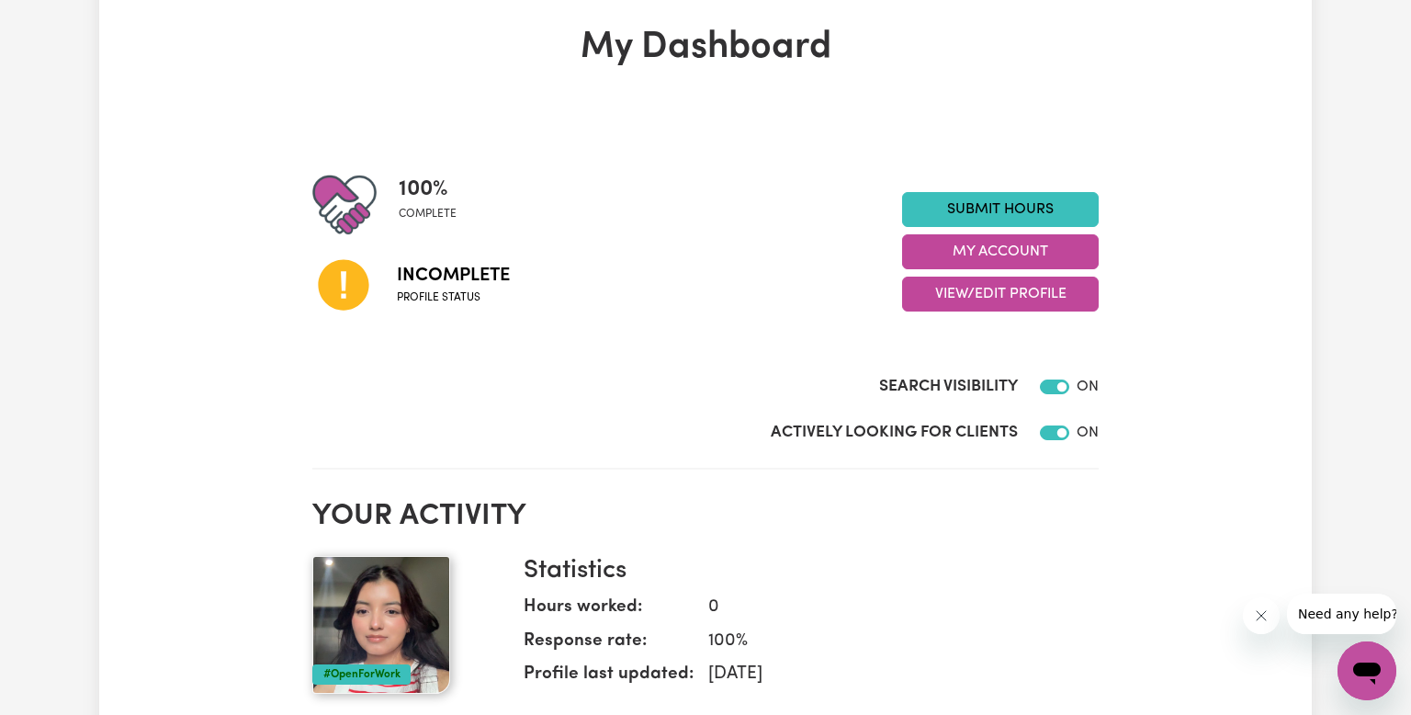
scroll to position [84, 0]
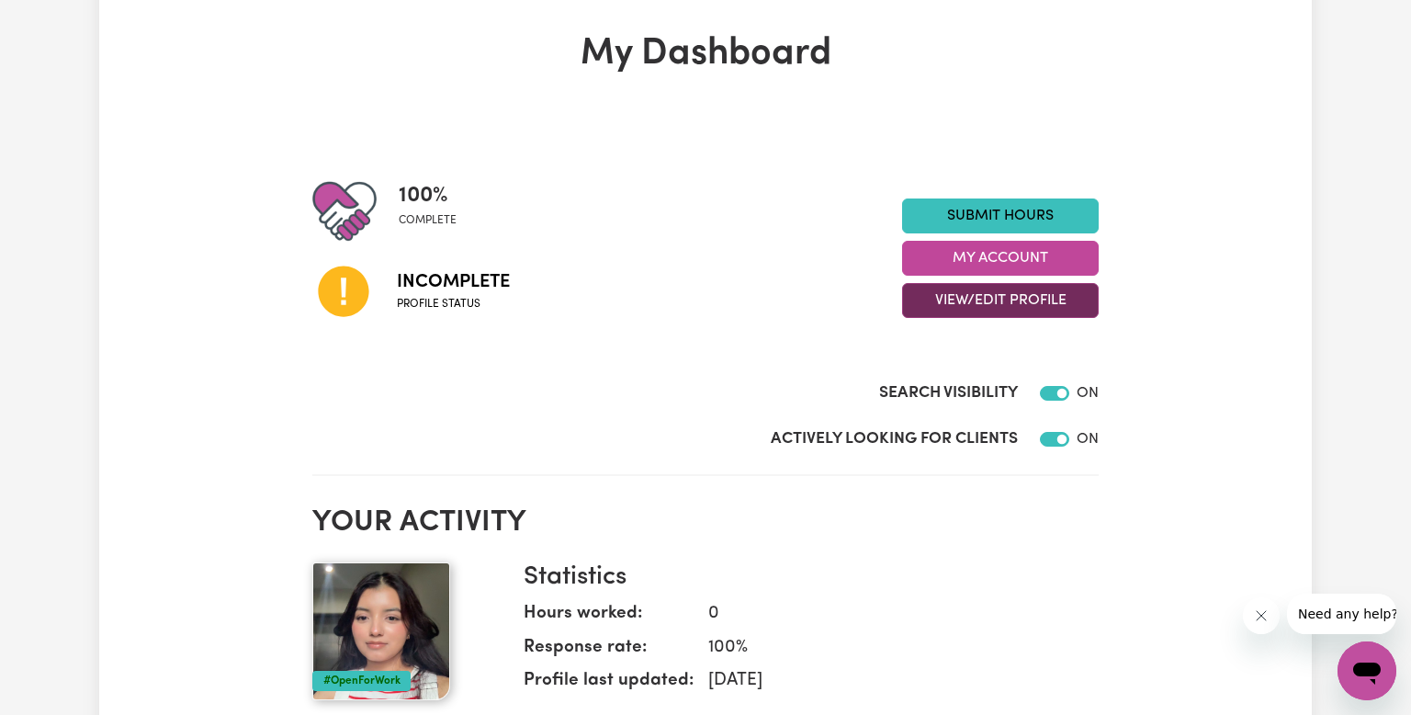
click at [986, 292] on button "View/Edit Profile" at bounding box center [1000, 300] width 197 height 35
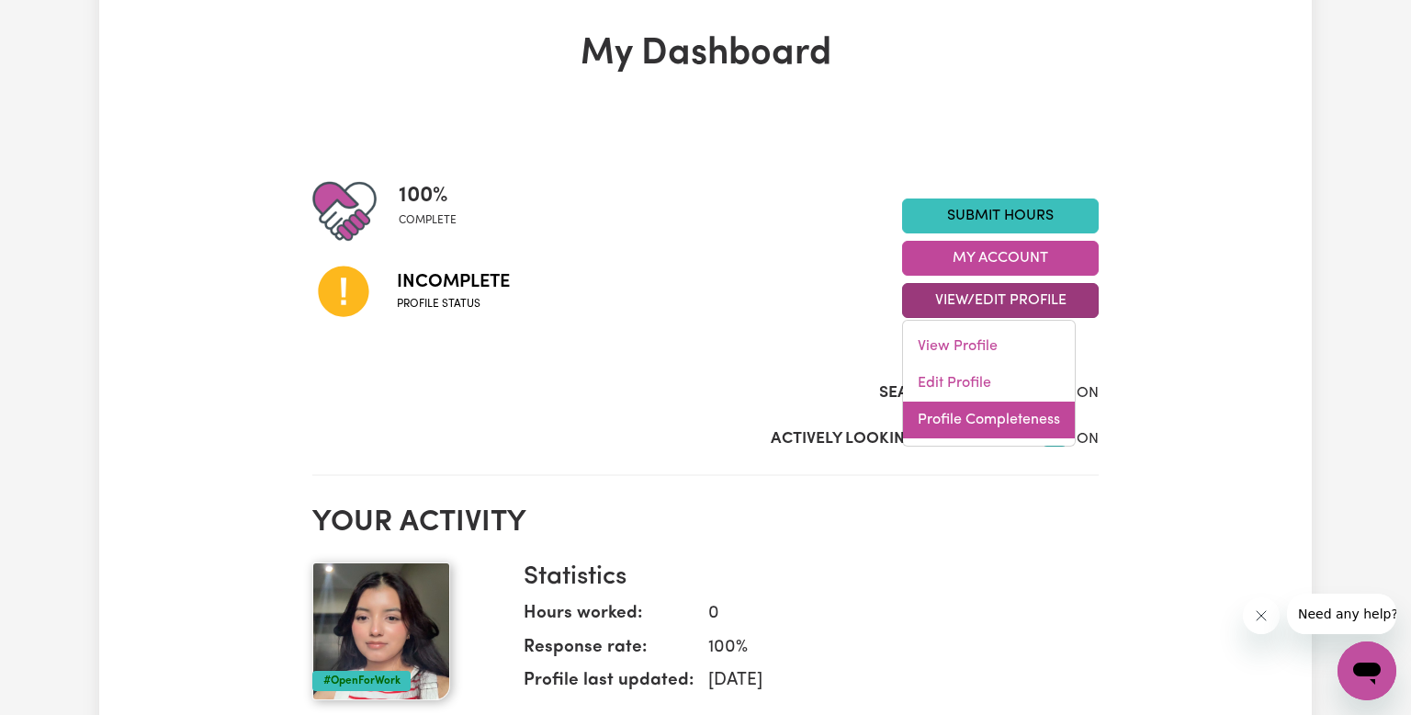
click at [969, 413] on link "Profile Completeness" at bounding box center [989, 420] width 172 height 37
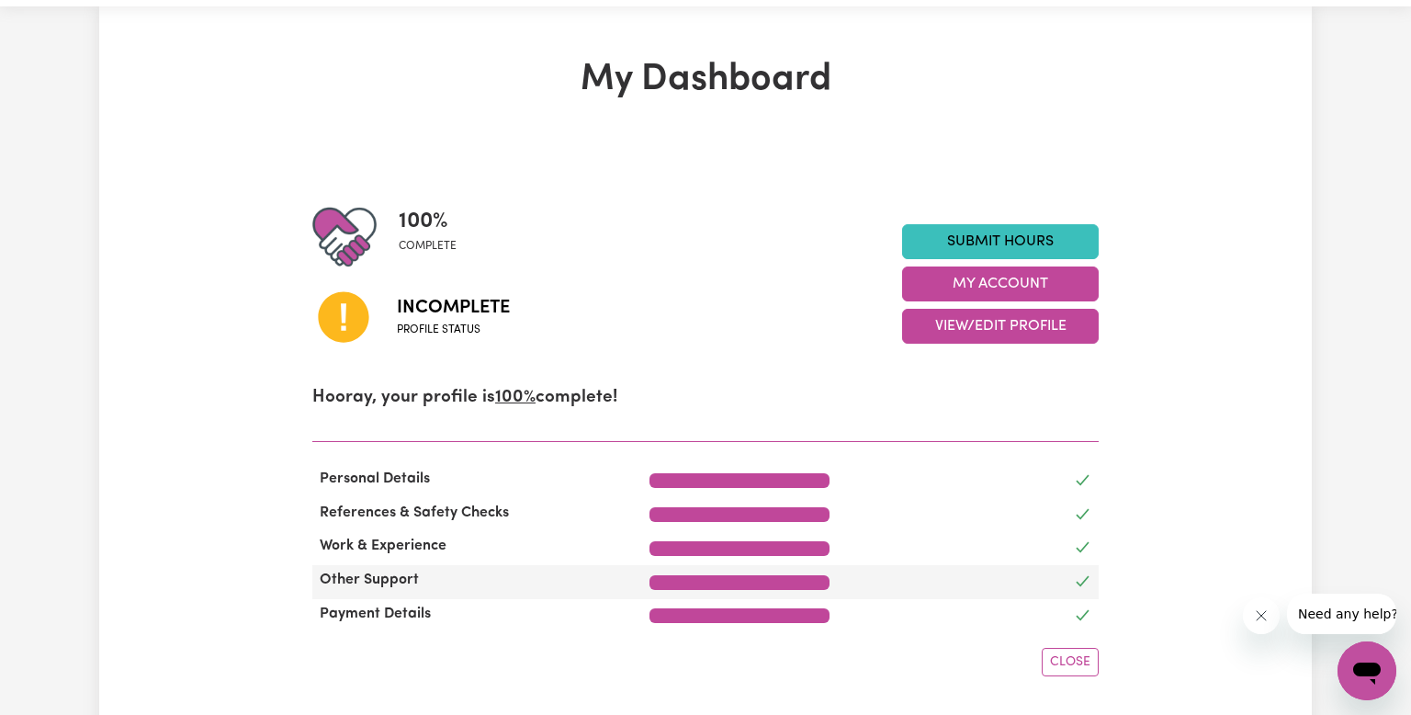
scroll to position [49, 0]
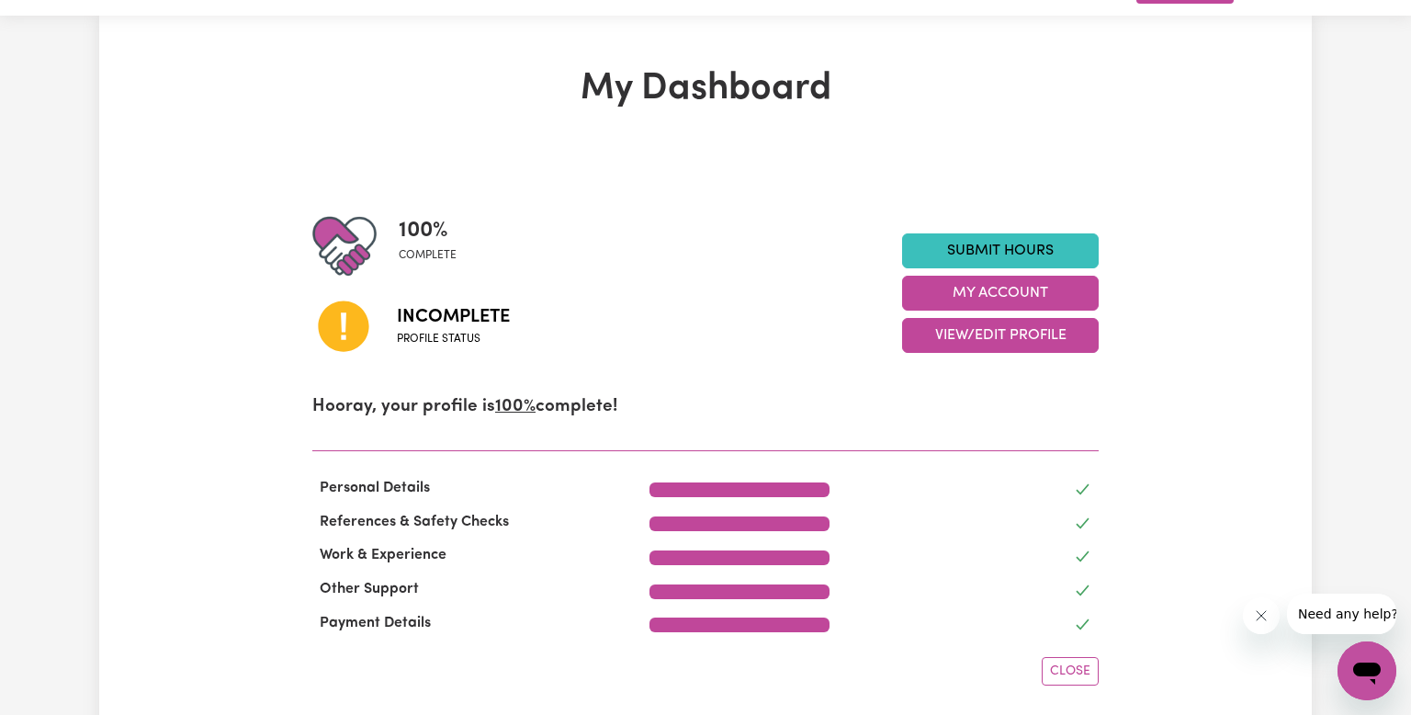
click at [578, 299] on div "Incomplete Profile status" at bounding box center [607, 325] width 590 height 94
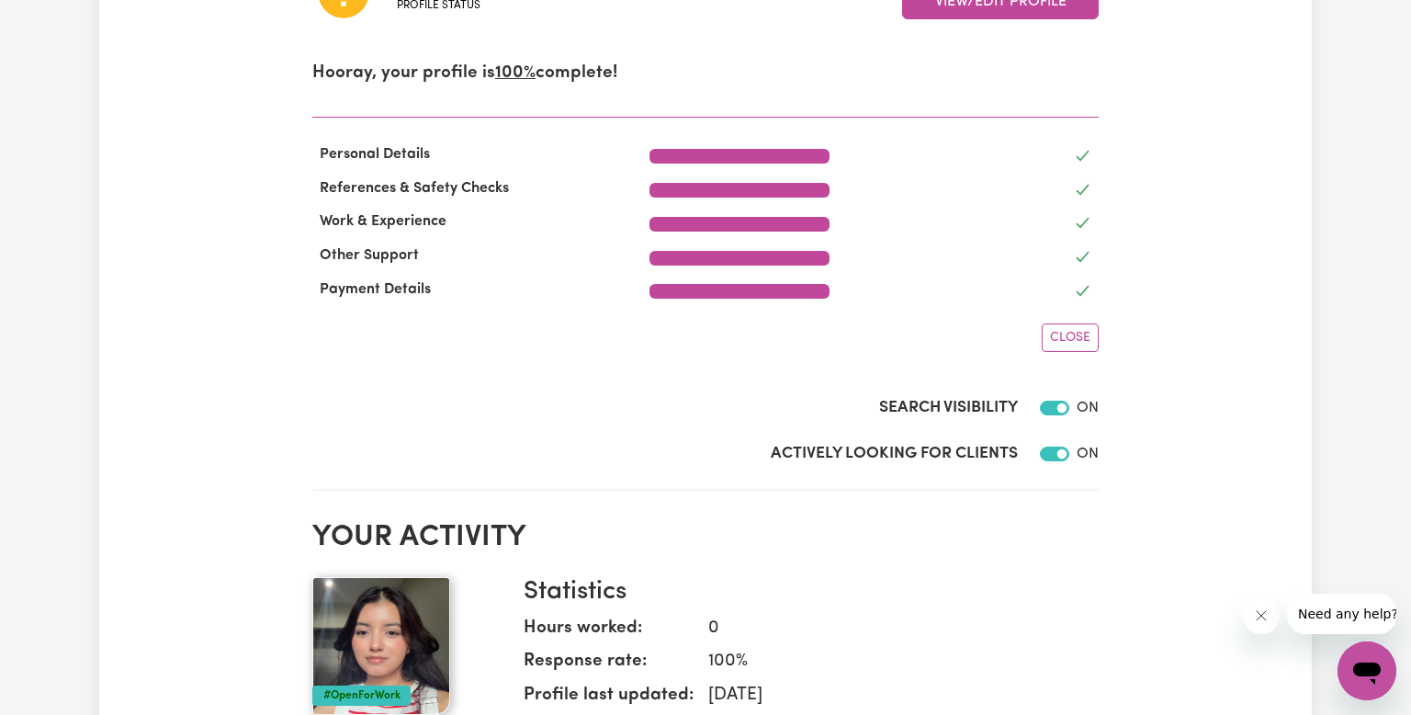
scroll to position [383, 0]
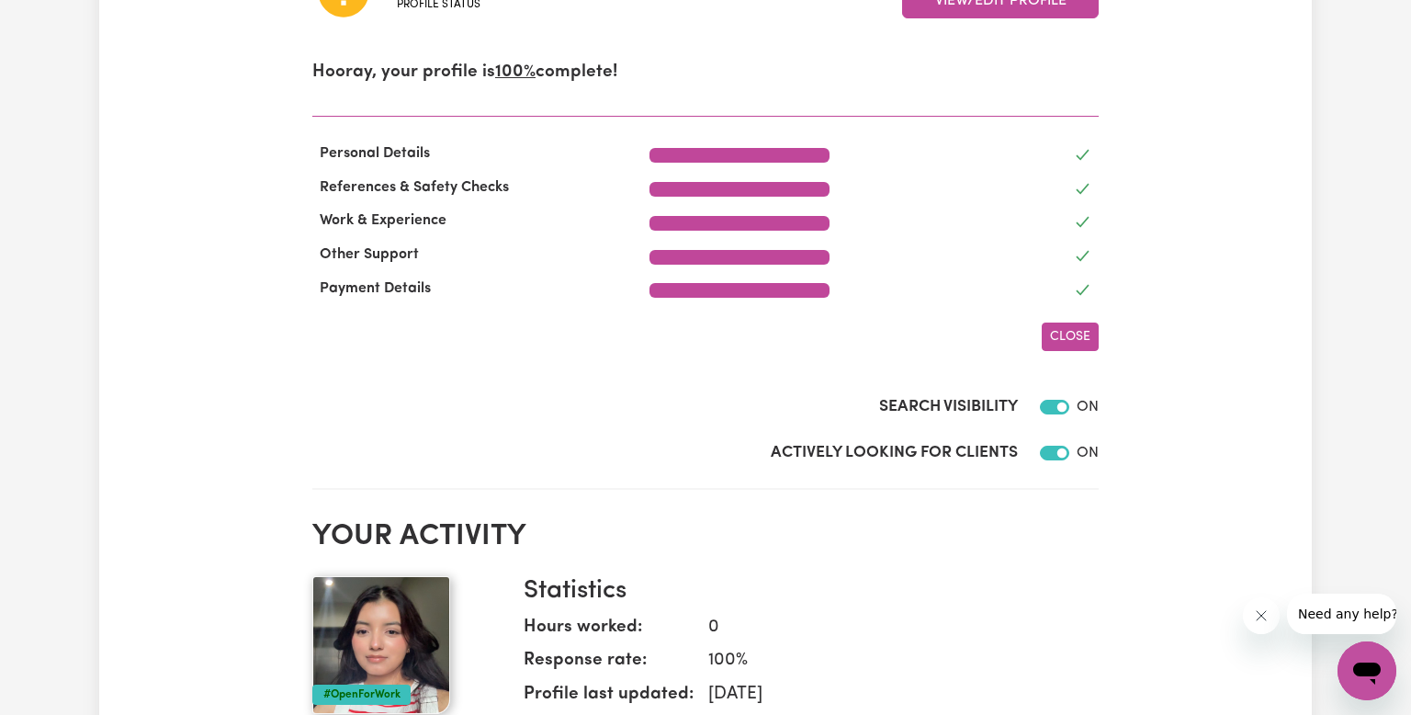
click at [1075, 343] on button "Close" at bounding box center [1070, 337] width 57 height 28
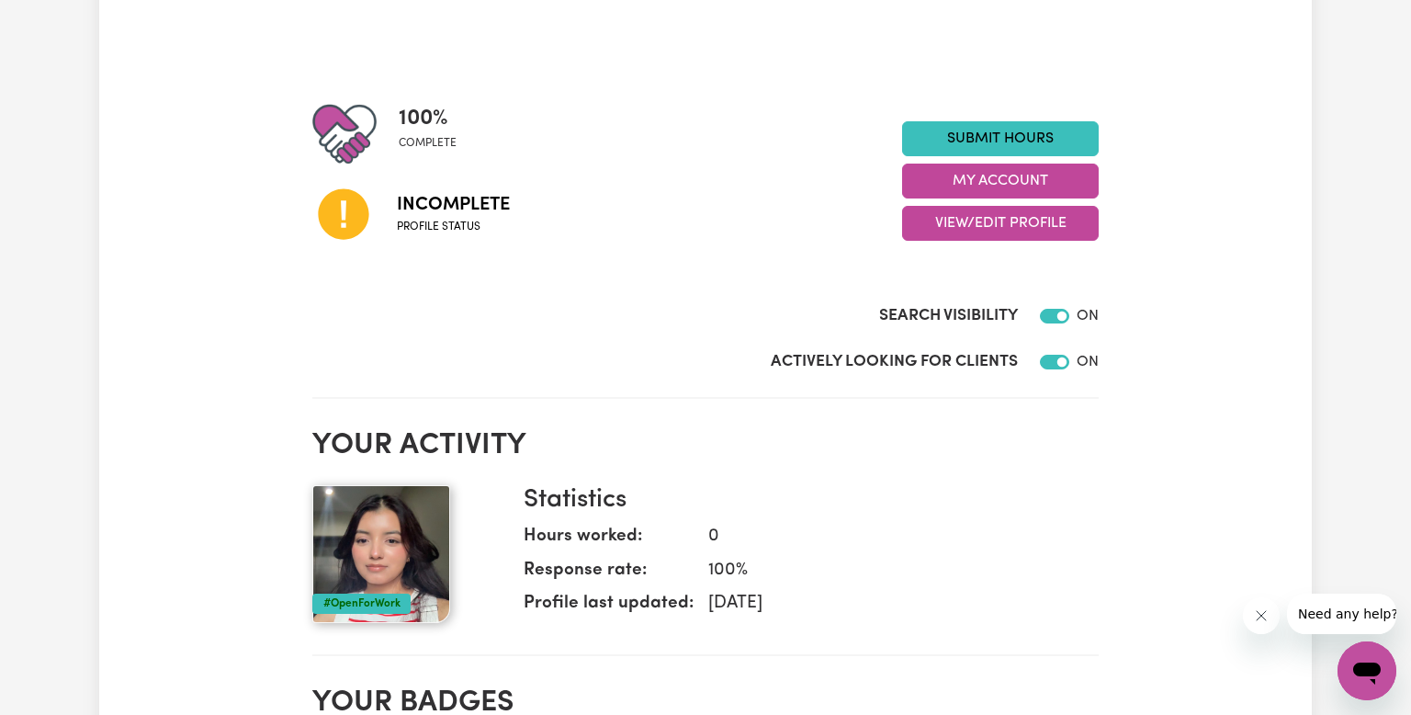
scroll to position [160, 0]
click at [1036, 222] on button "View/Edit Profile" at bounding box center [1000, 224] width 197 height 35
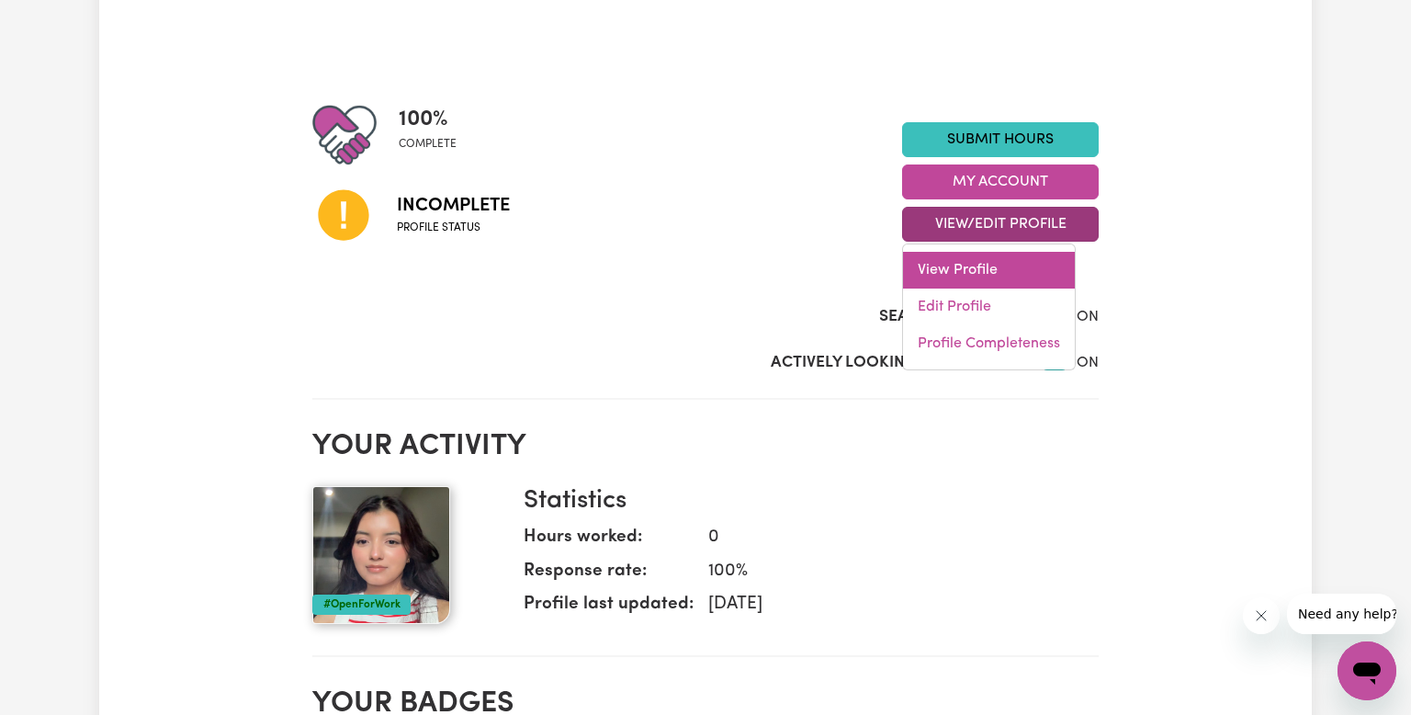
click at [1008, 278] on link "View Profile" at bounding box center [989, 270] width 172 height 37
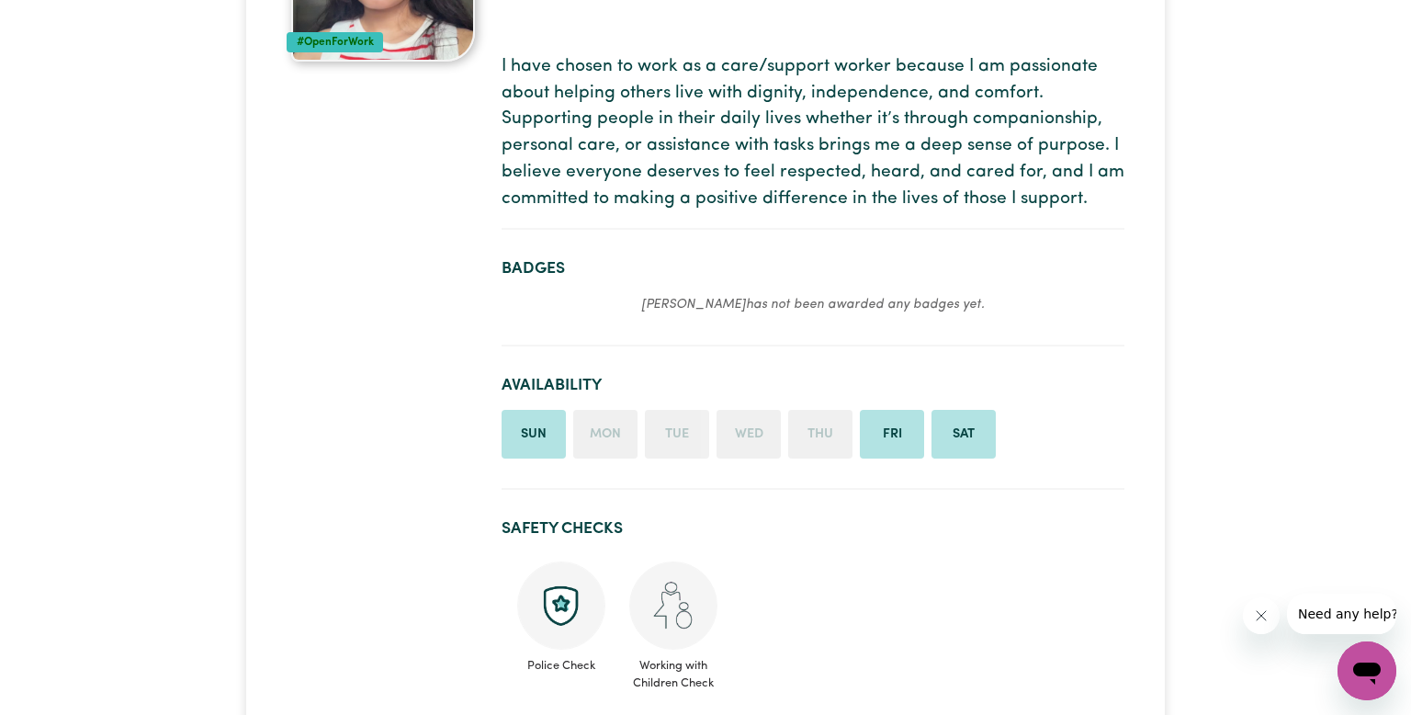
scroll to position [309, 0]
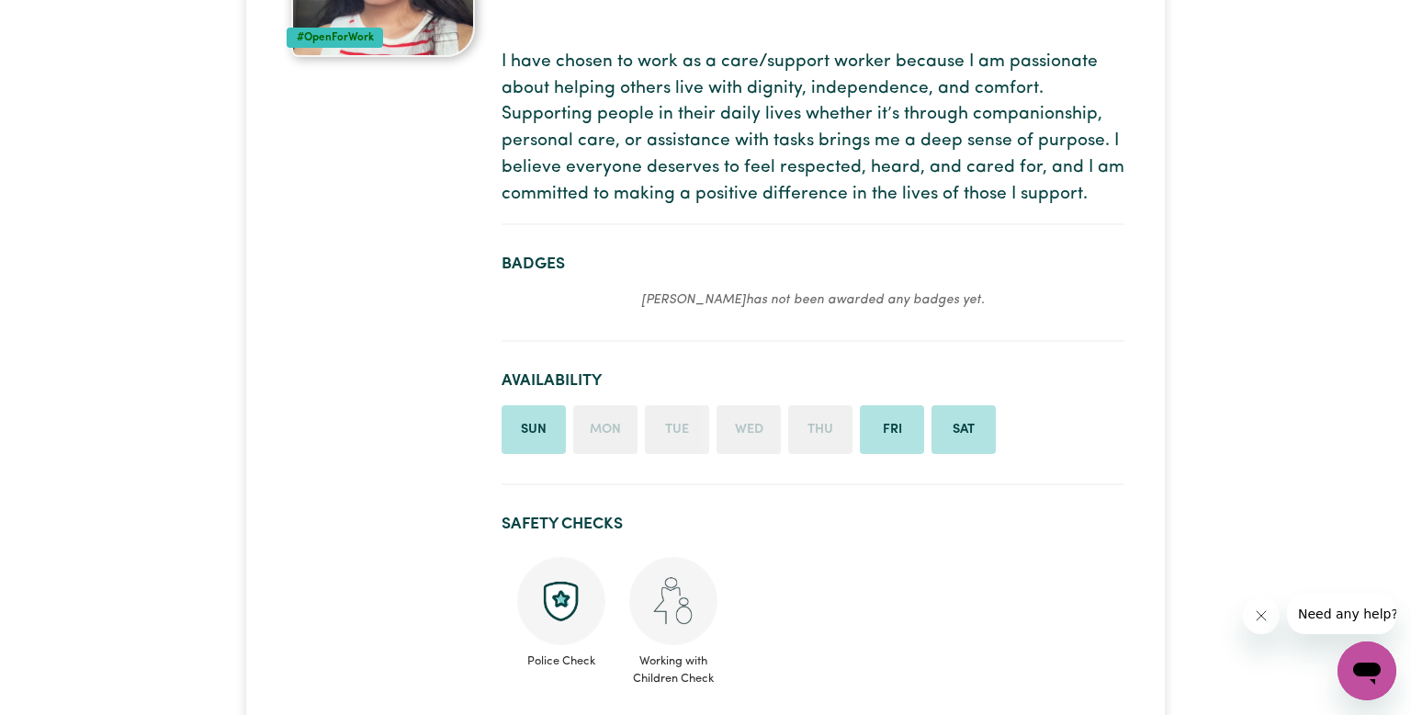
click at [917, 303] on em "[PERSON_NAME] has not been awarded any badges yet." at bounding box center [813, 300] width 344 height 14
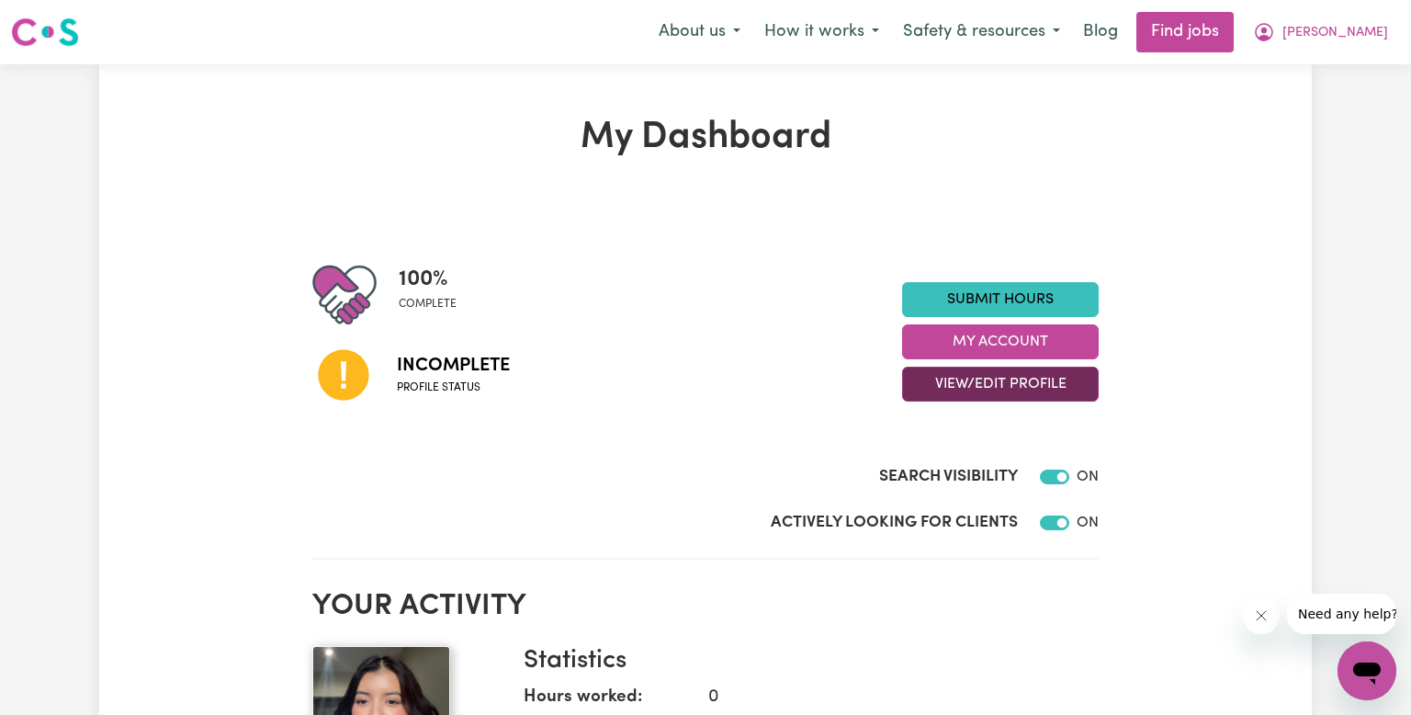
click at [921, 394] on button "View/Edit Profile" at bounding box center [1000, 384] width 197 height 35
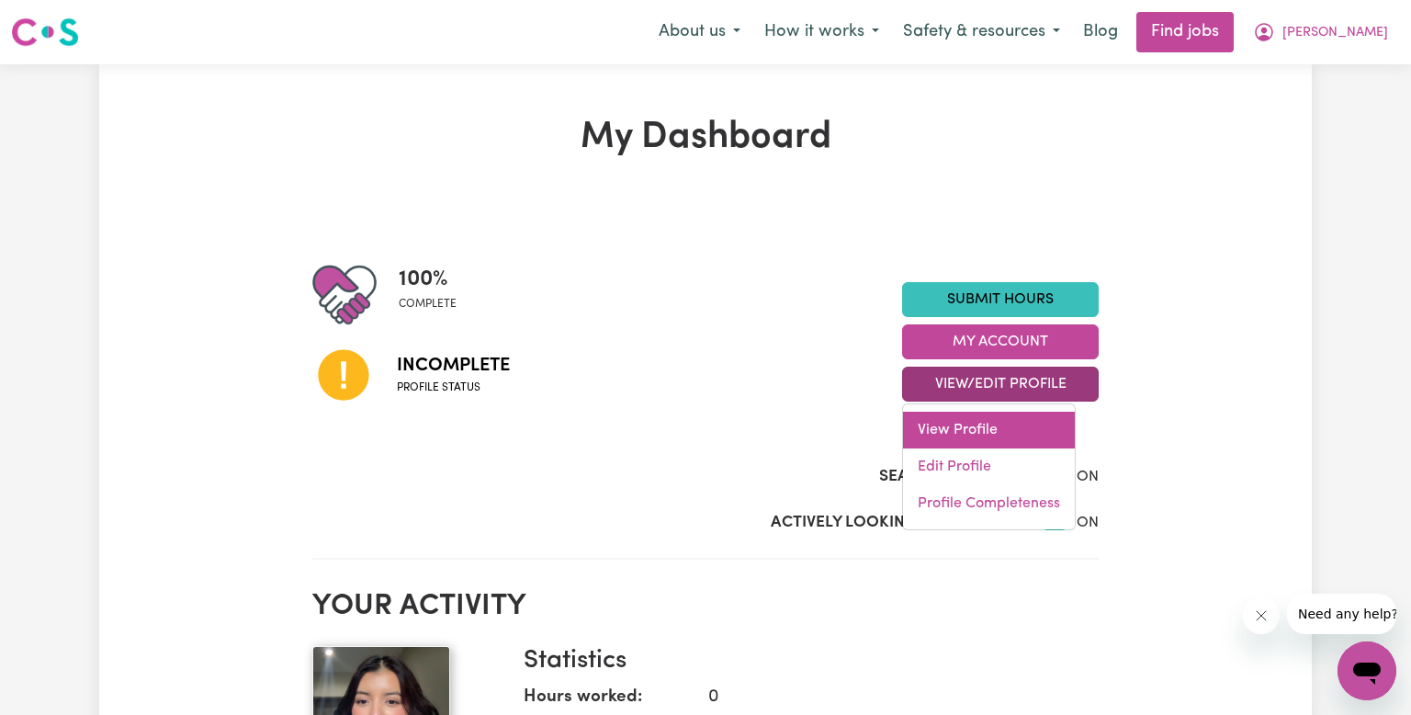
click at [946, 436] on link "View Profile" at bounding box center [989, 430] width 172 height 37
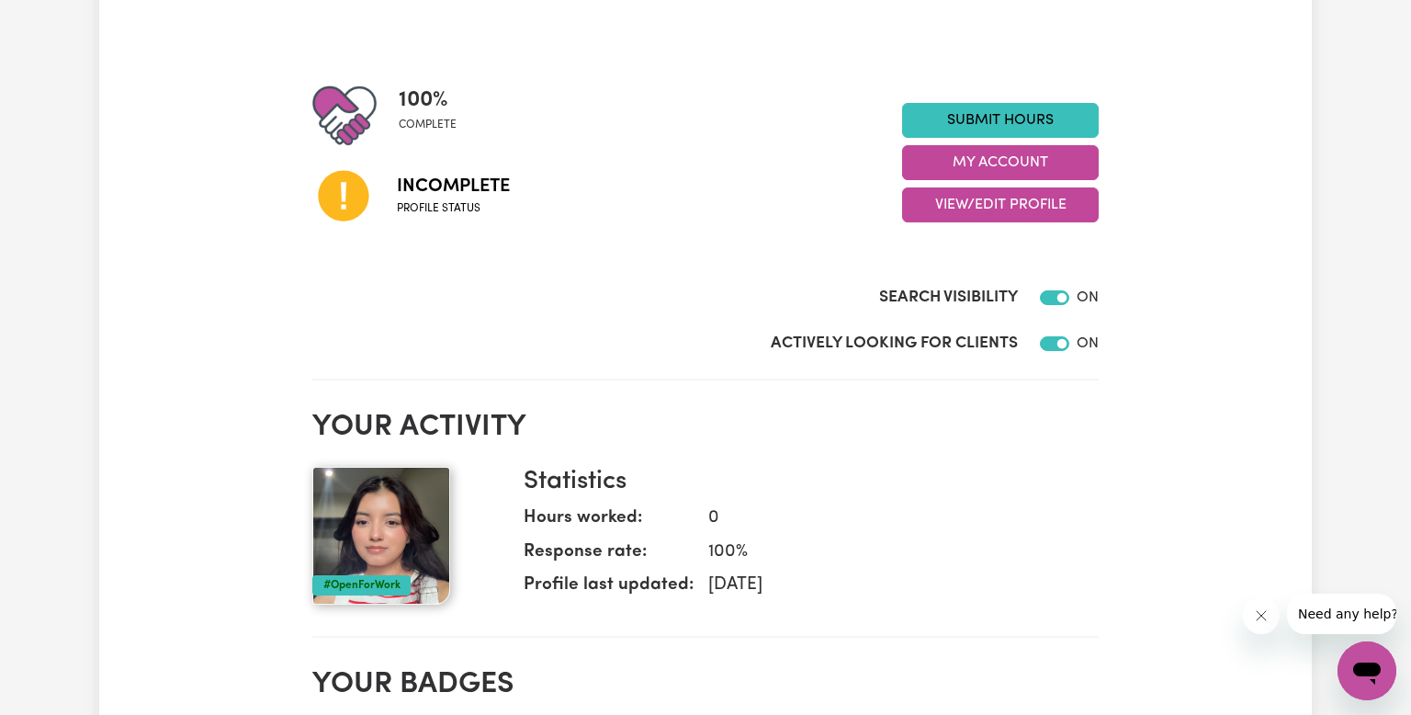
scroll to position [186, 0]
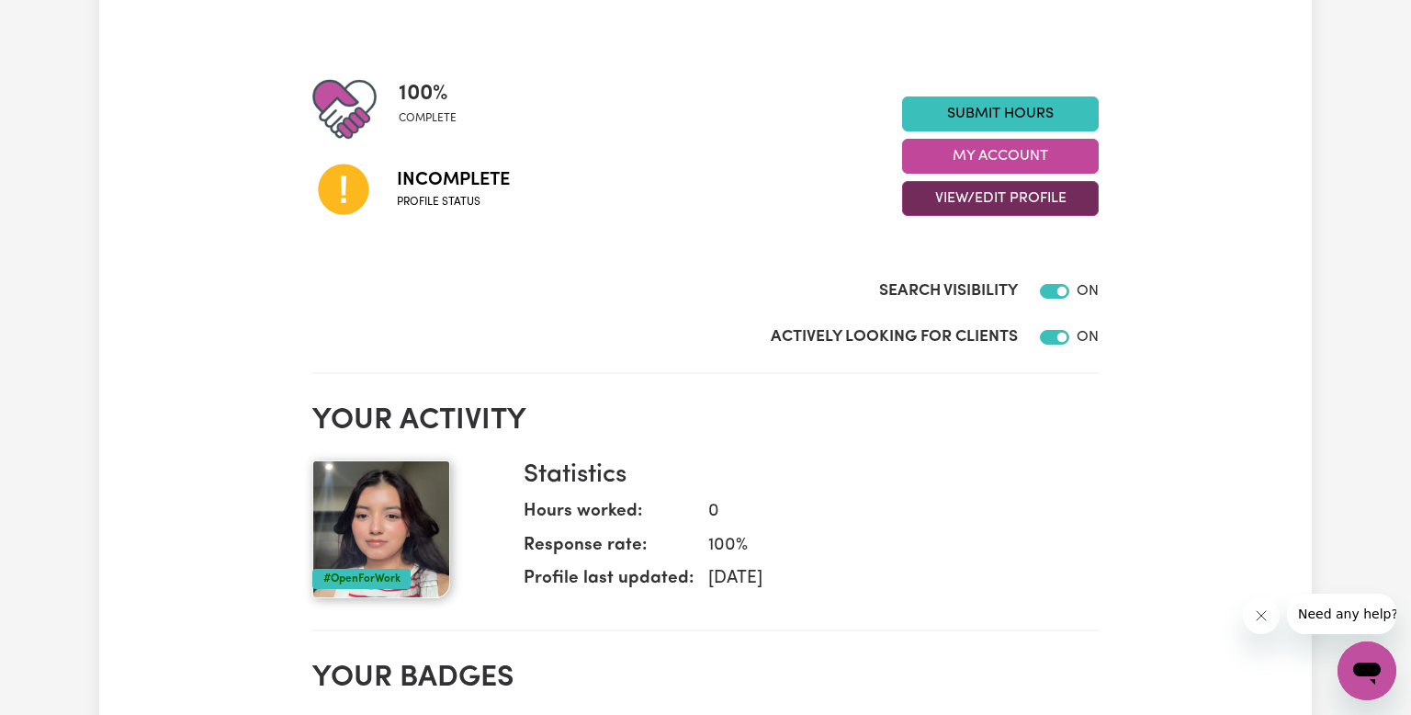
click at [1006, 204] on button "View/Edit Profile" at bounding box center [1000, 198] width 197 height 35
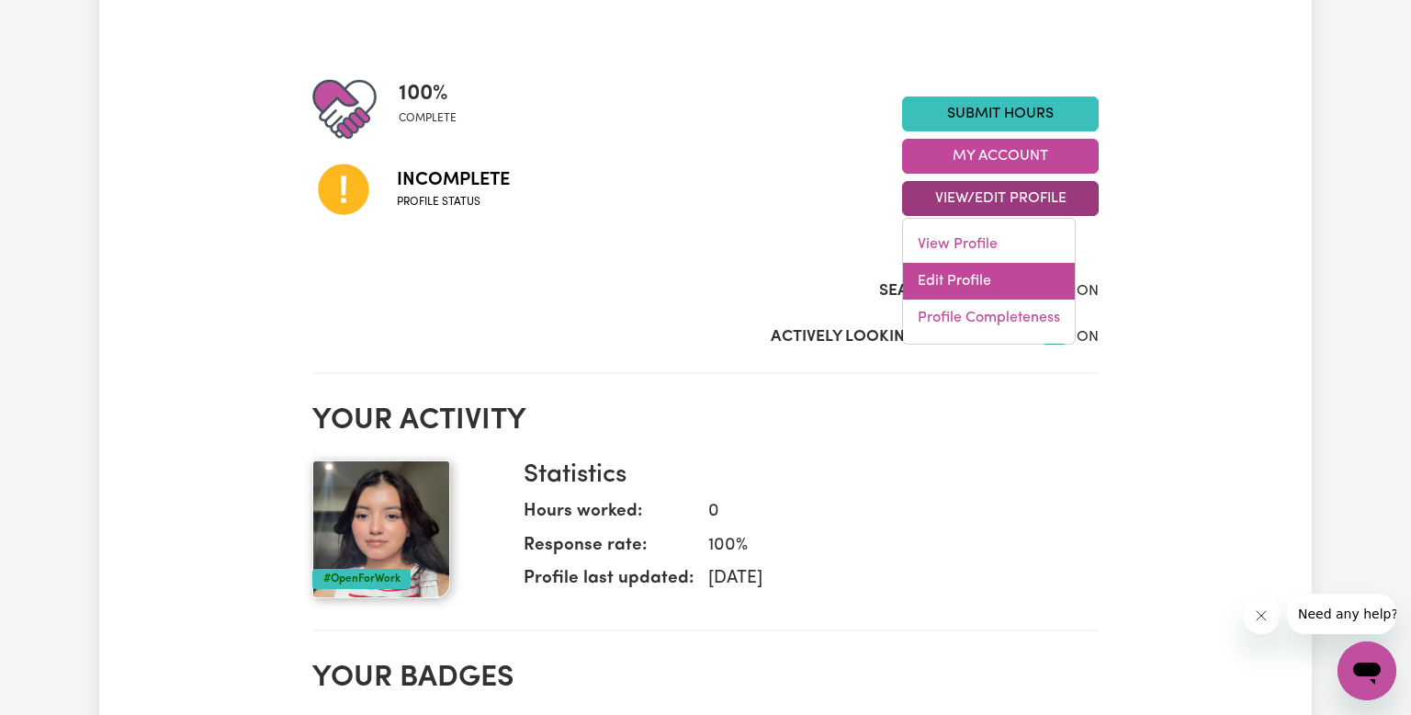
click at [962, 278] on link "Edit Profile" at bounding box center [989, 281] width 172 height 37
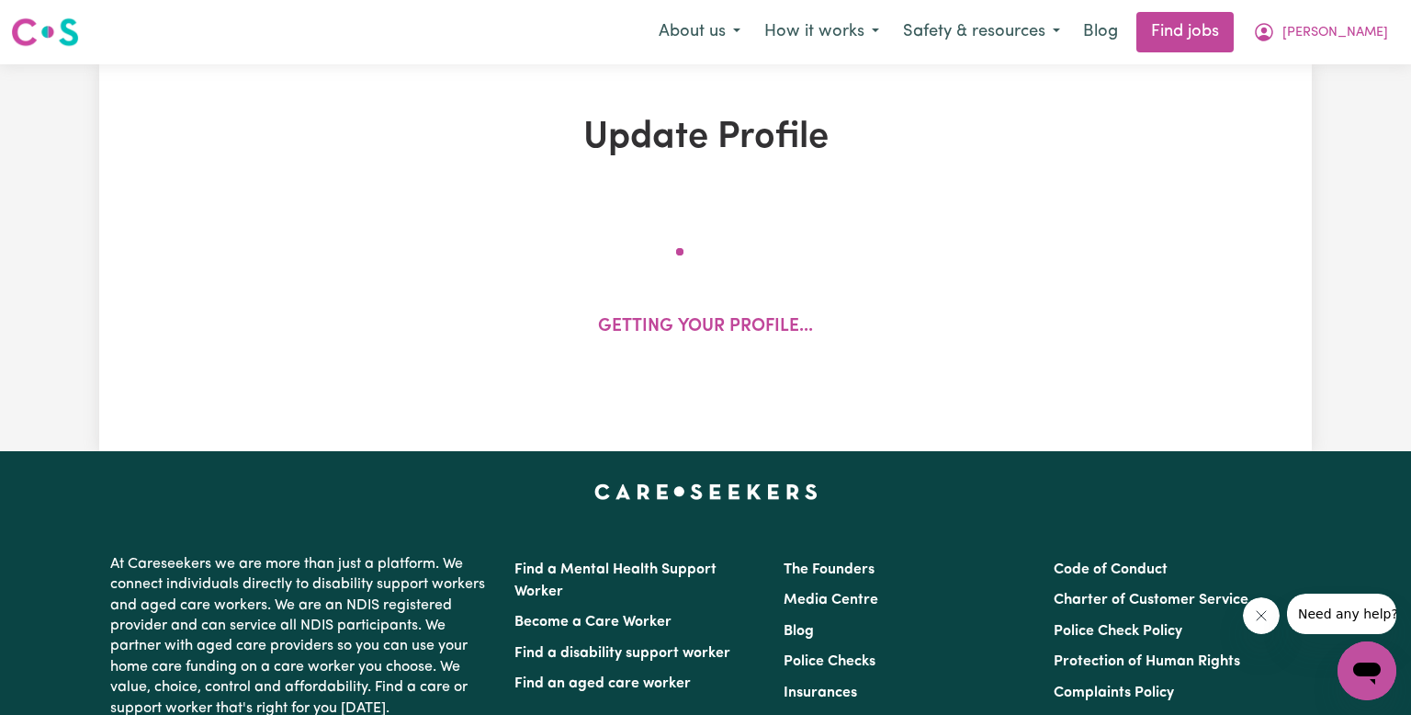
select select "[DEMOGRAPHIC_DATA]"
select select "Student Visa"
select select "Studying a healthcare related degree or qualification"
select select "38"
select select "50"
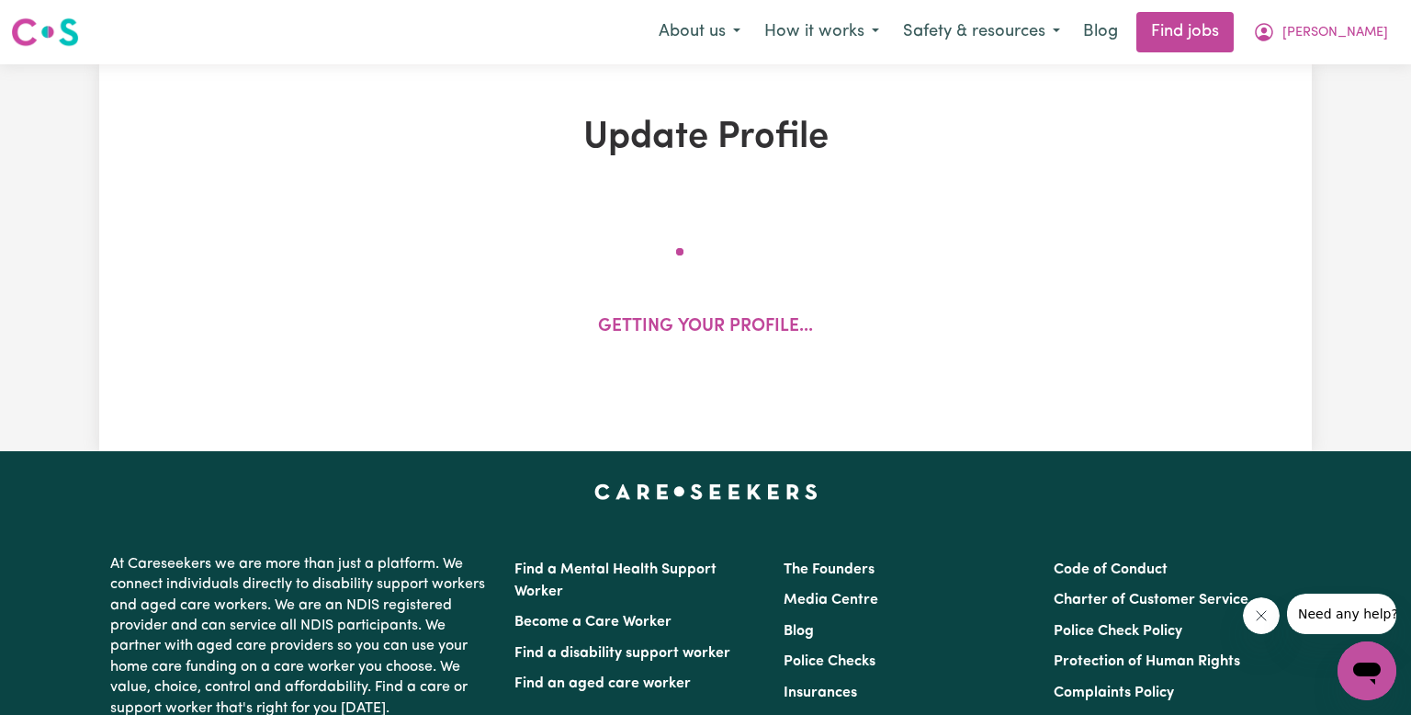
select select "62"
select select "70"
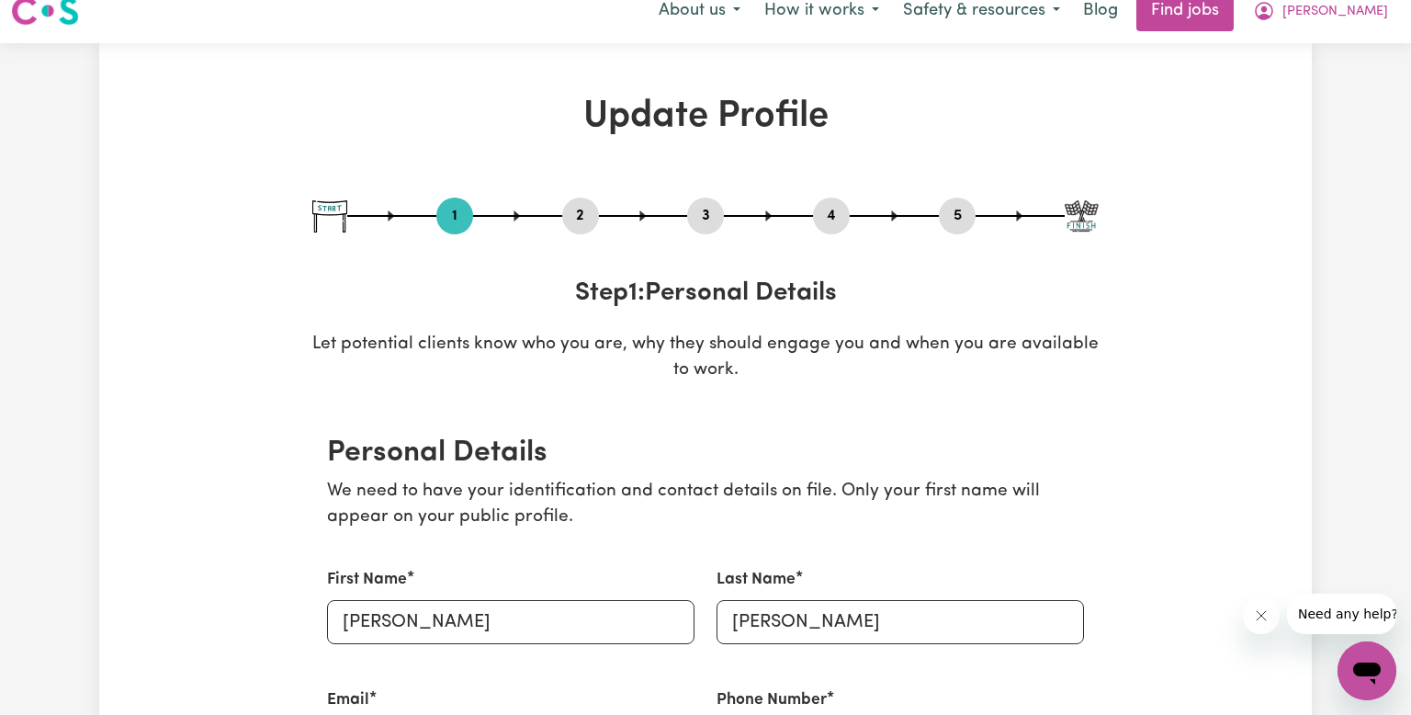
scroll to position [17, 0]
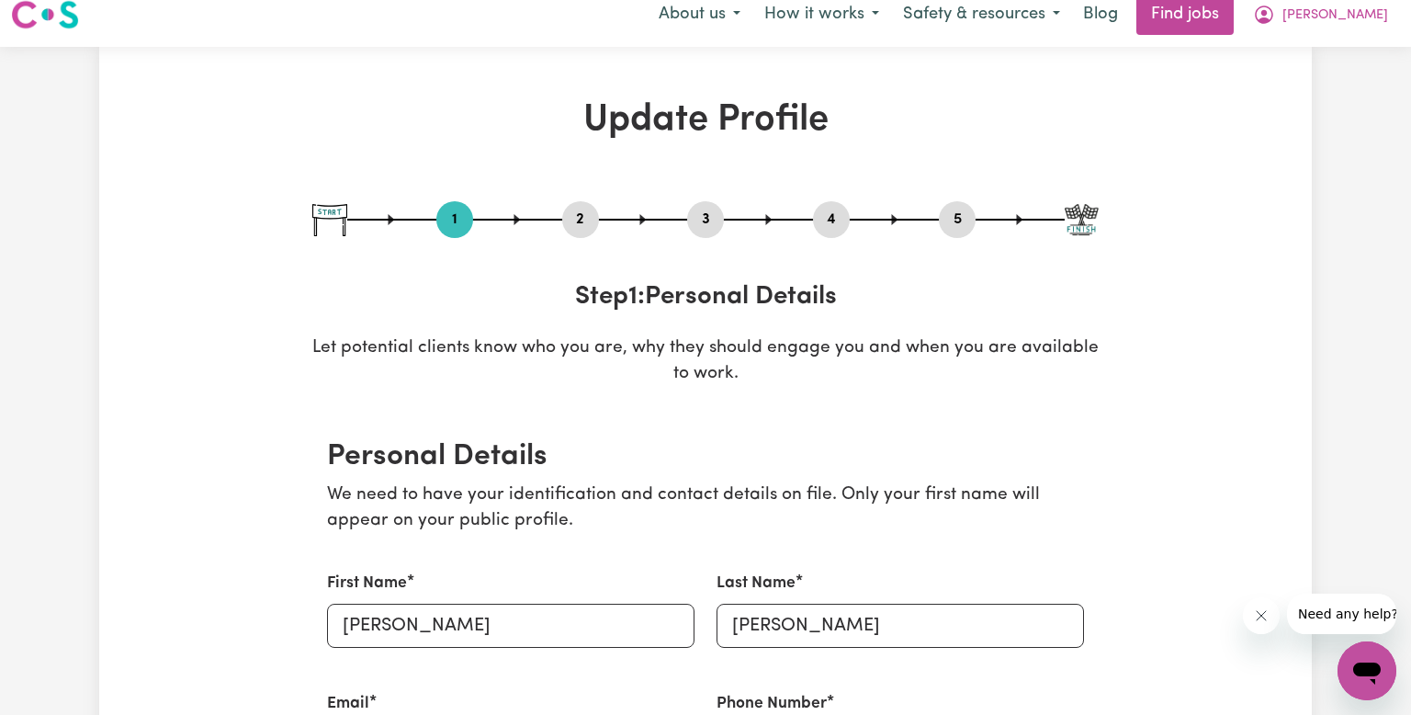
click at [583, 231] on button "2" at bounding box center [580, 220] width 37 height 24
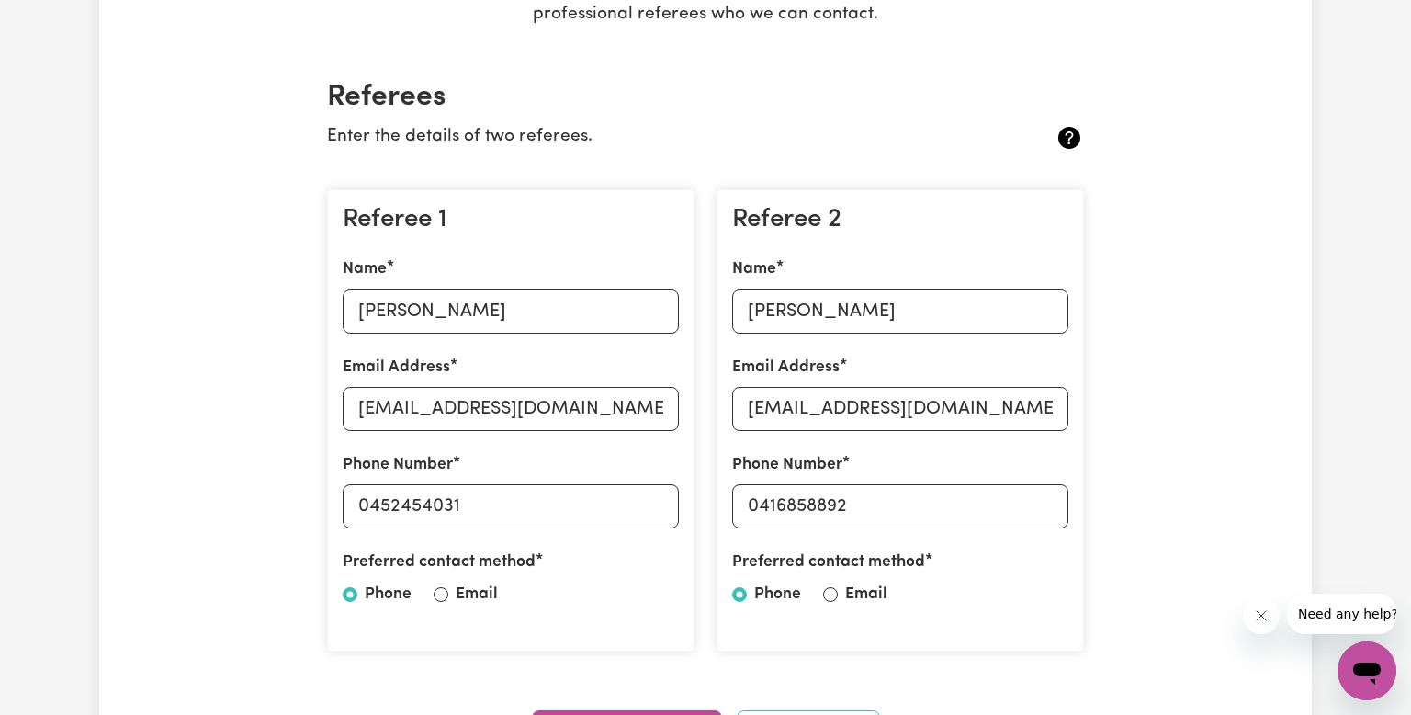
scroll to position [0, 0]
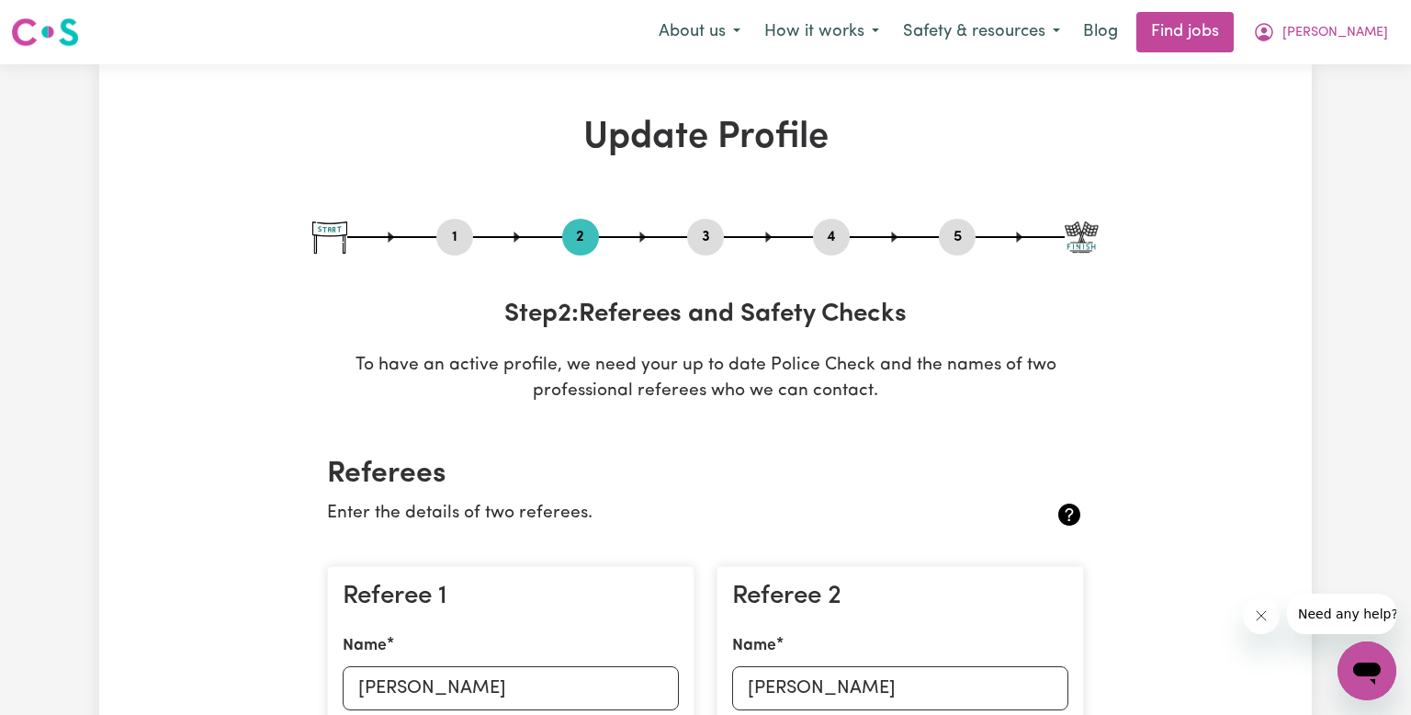
click at [706, 242] on button "3" at bounding box center [705, 237] width 37 height 24
select select "2024"
select select "Certificate III (Individual Support)"
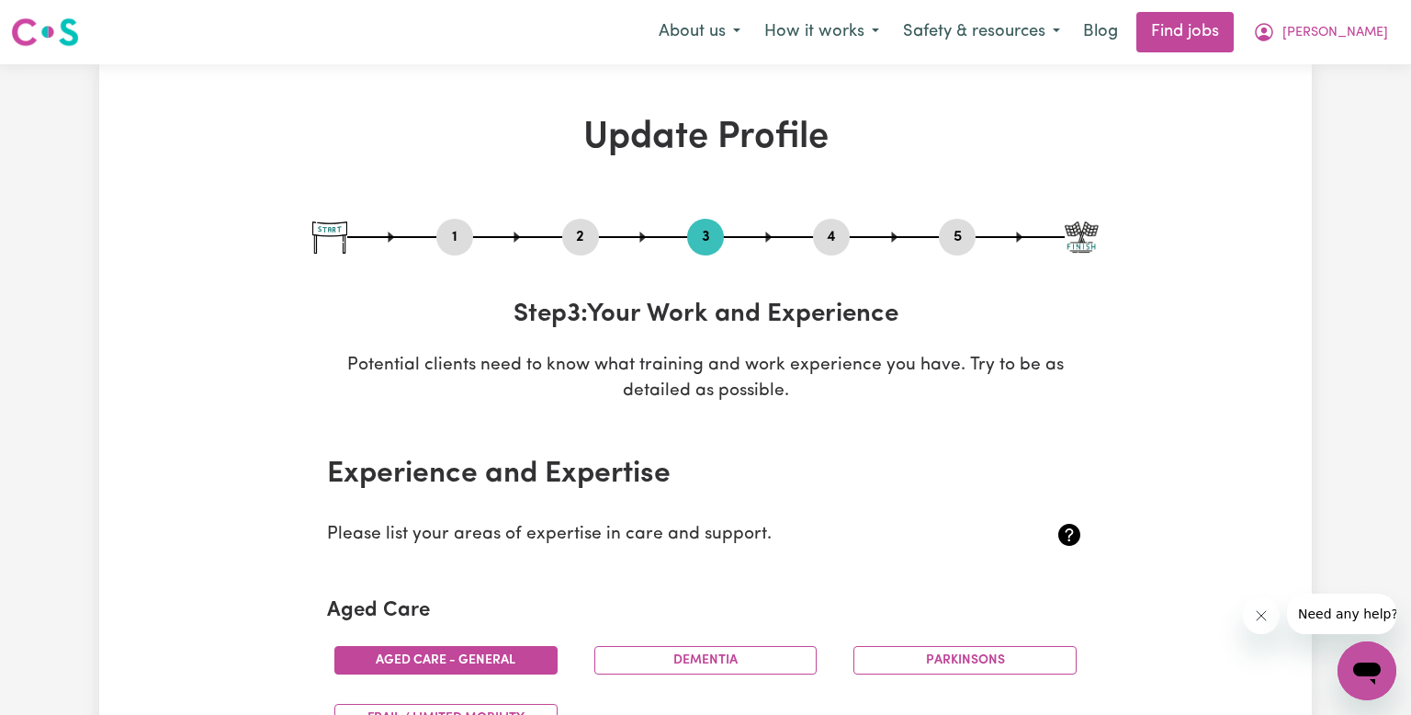
click at [842, 242] on button "4" at bounding box center [831, 237] width 37 height 24
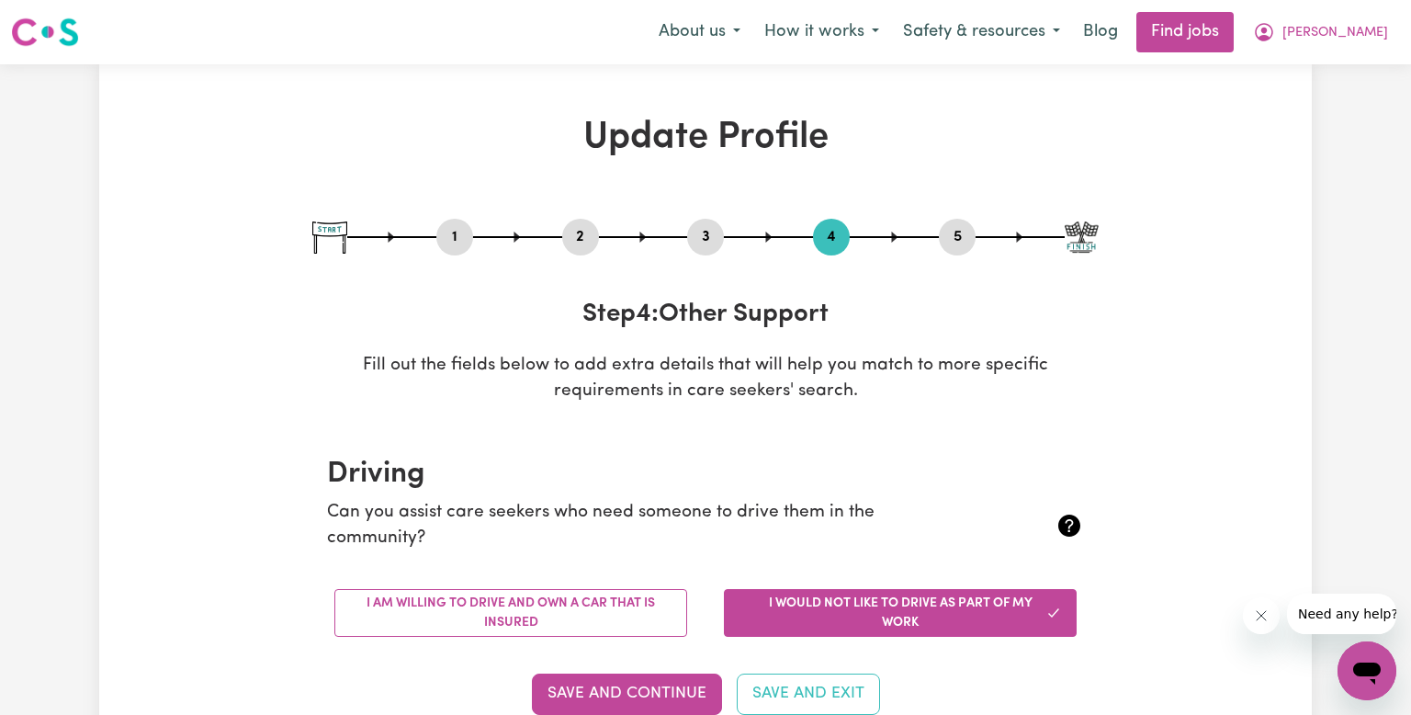
click at [956, 232] on button "5" at bounding box center [957, 237] width 37 height 24
select select "I am working in another industry"
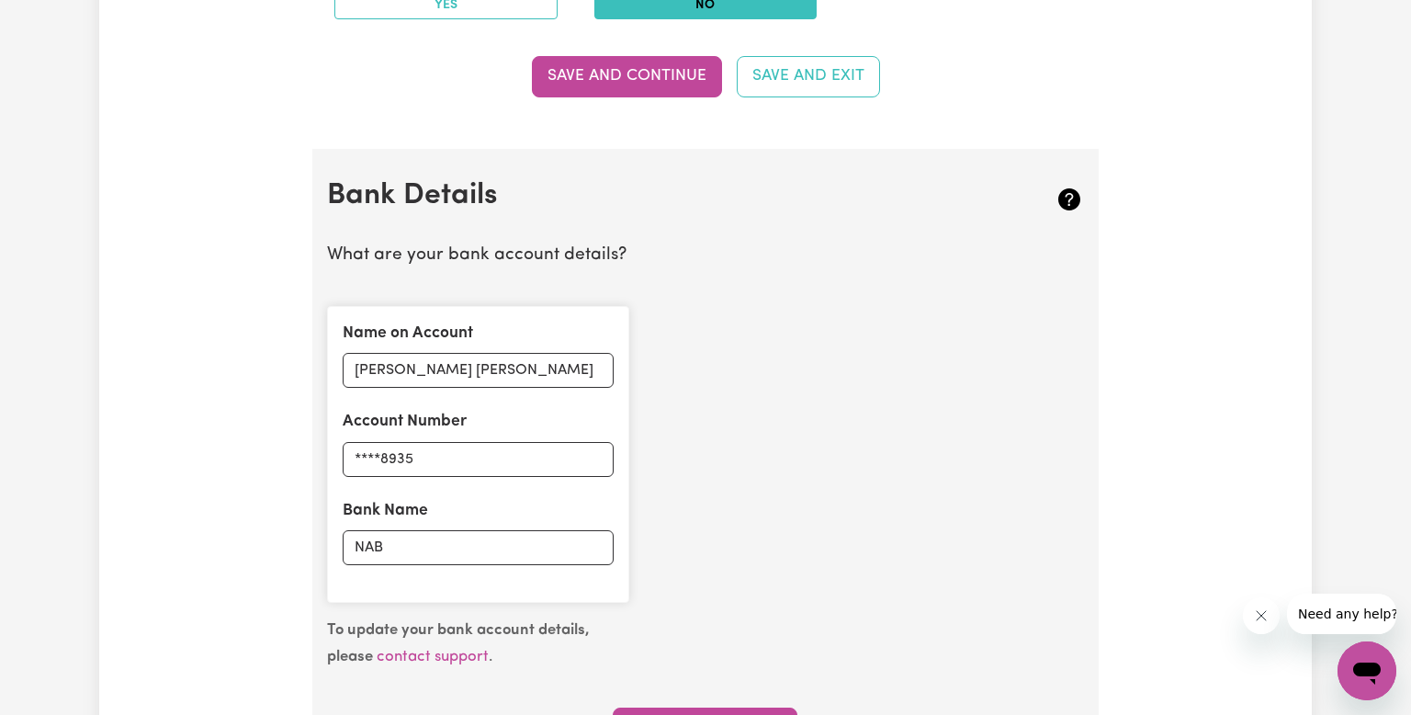
scroll to position [848, 0]
